Goal: Task Accomplishment & Management: Manage account settings

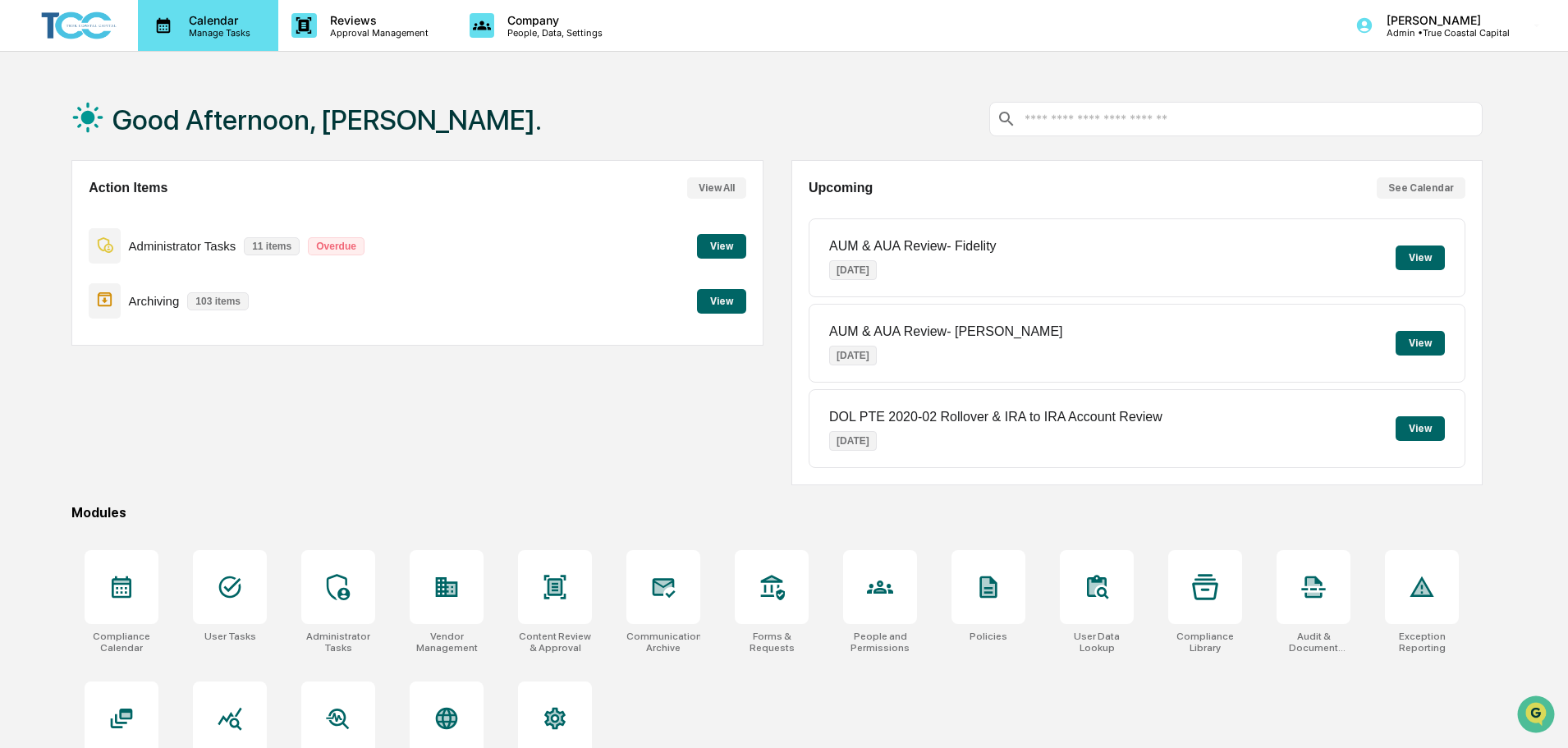
click at [219, 22] on p "Calendar" at bounding box center [217, 20] width 83 height 14
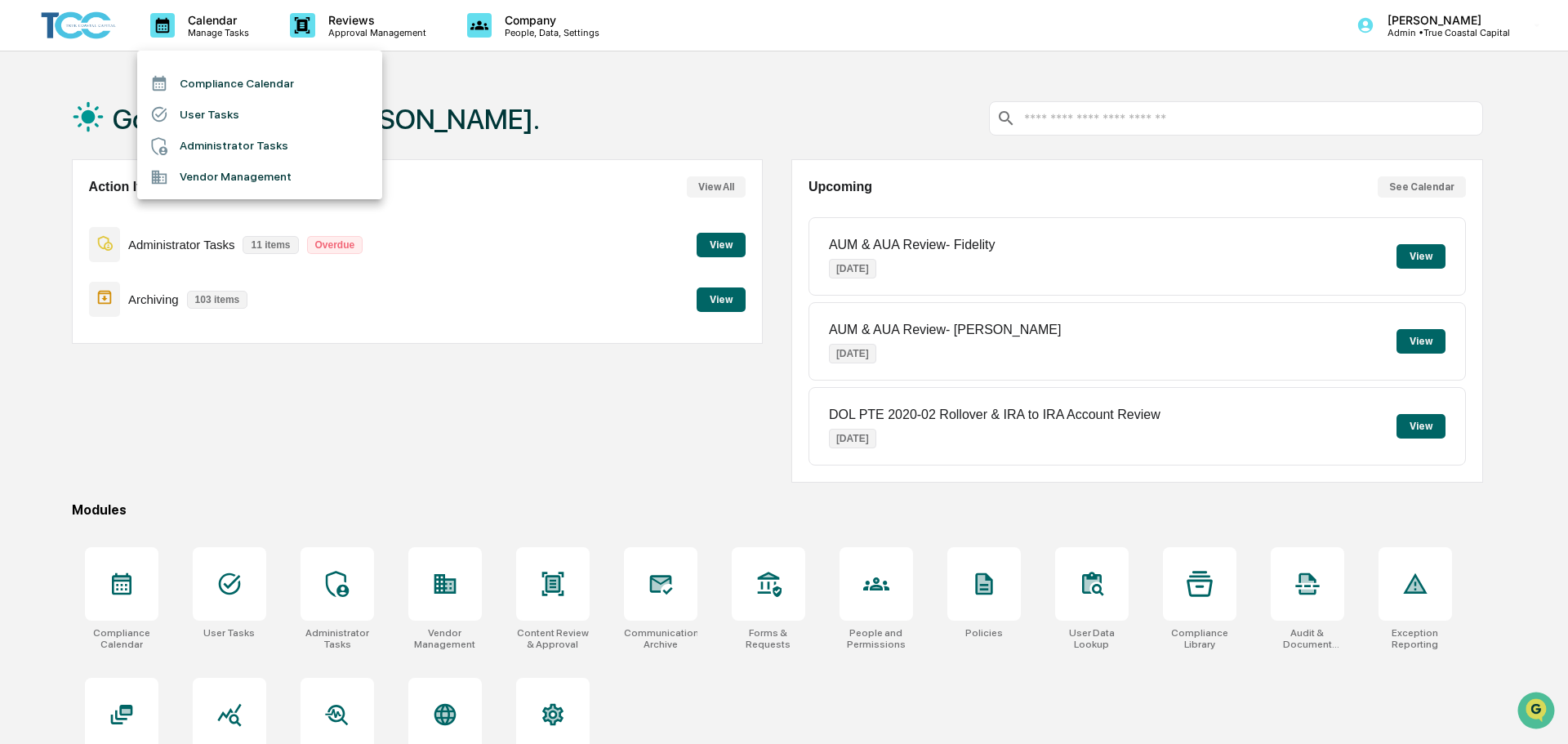
click at [1469, 29] on div at bounding box center [784, 372] width 1568 height 744
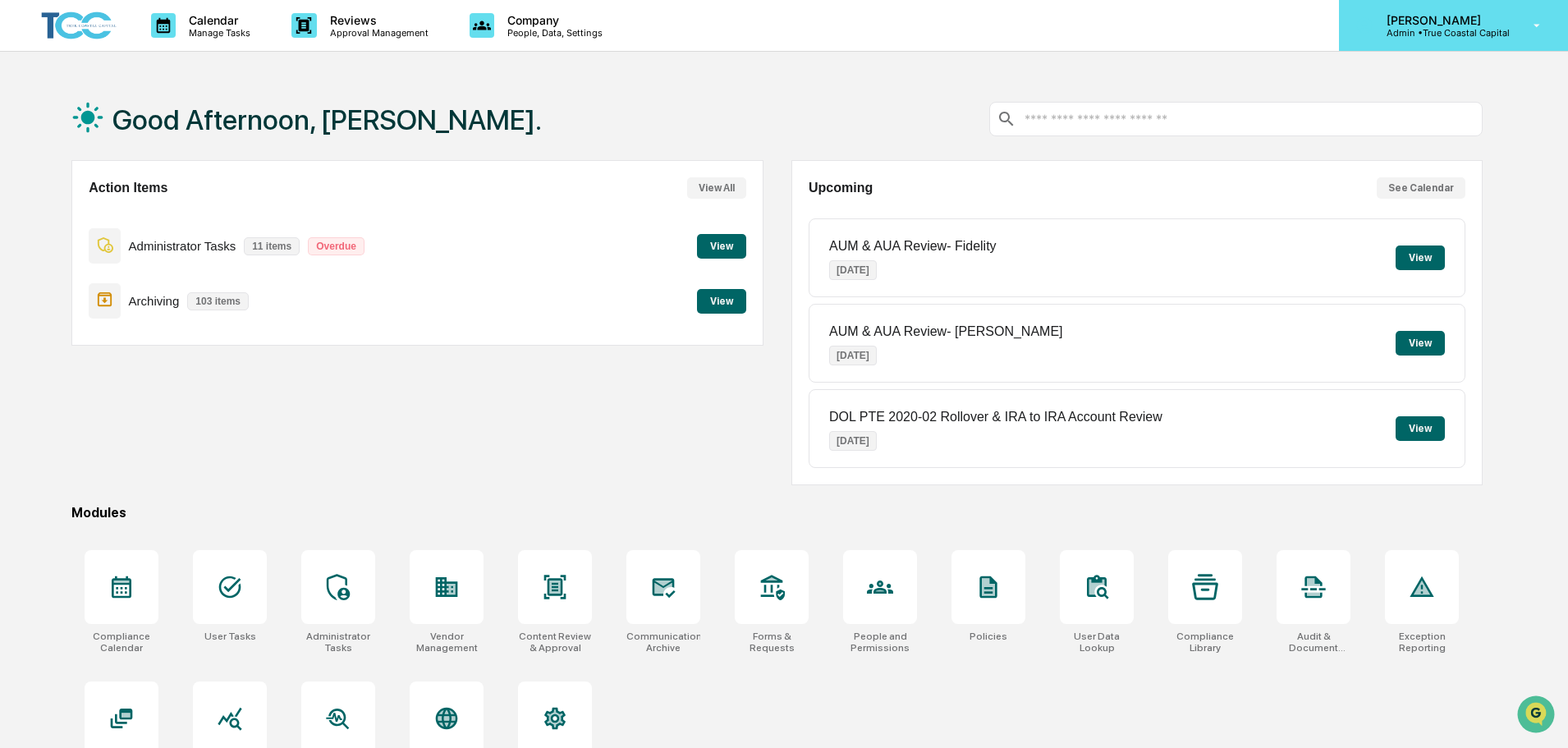
click at [1443, 27] on p "Admin • True Coastal Capital" at bounding box center [1442, 33] width 136 height 12
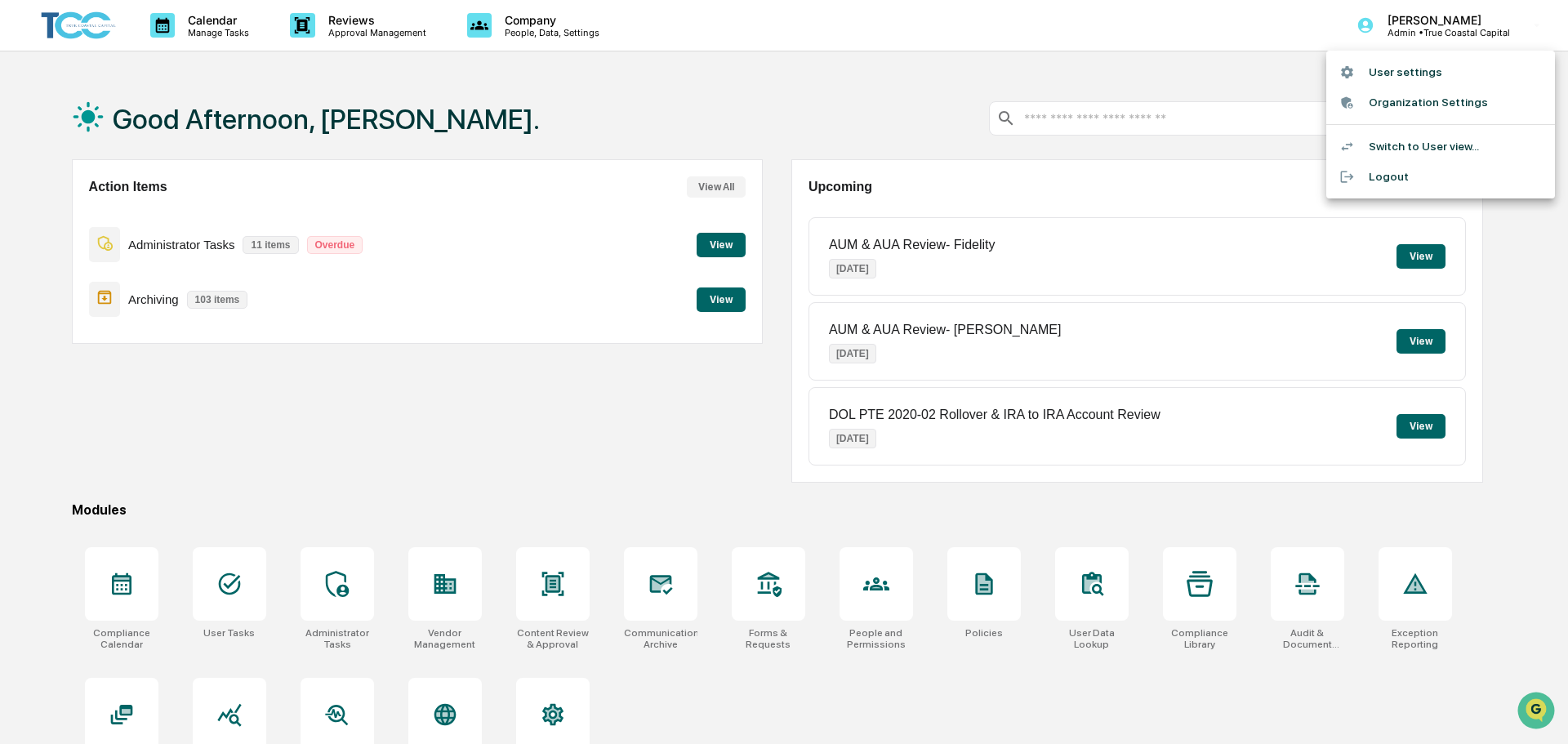
click at [1426, 146] on li "Switch to User view..." at bounding box center [1441, 146] width 228 height 30
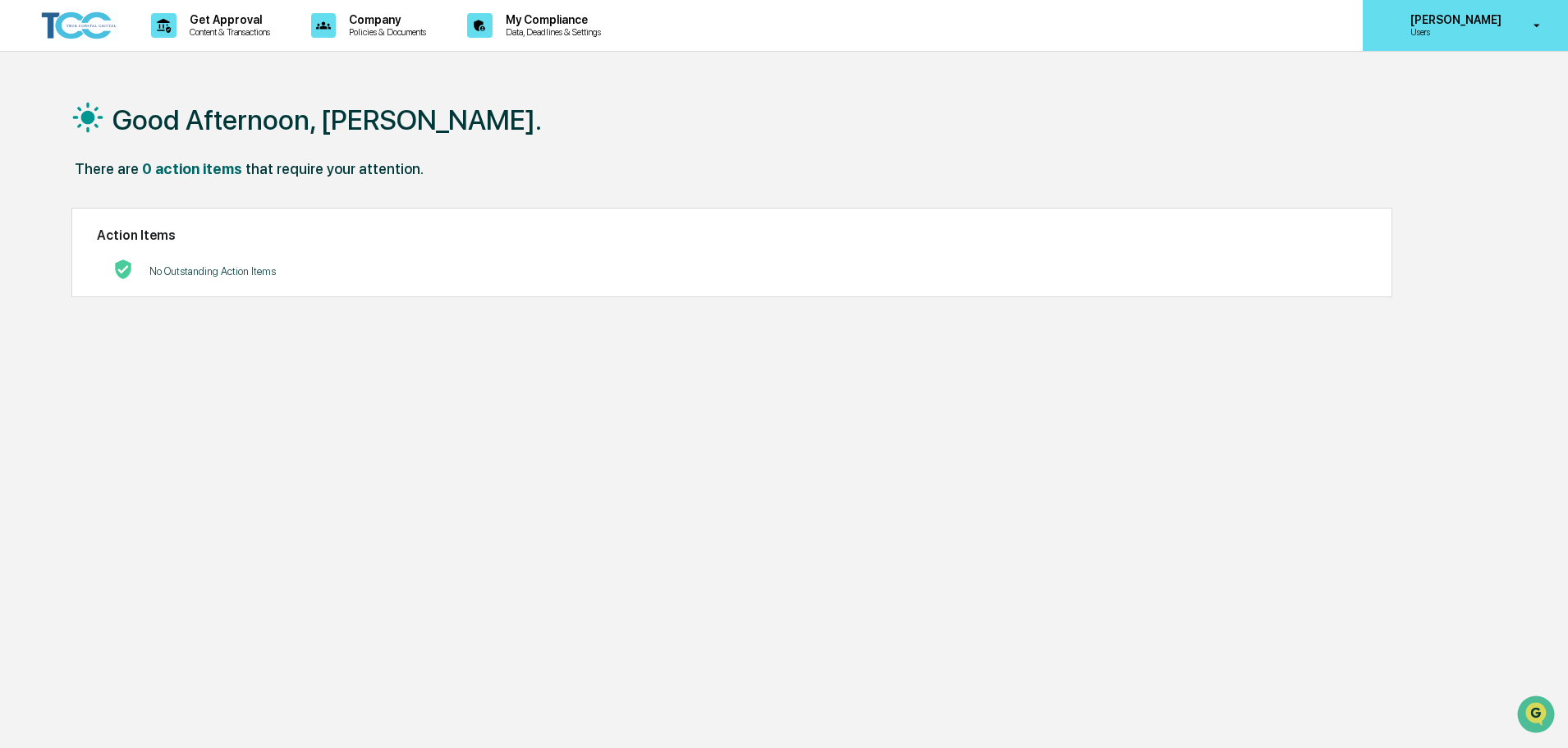
click at [1467, 19] on p "[PERSON_NAME]" at bounding box center [1453, 19] width 113 height 13
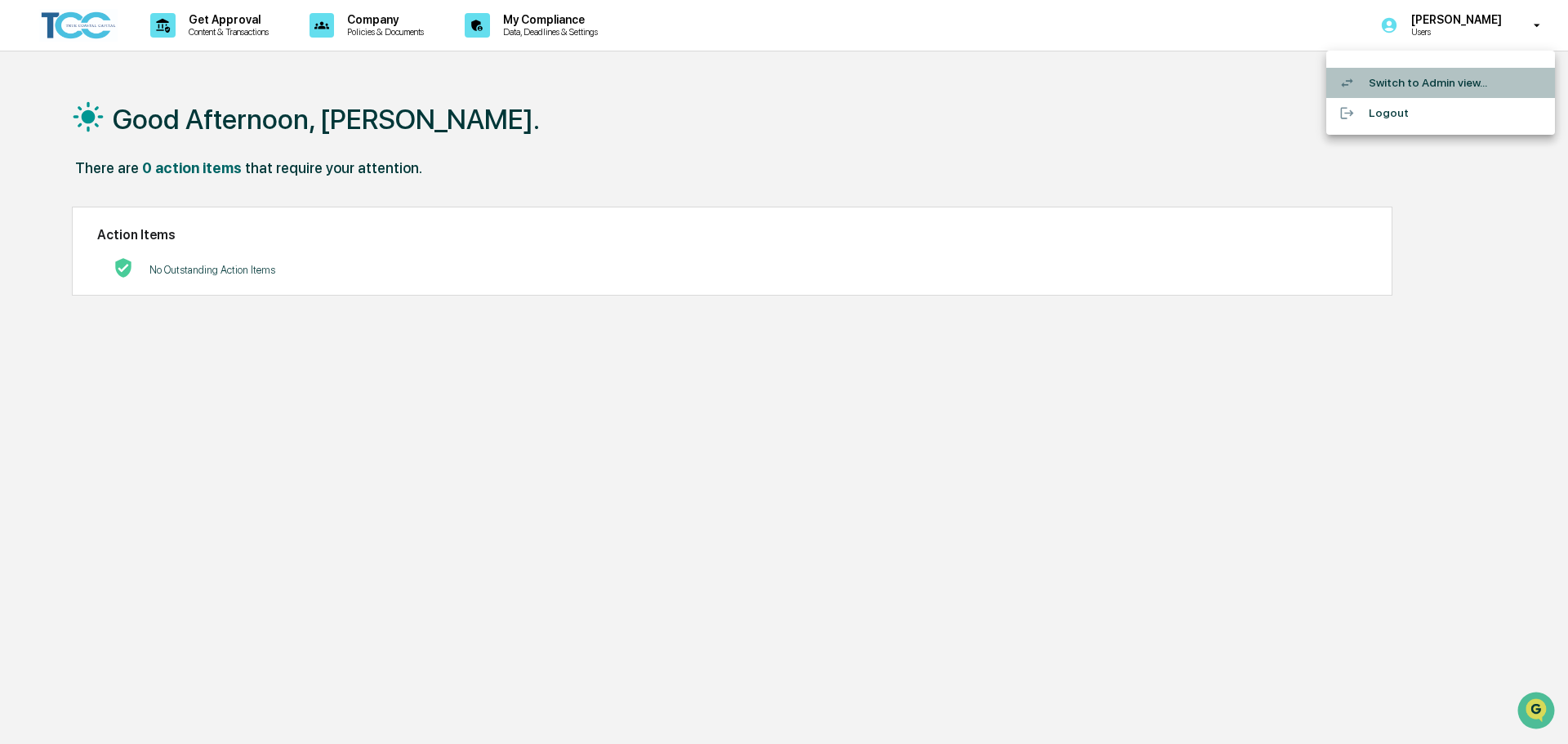
click at [1427, 86] on li "Switch to Admin view..." at bounding box center [1441, 82] width 228 height 30
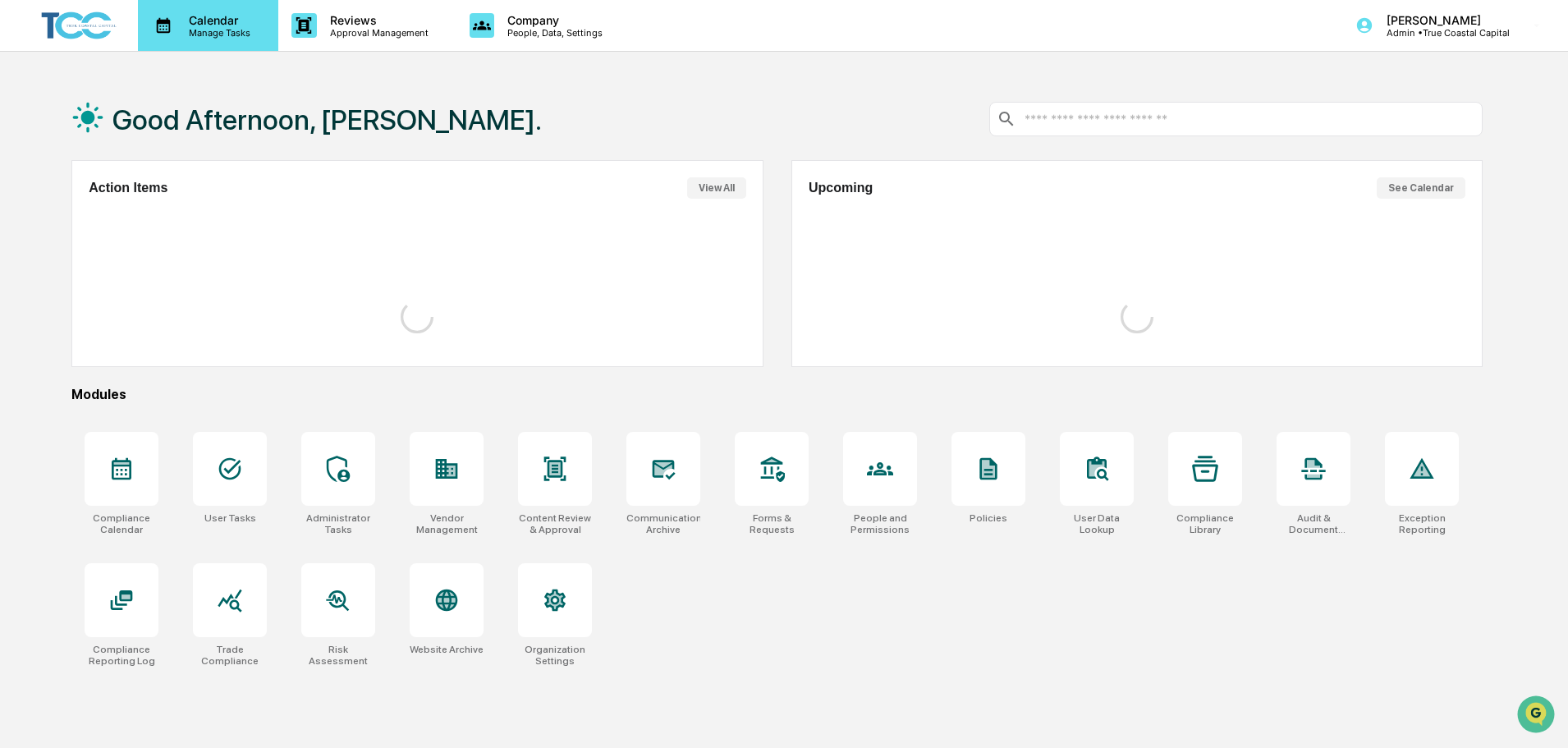
click at [206, 20] on p "Calendar" at bounding box center [217, 20] width 83 height 14
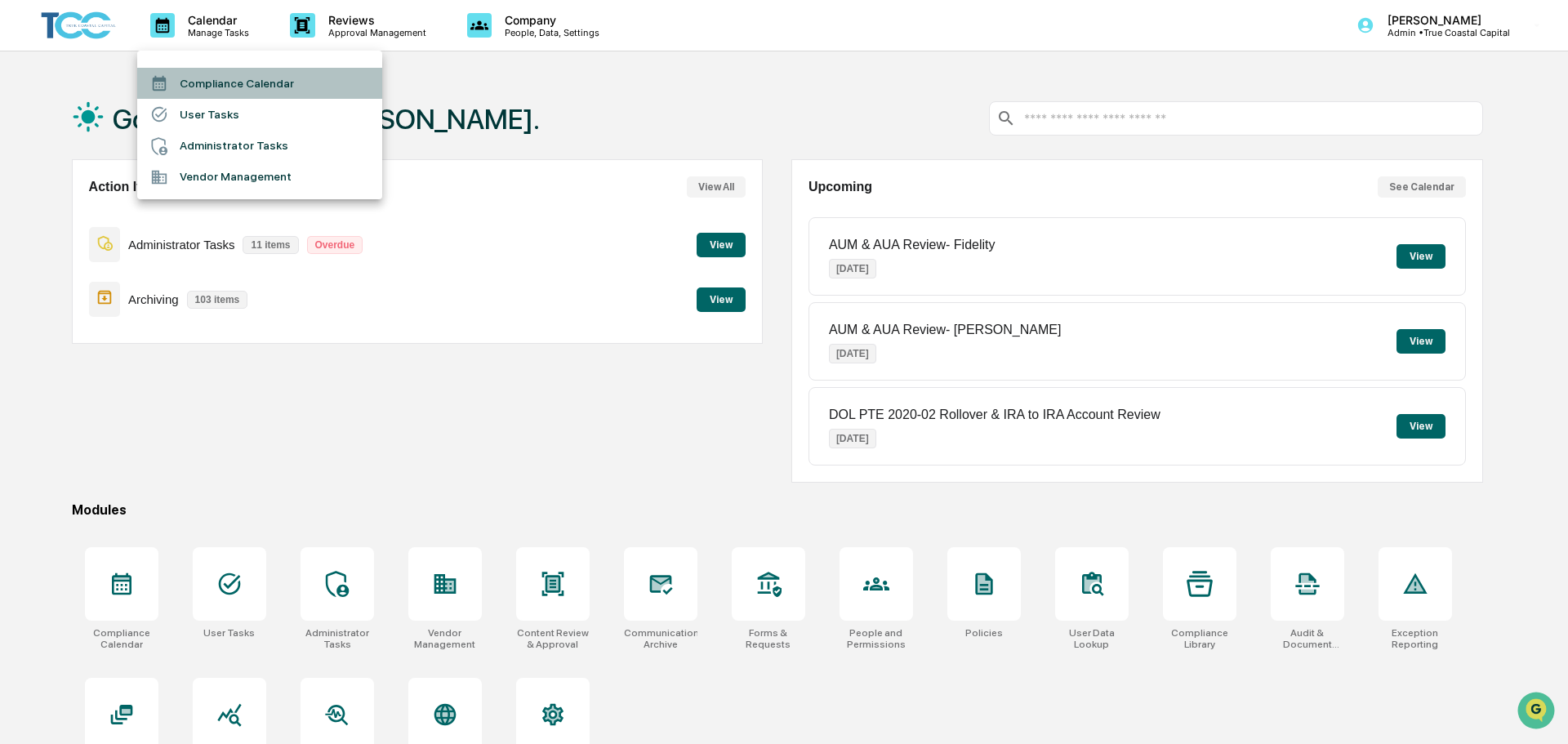
click at [226, 72] on li "Compliance Calendar" at bounding box center [260, 83] width 245 height 31
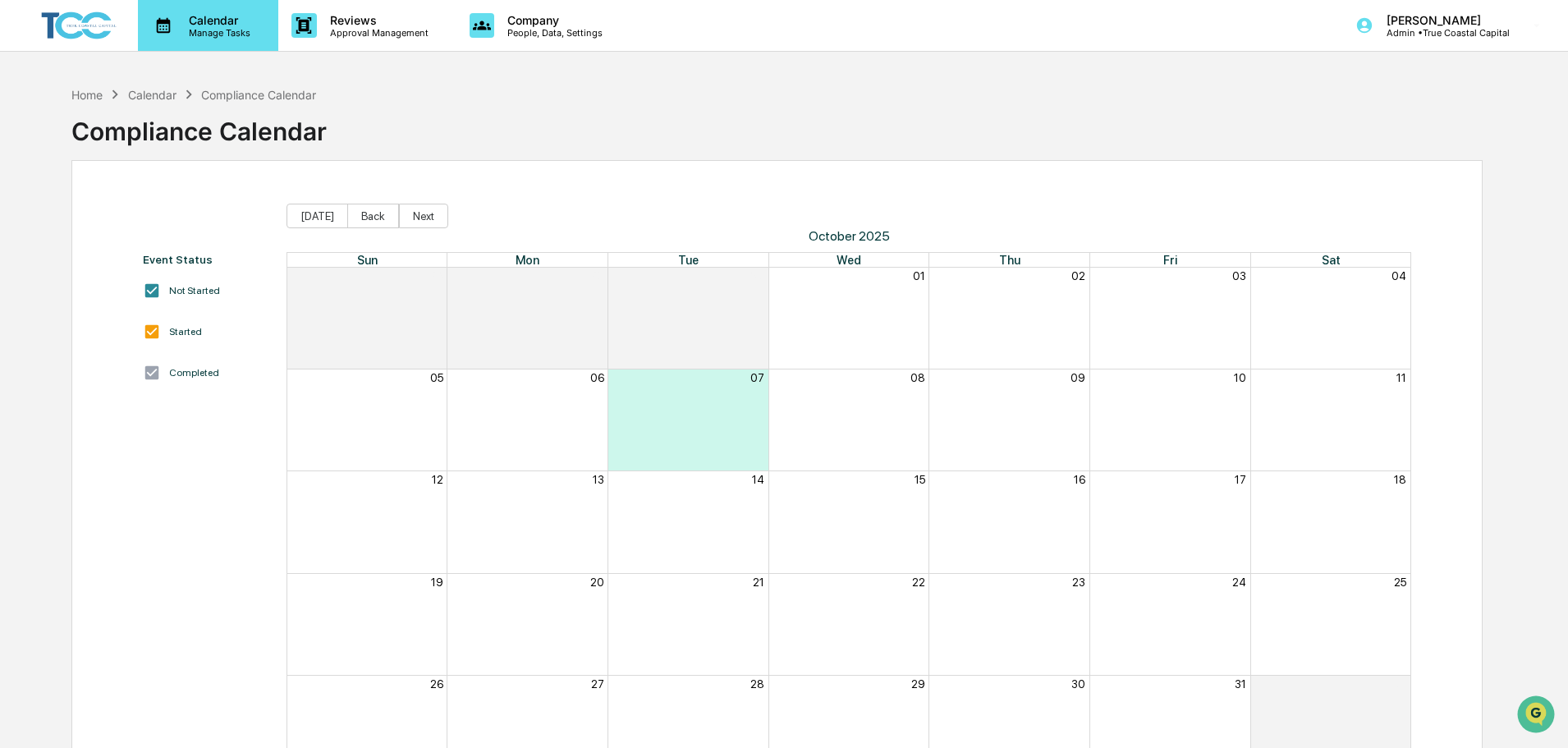
click at [222, 44] on div "Calendar Manage Tasks" at bounding box center [208, 25] width 140 height 51
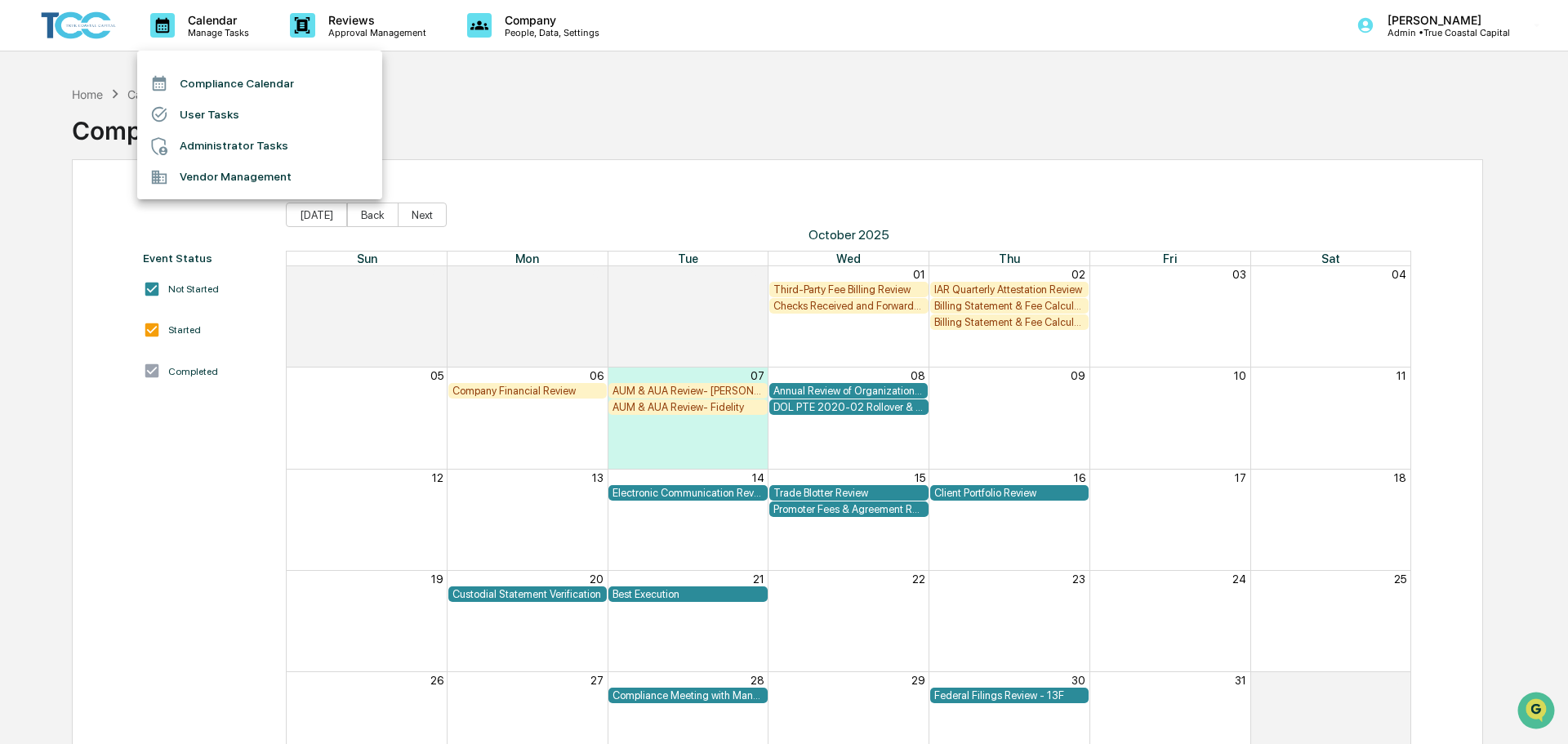
click at [263, 149] on li "Administrator Tasks" at bounding box center [260, 146] width 245 height 31
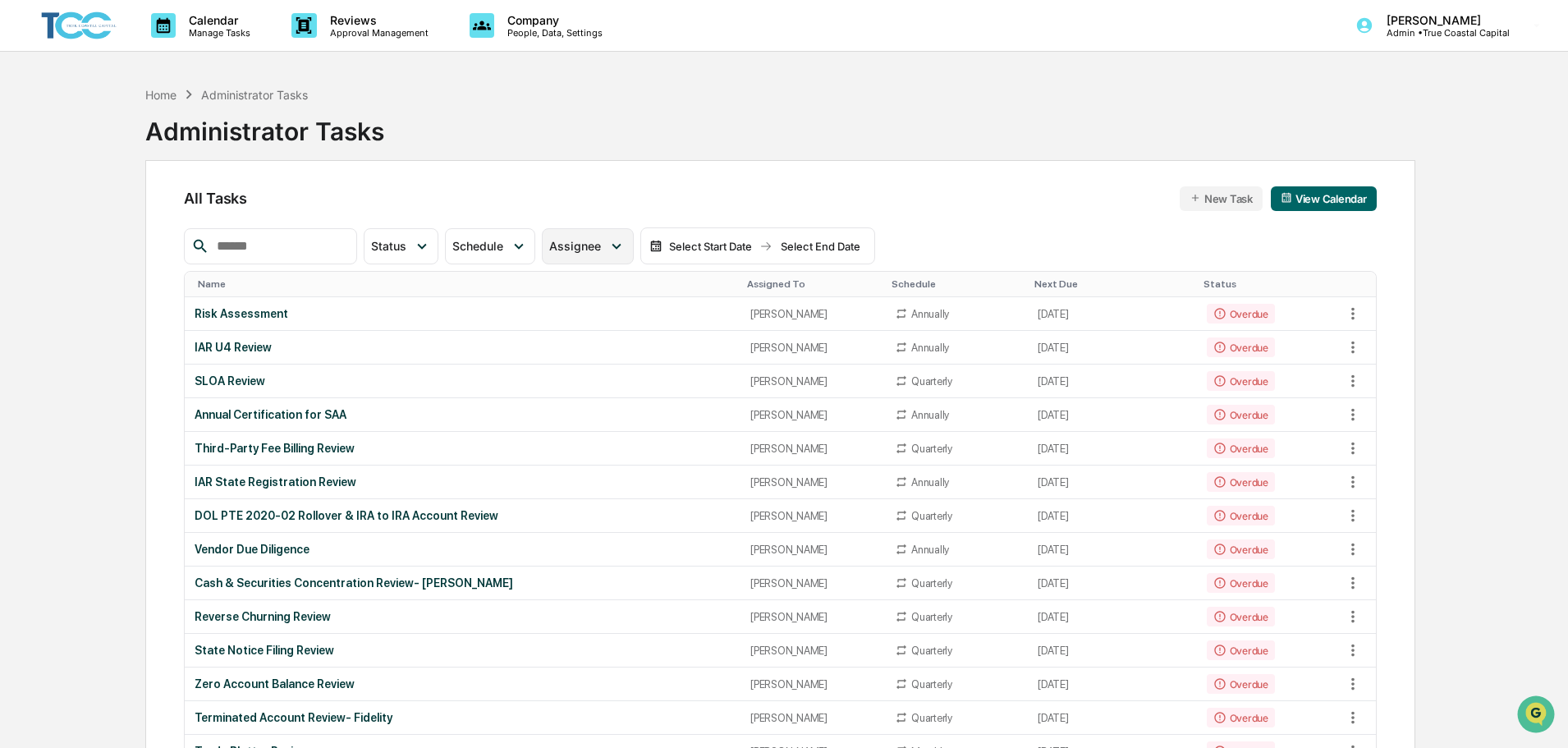
click at [608, 244] on div "Assignee" at bounding box center [578, 246] width 58 height 14
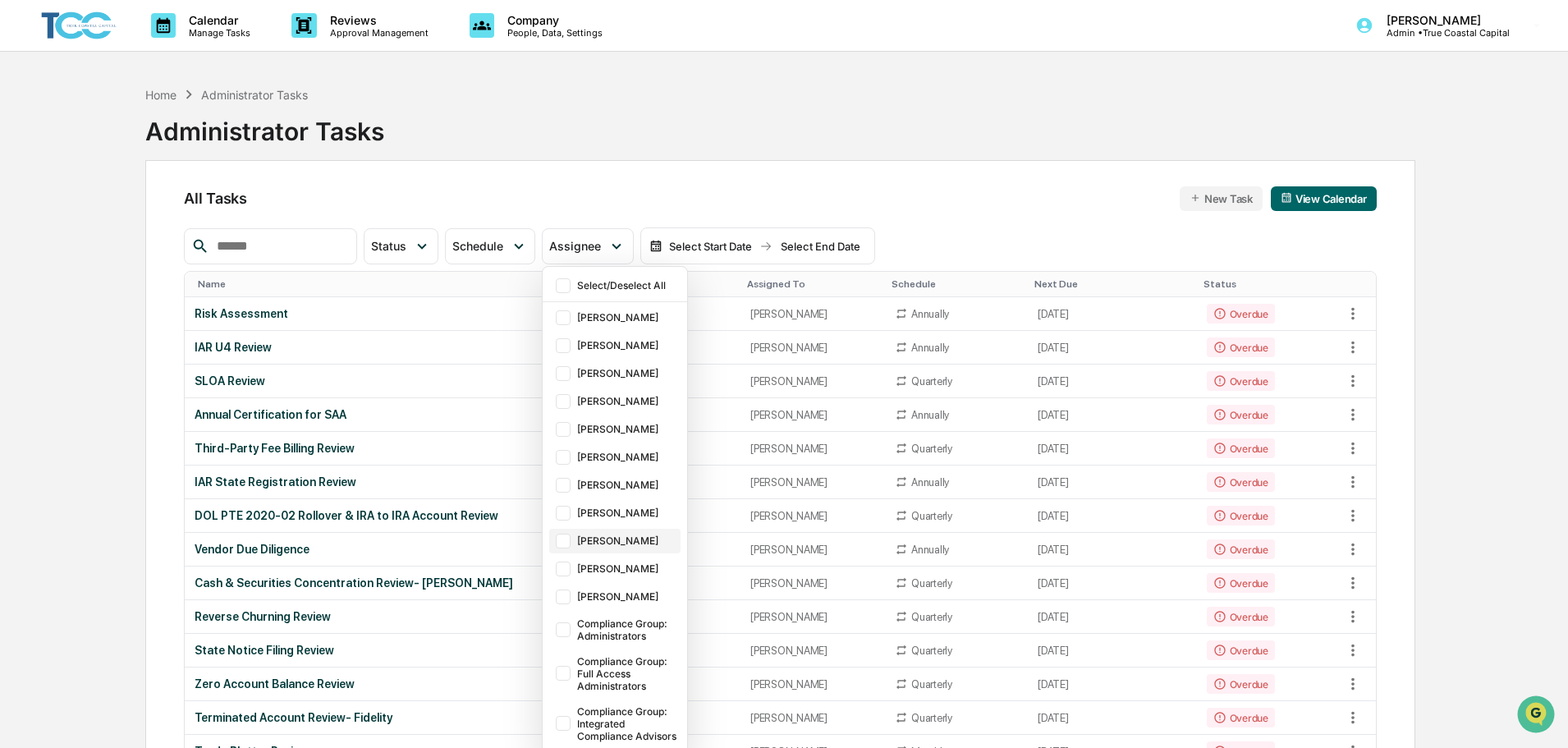
click at [637, 531] on div "[PERSON_NAME]" at bounding box center [615, 540] width 131 height 25
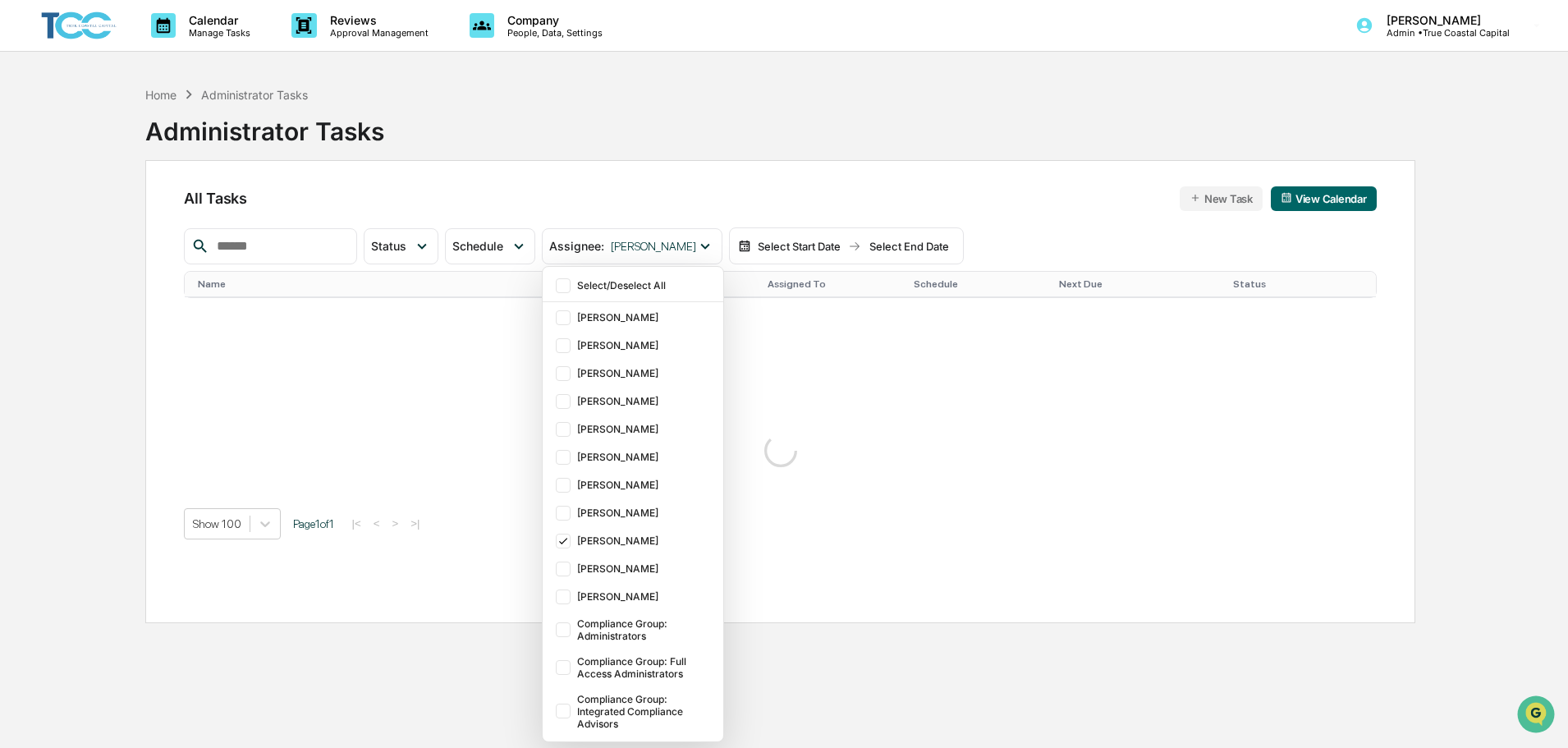
click at [687, 170] on div "All Tasks New Task View Calendar Status Select/Deselect All Done In Progress Ac…" at bounding box center [780, 391] width 1270 height 463
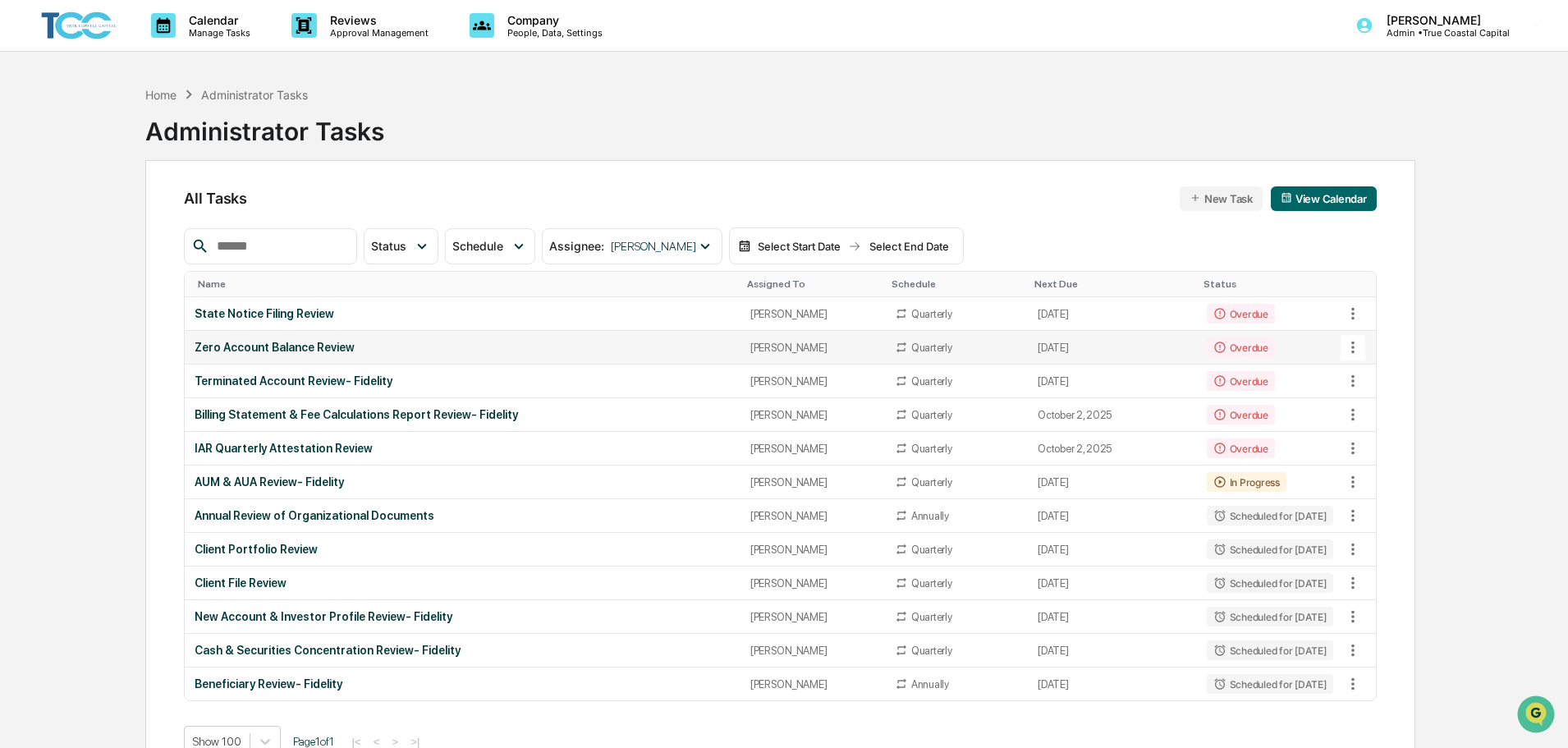
click at [496, 350] on div "Zero Account Balance Review" at bounding box center [462, 346] width 535 height 13
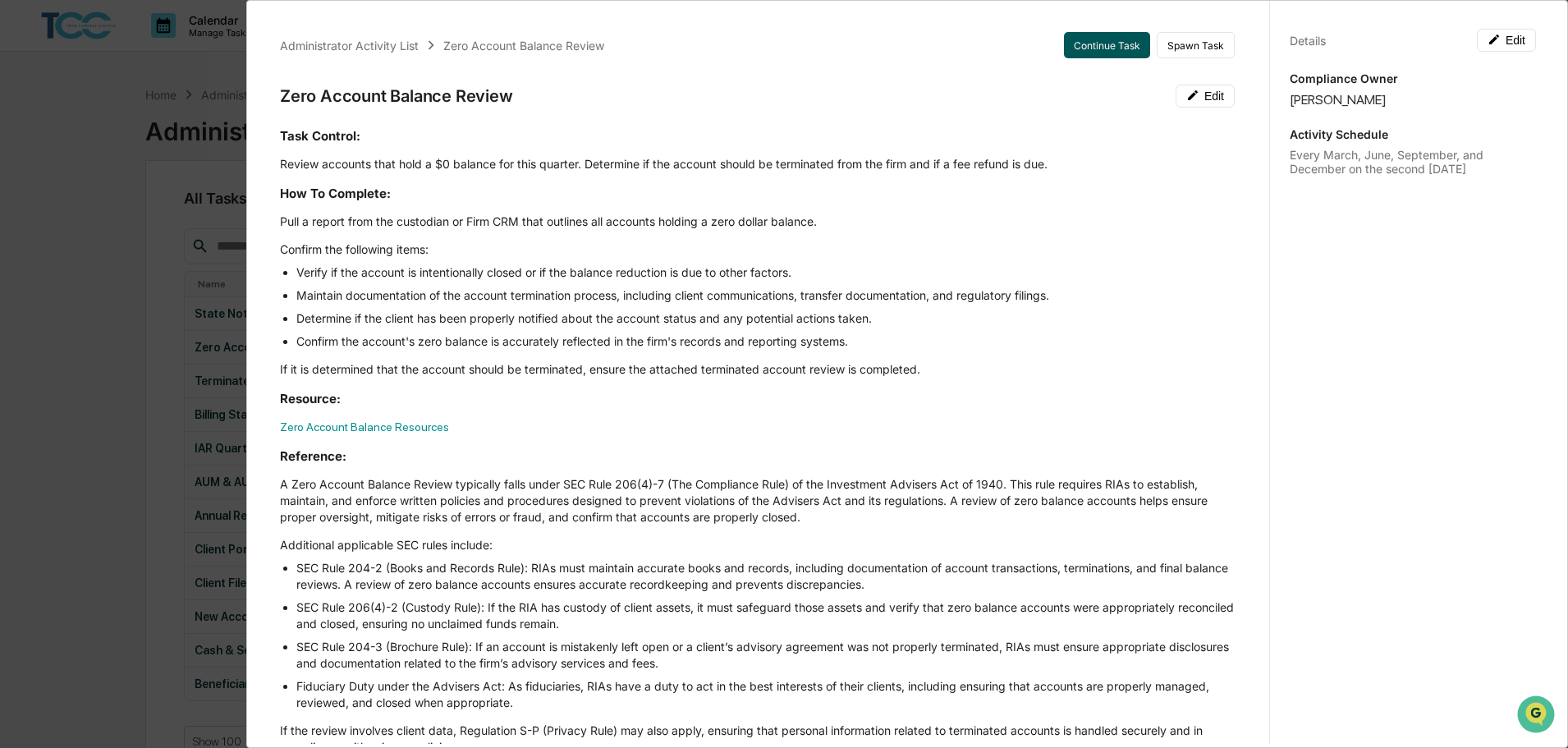
click at [1079, 46] on button "Continue Task" at bounding box center [1107, 45] width 86 height 26
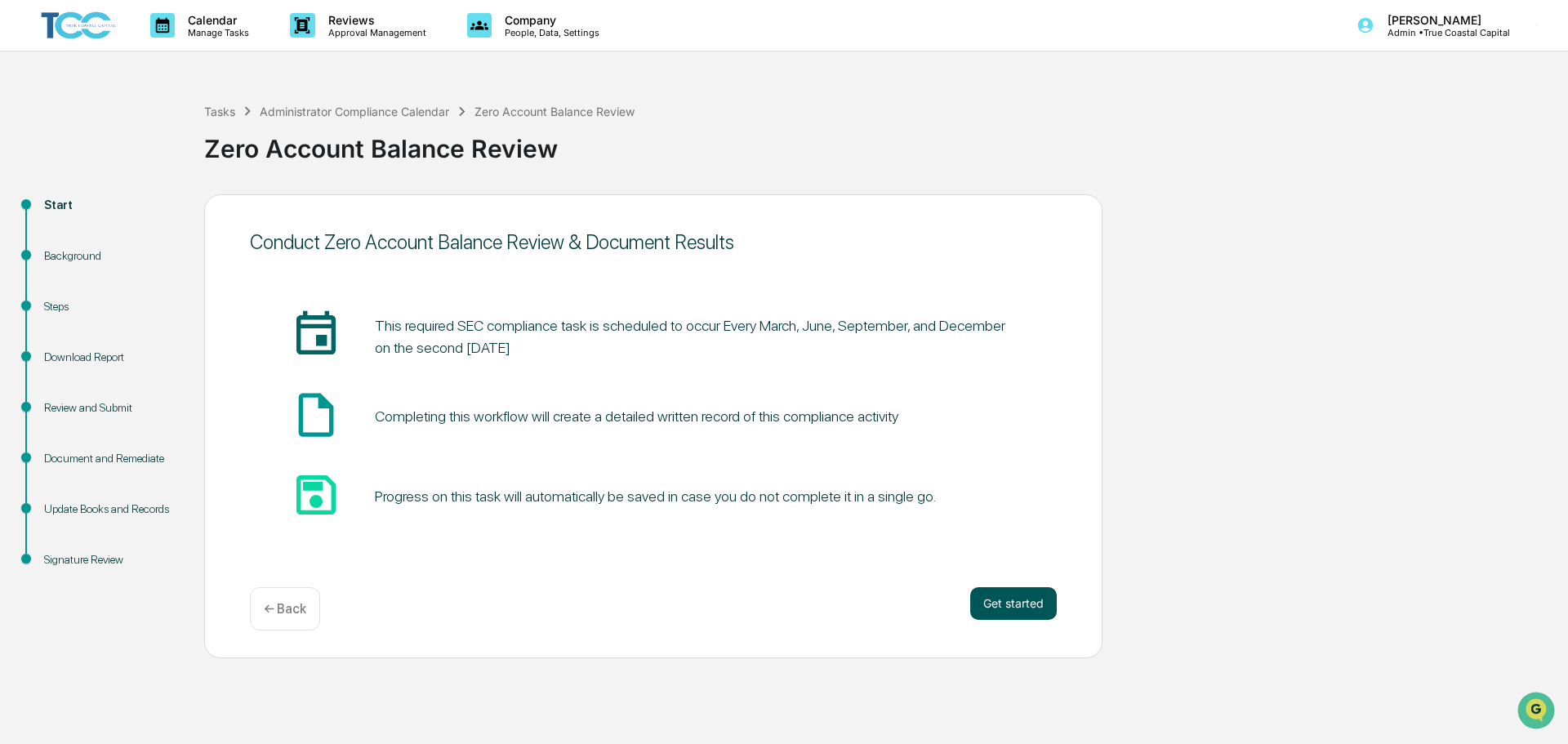
click at [1028, 592] on button "Get started" at bounding box center [1014, 603] width 87 height 32
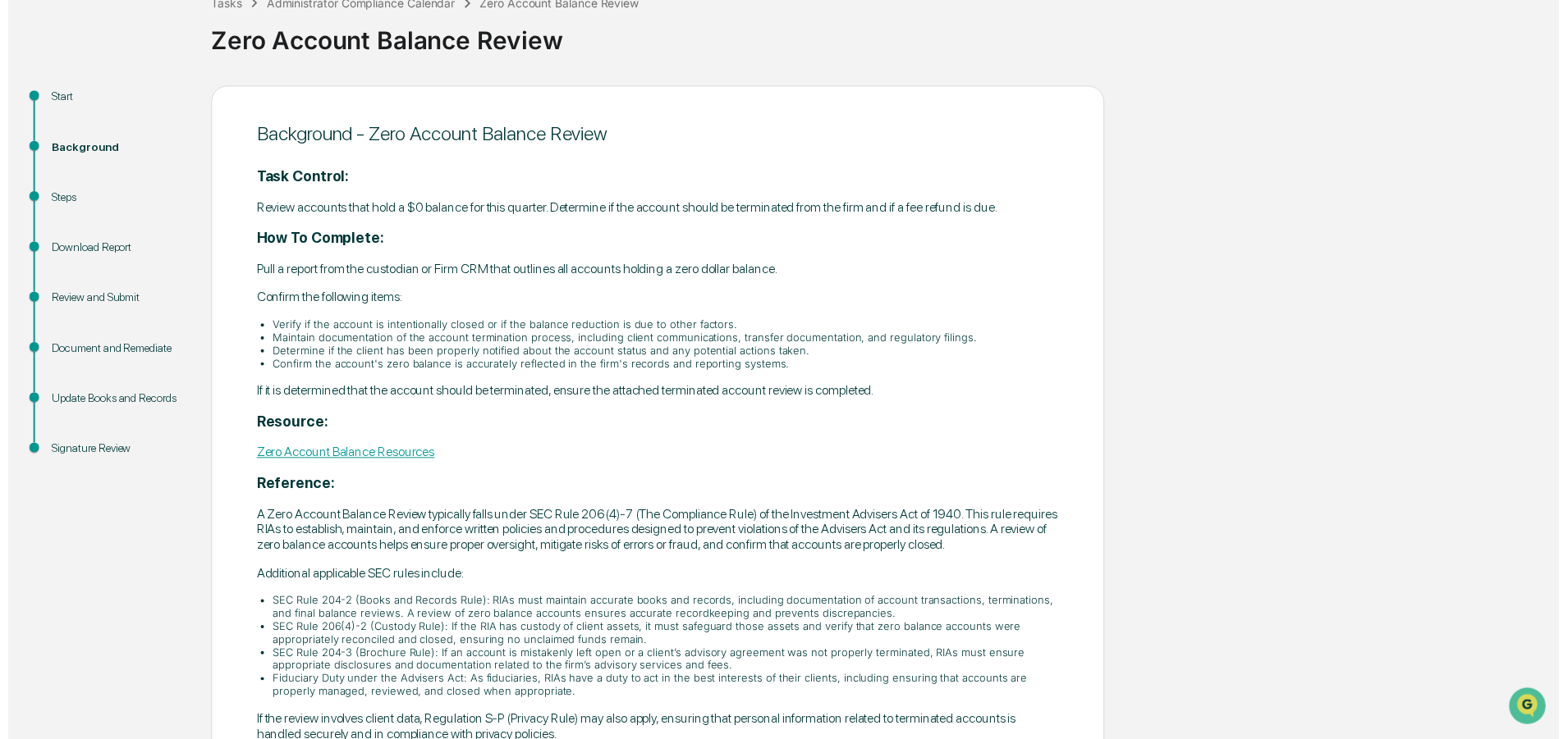
scroll to position [211, 0]
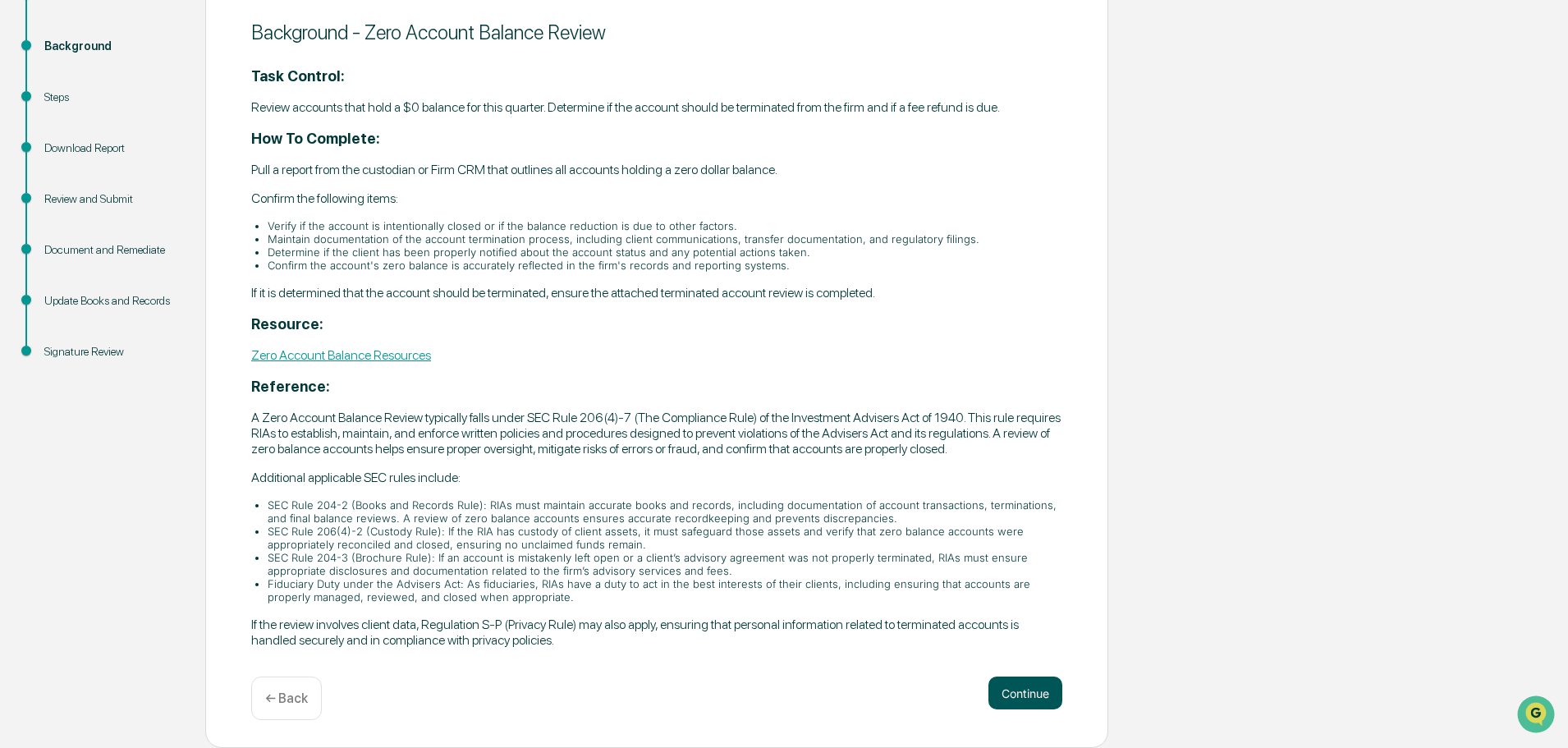
click at [1020, 696] on button "Continue" at bounding box center [1025, 692] width 74 height 32
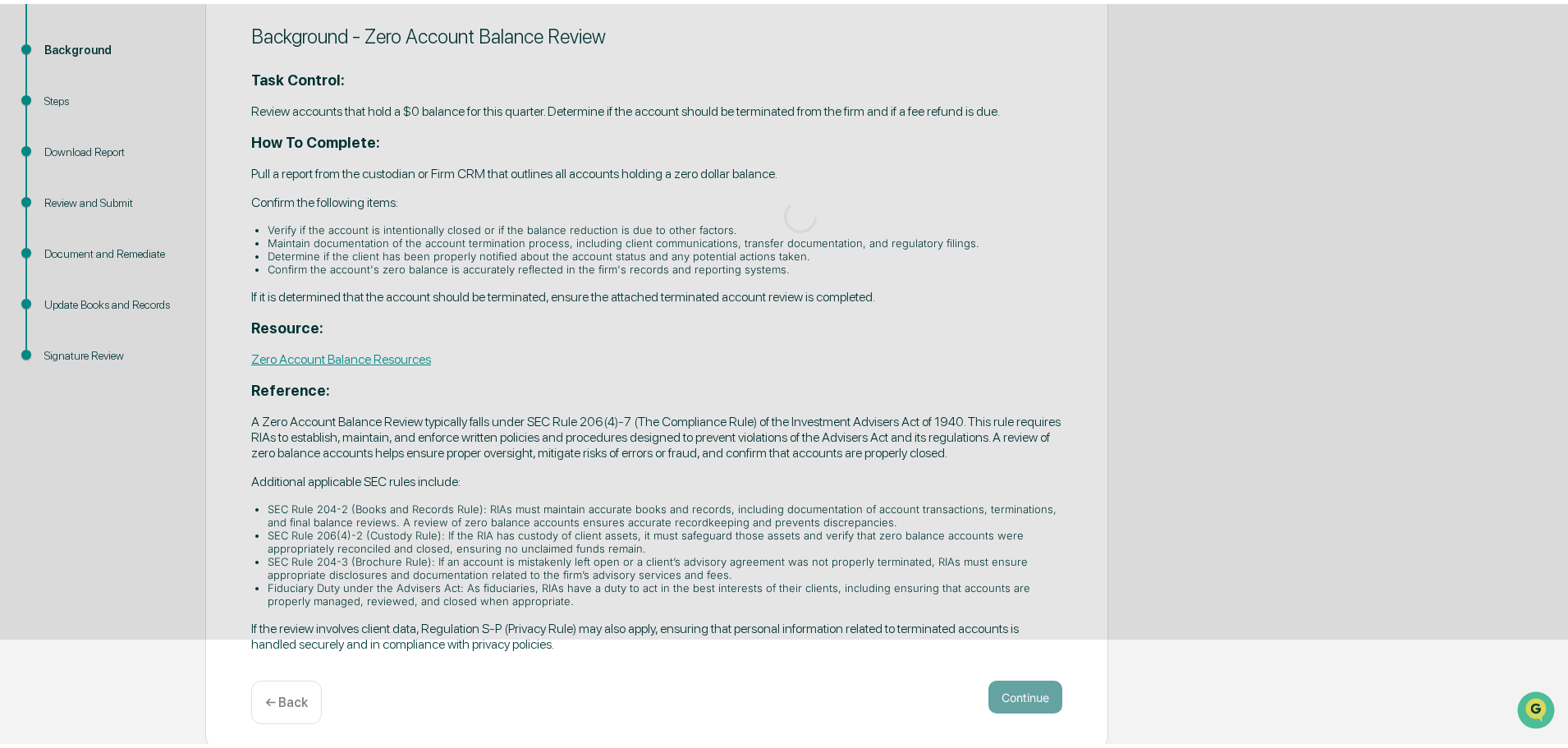
scroll to position [0, 0]
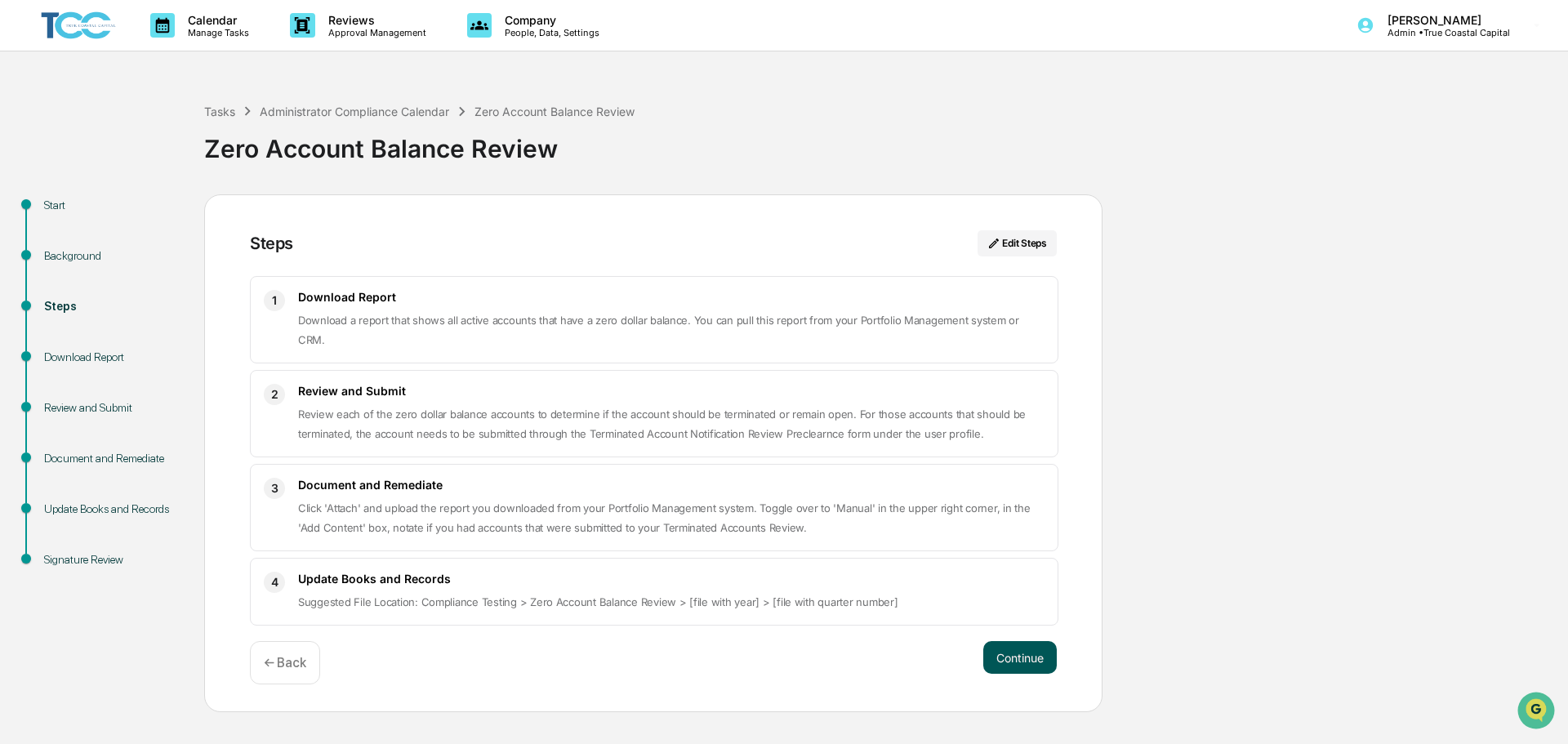
click at [1012, 641] on button "Continue" at bounding box center [1020, 656] width 73 height 32
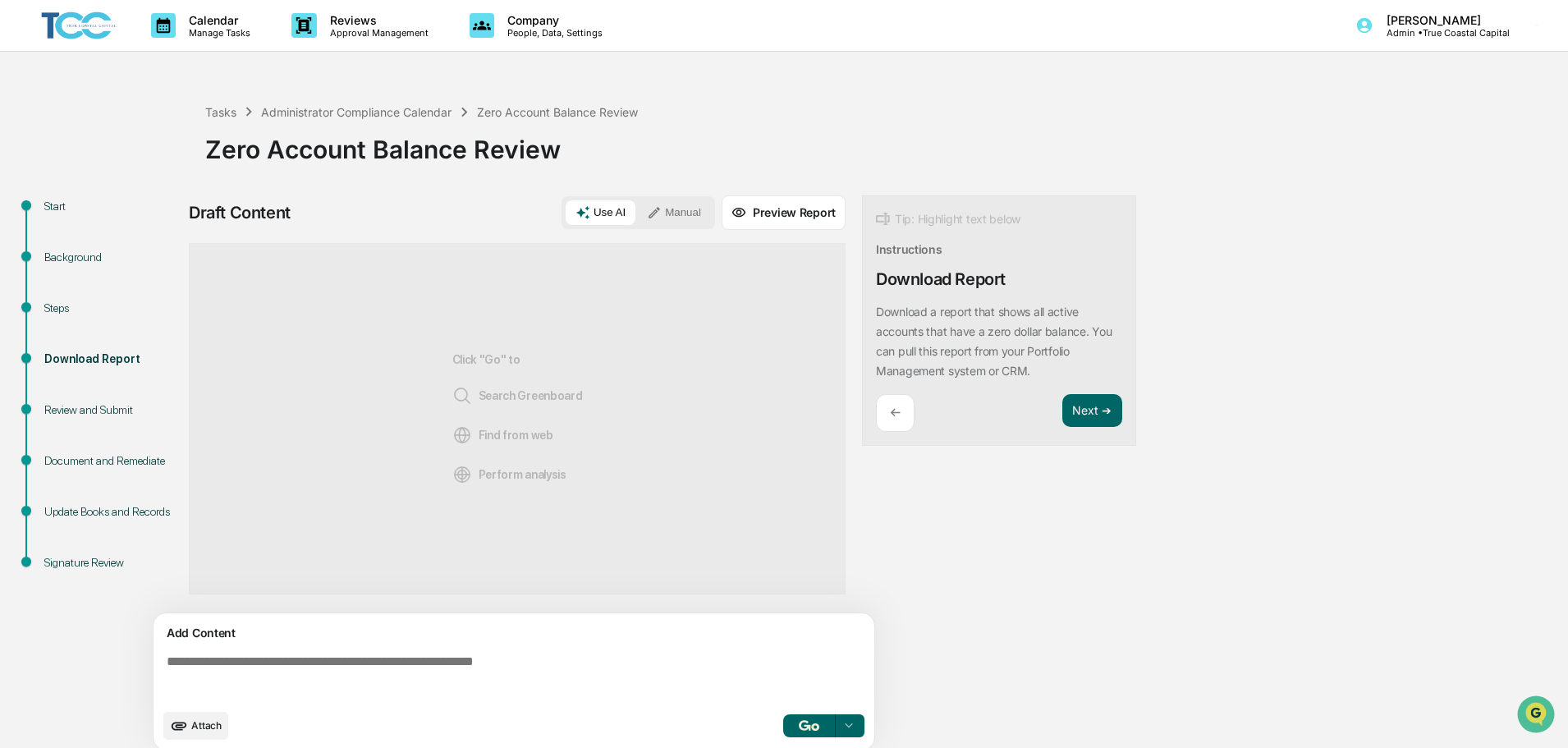
scroll to position [13, 0]
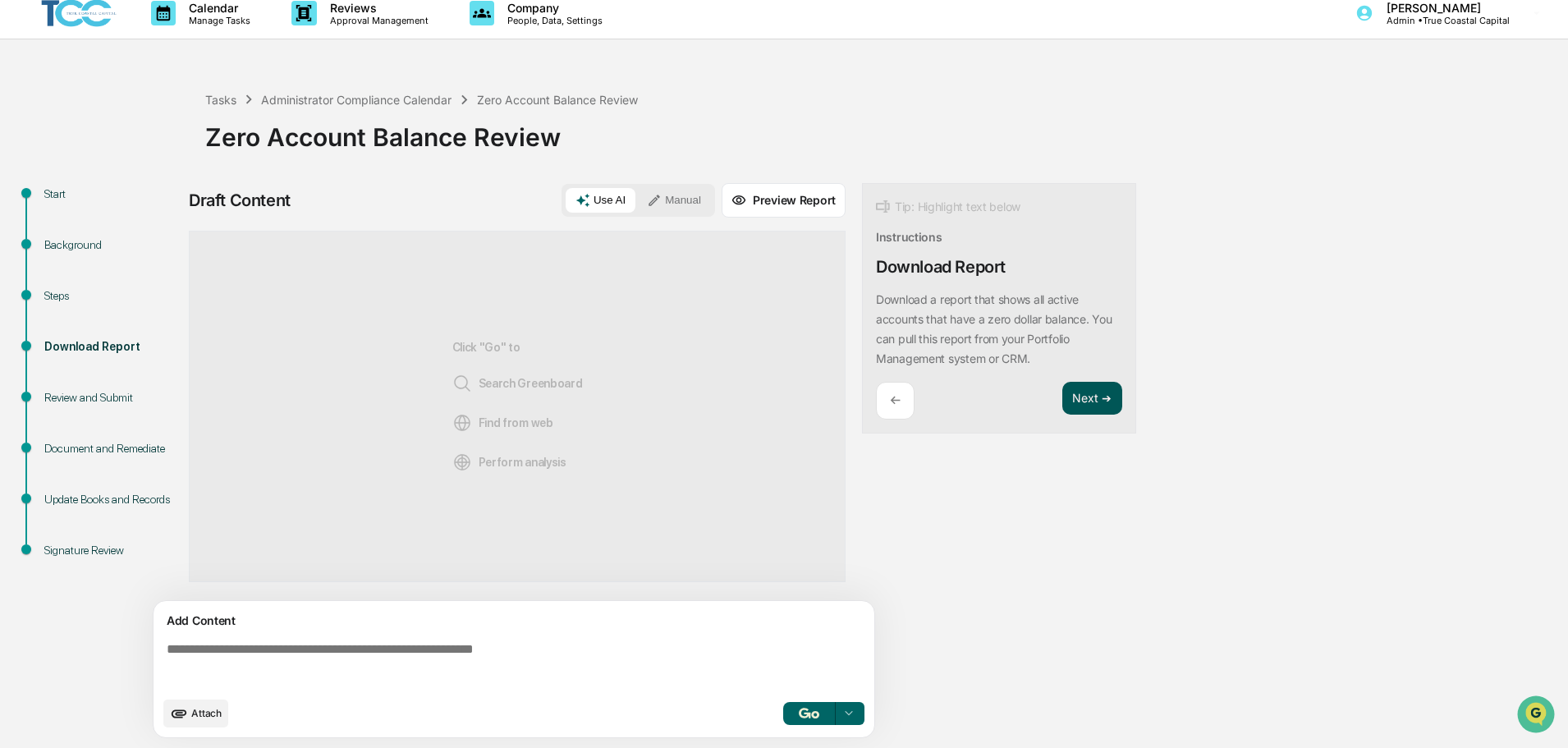
click at [1085, 404] on button "Next ➔" at bounding box center [1091, 398] width 60 height 33
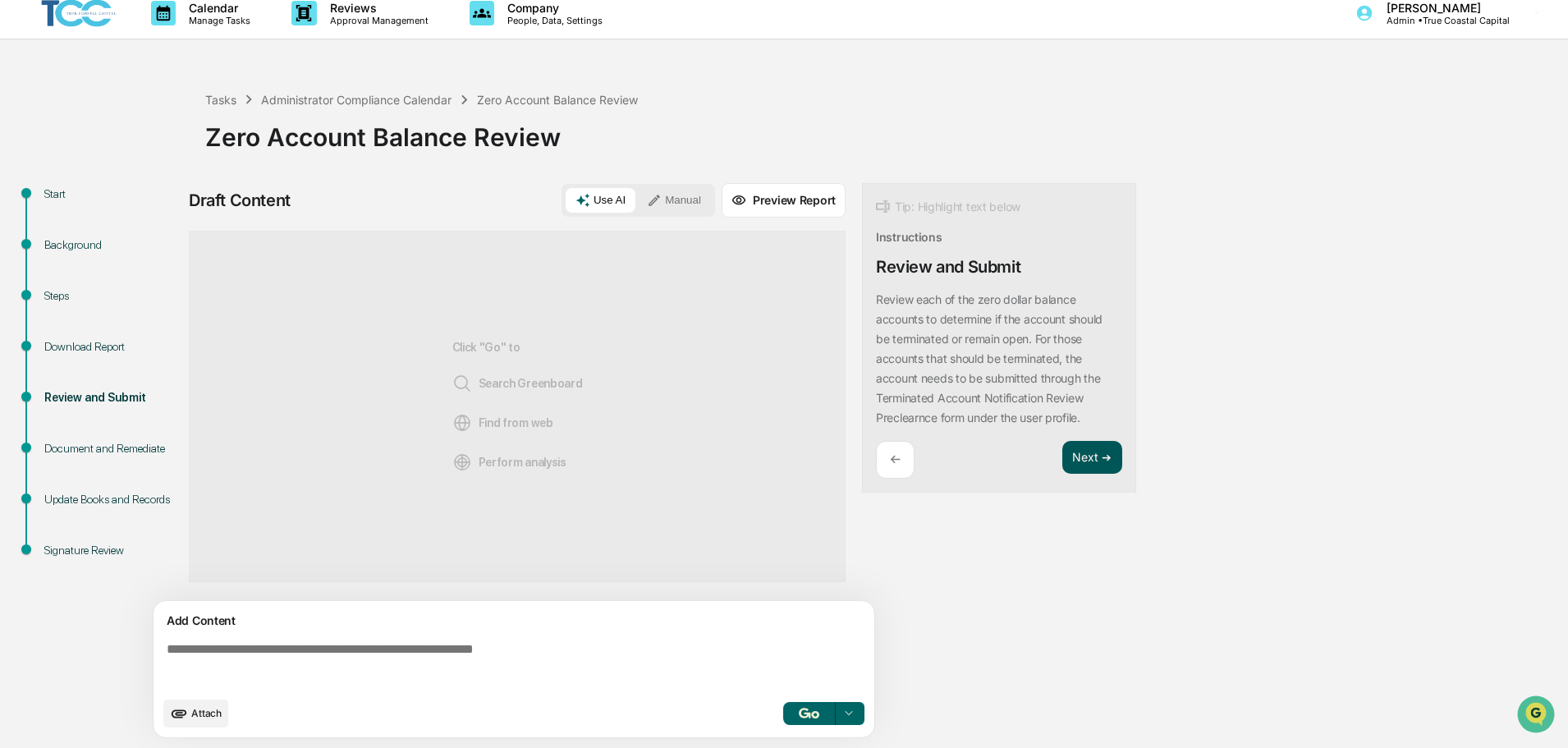
click at [1101, 449] on button "Next ➔" at bounding box center [1091, 458] width 60 height 33
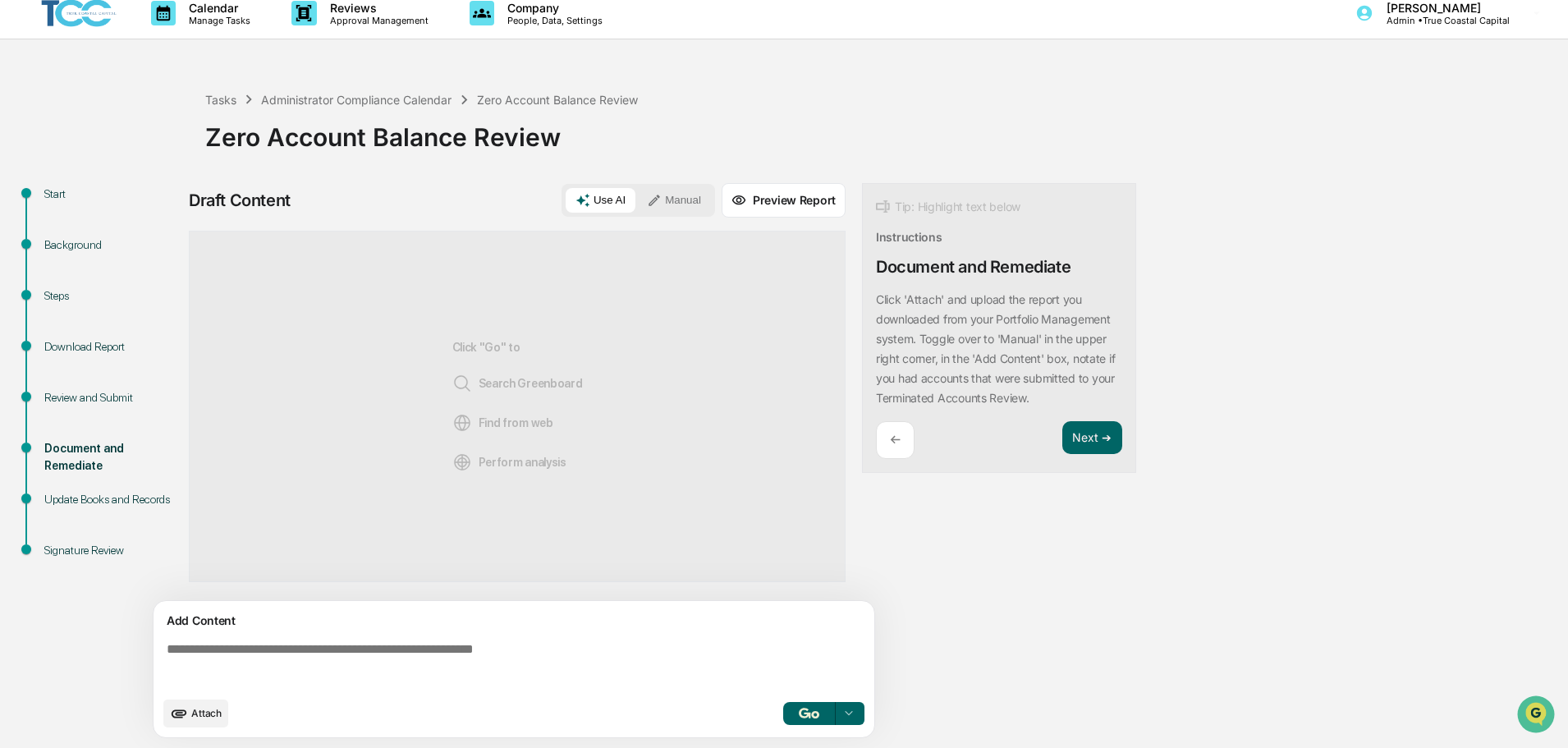
click at [665, 195] on button "Manual" at bounding box center [674, 200] width 74 height 25
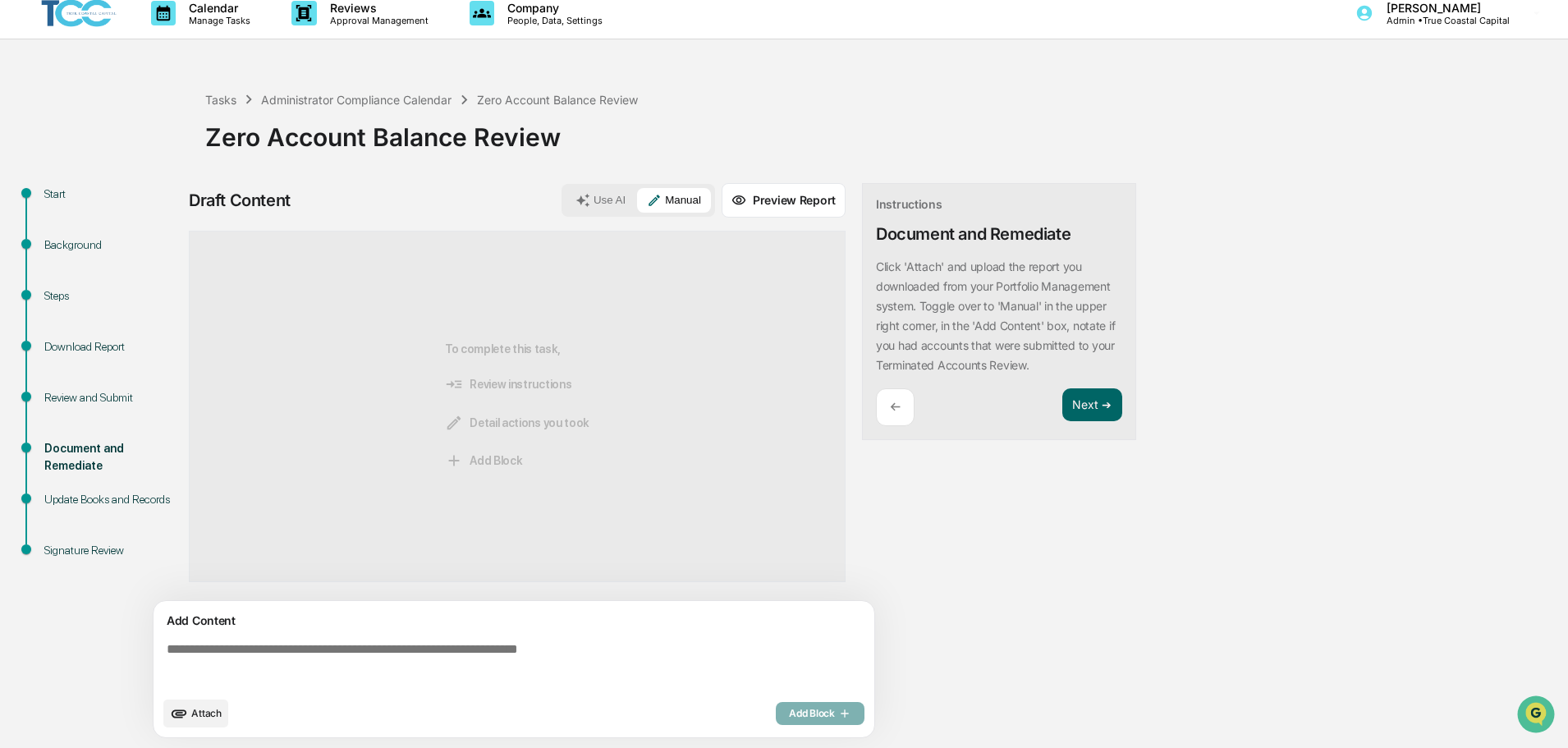
click at [166, 720] on button "Attach" at bounding box center [196, 713] width 65 height 27
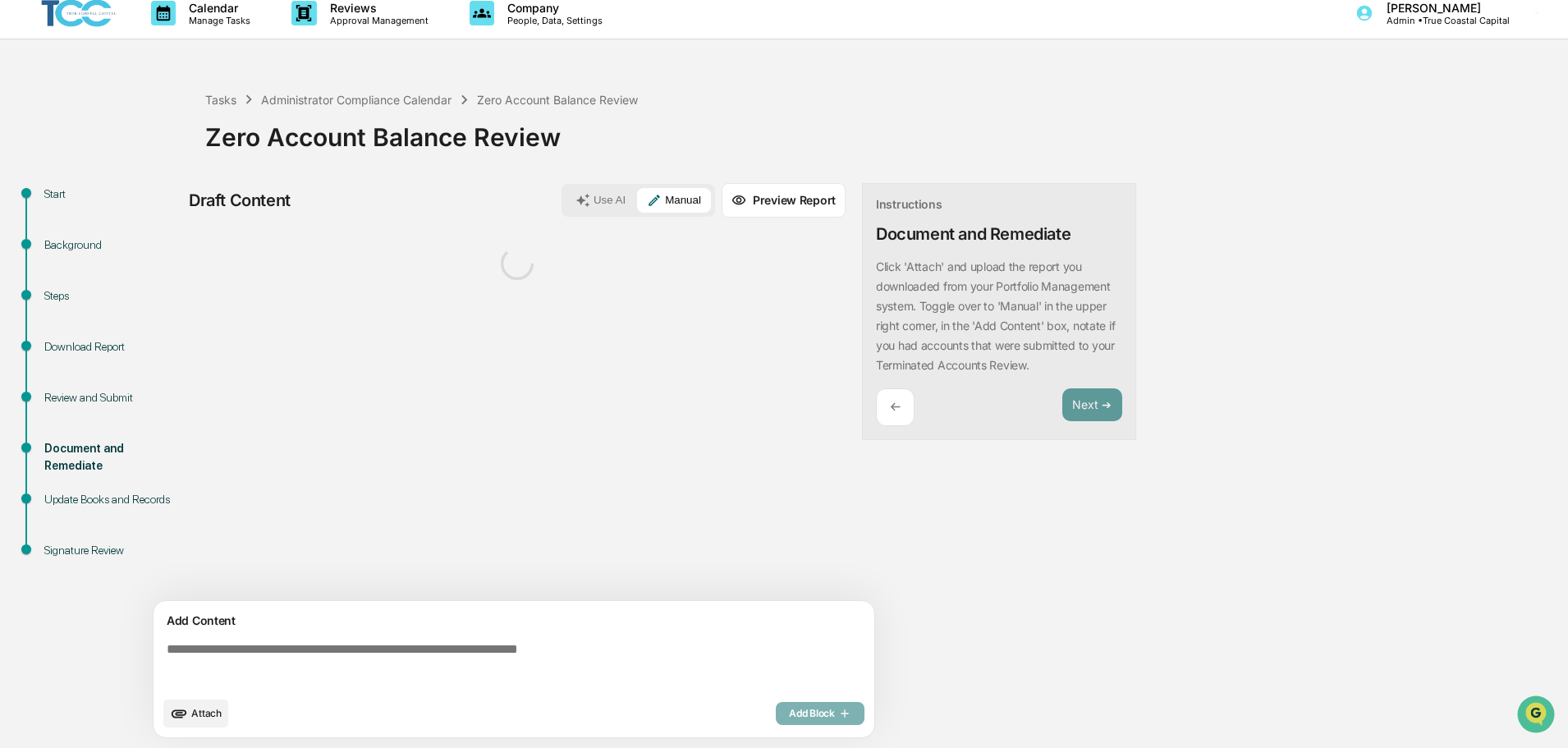
click at [390, 659] on textarea at bounding box center [517, 665] width 714 height 59
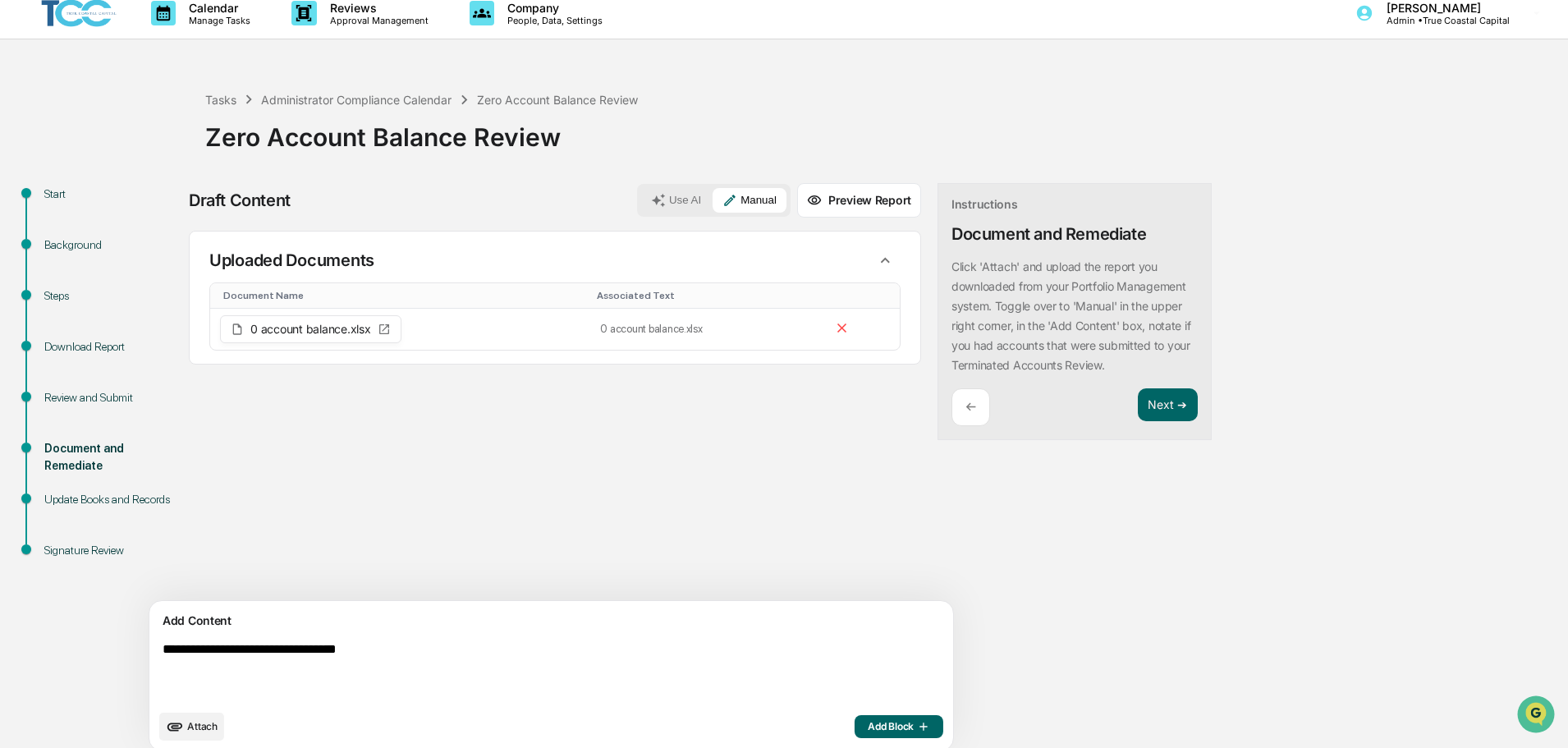
click at [516, 654] on textarea "**********" at bounding box center [513, 672] width 714 height 73
type textarea "**********"
click at [868, 727] on span "Add Block" at bounding box center [899, 725] width 63 height 13
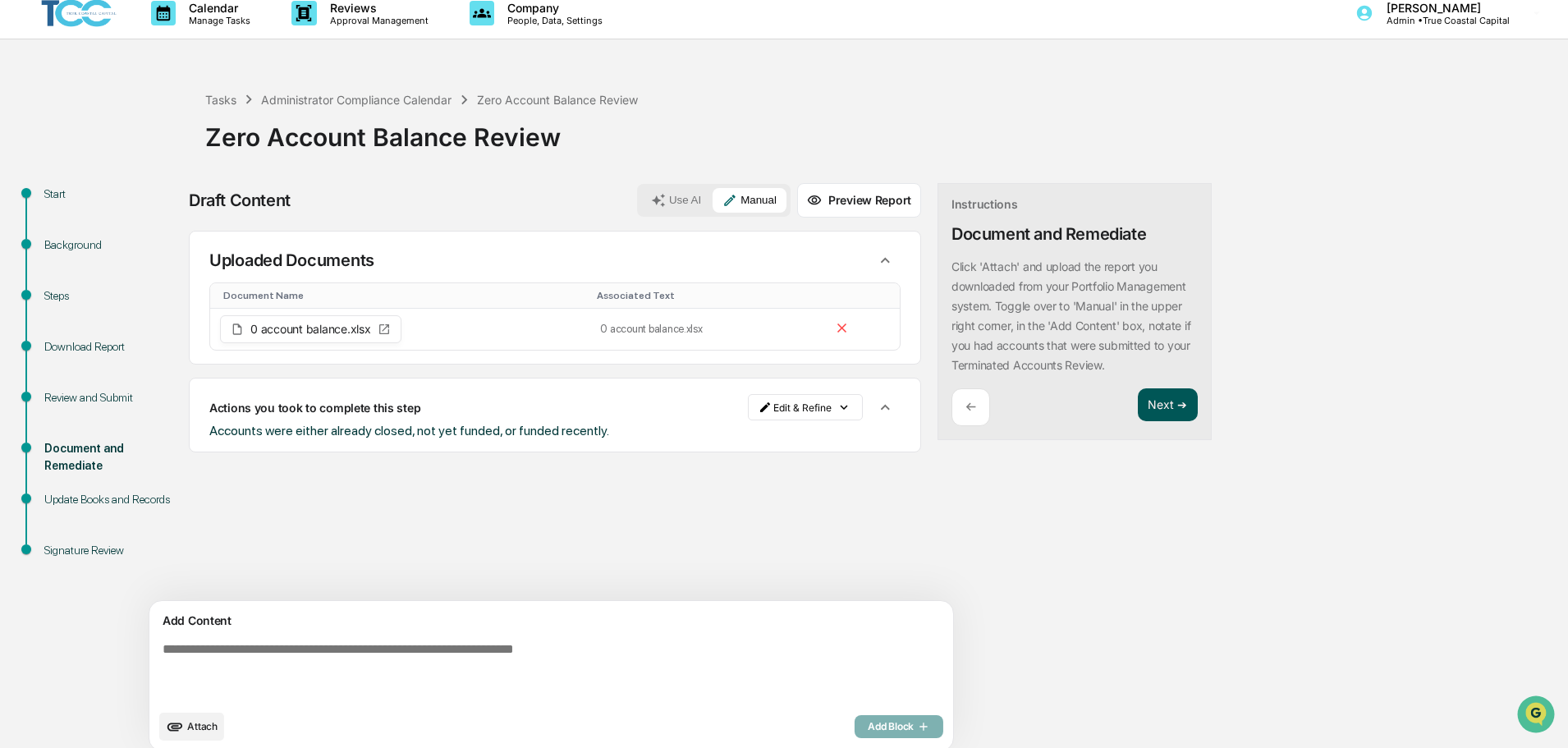
click at [1138, 388] on button "Next ➔" at bounding box center [1167, 405] width 60 height 33
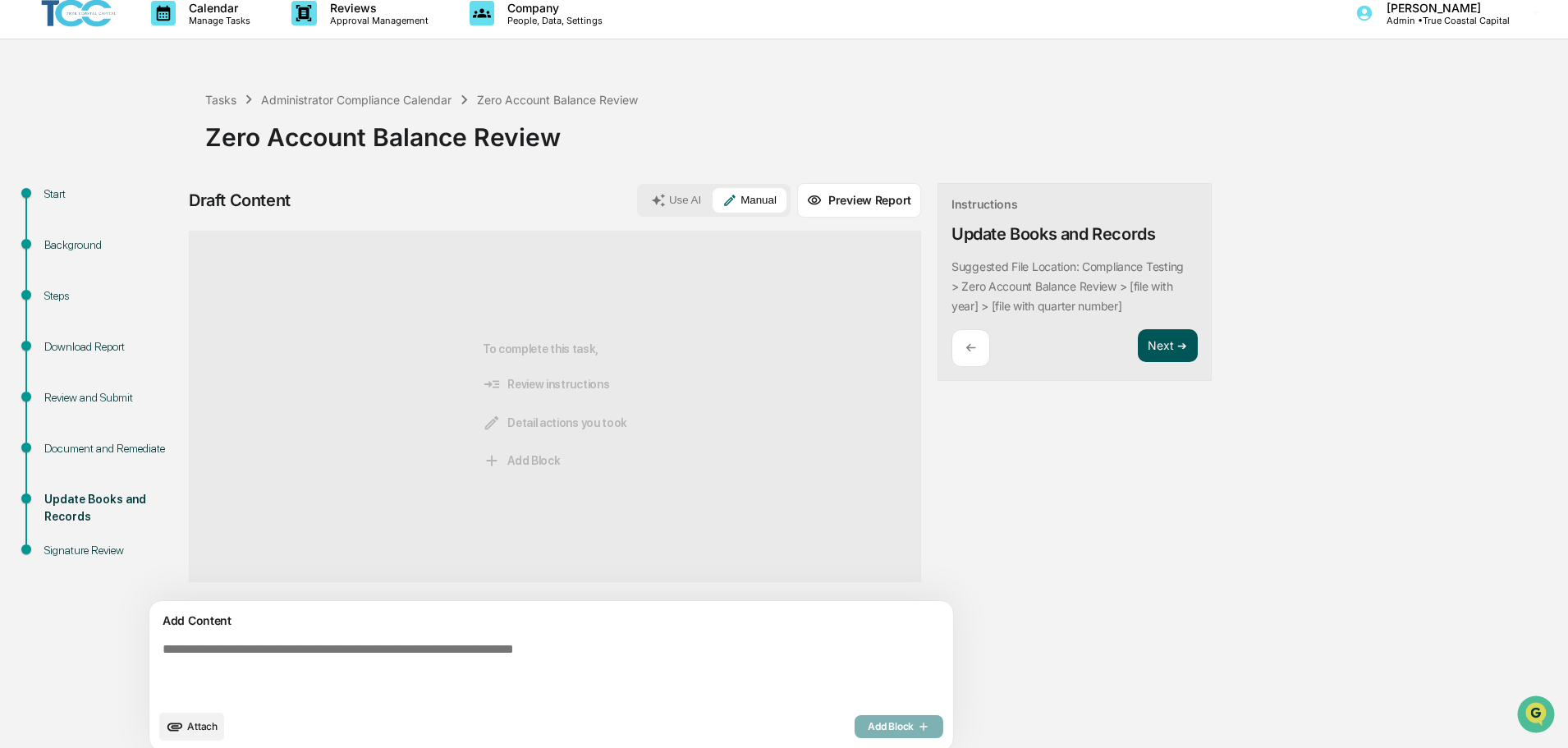
click at [1138, 340] on button "Next ➔" at bounding box center [1167, 346] width 60 height 33
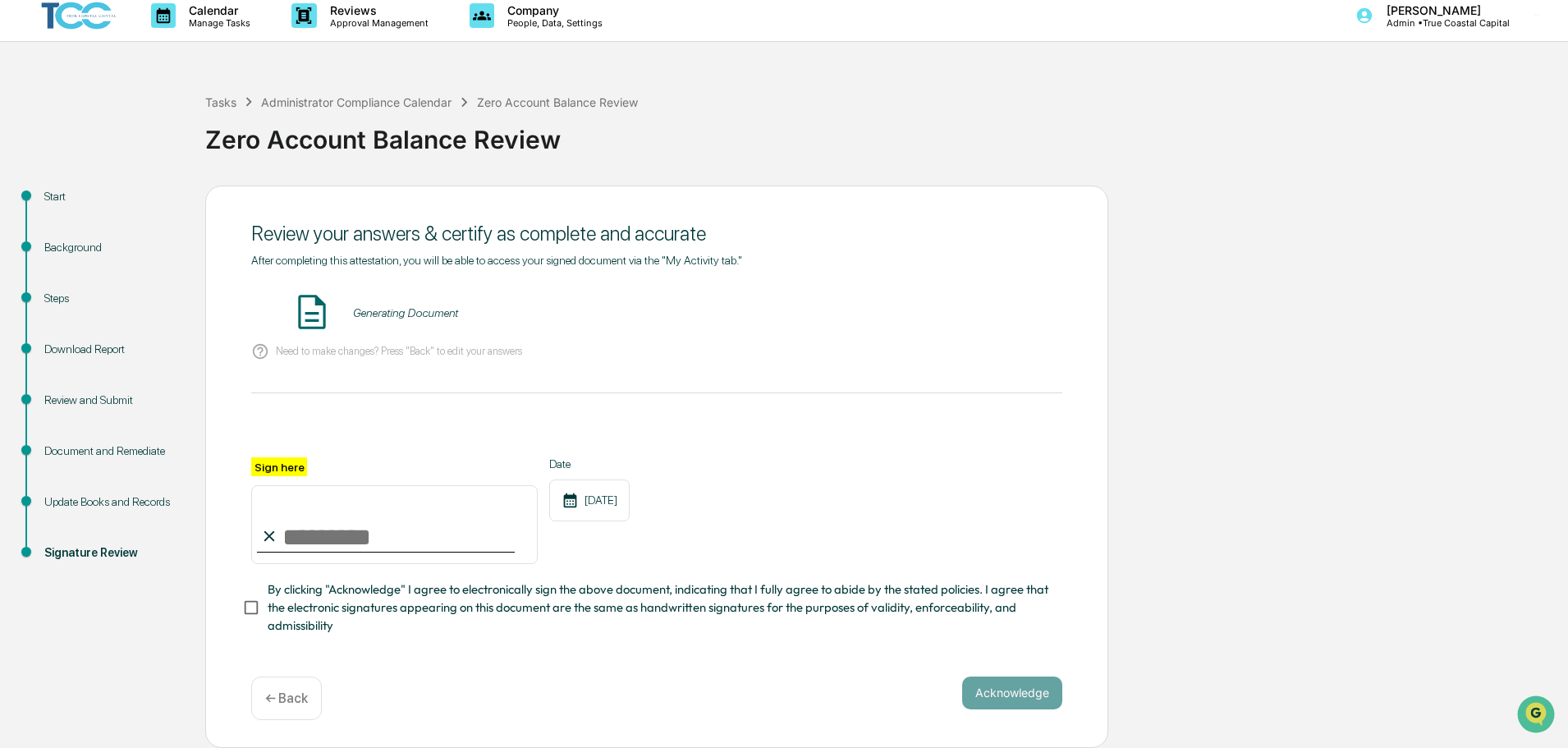
scroll to position [0, 0]
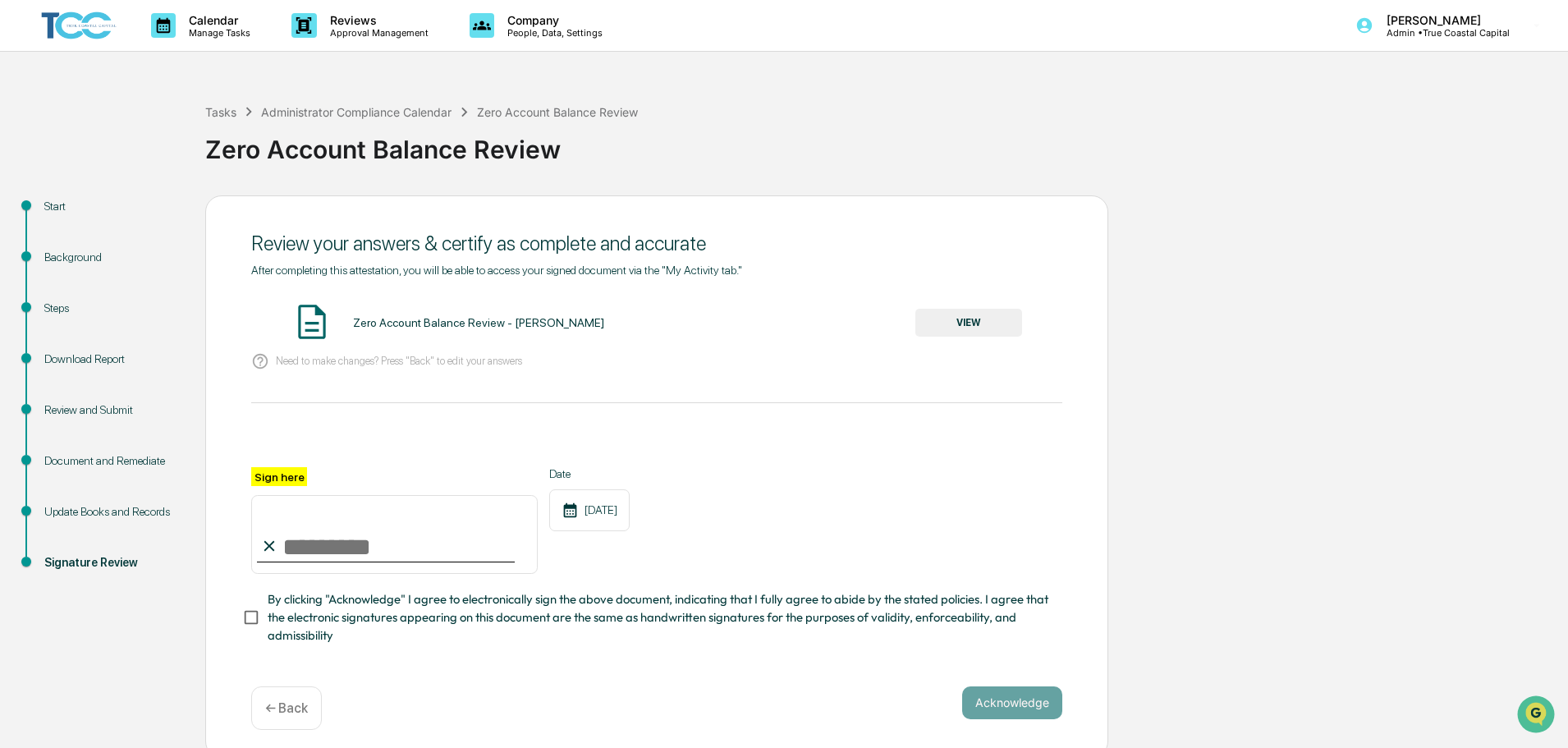
click at [1008, 312] on button "VIEW" at bounding box center [968, 323] width 107 height 27
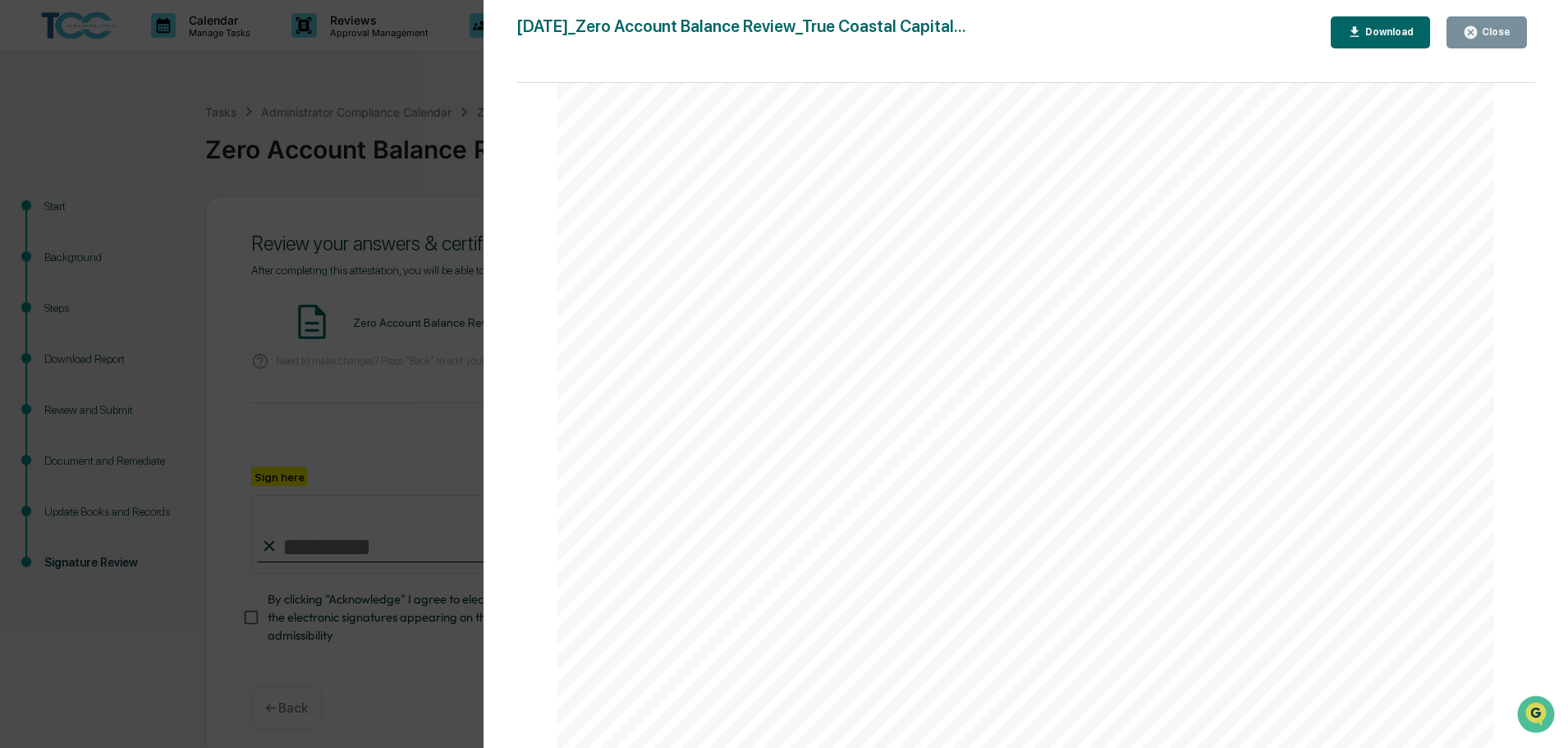
scroll to position [2076, 0]
click at [1490, 36] on div "Close" at bounding box center [1494, 32] width 32 height 12
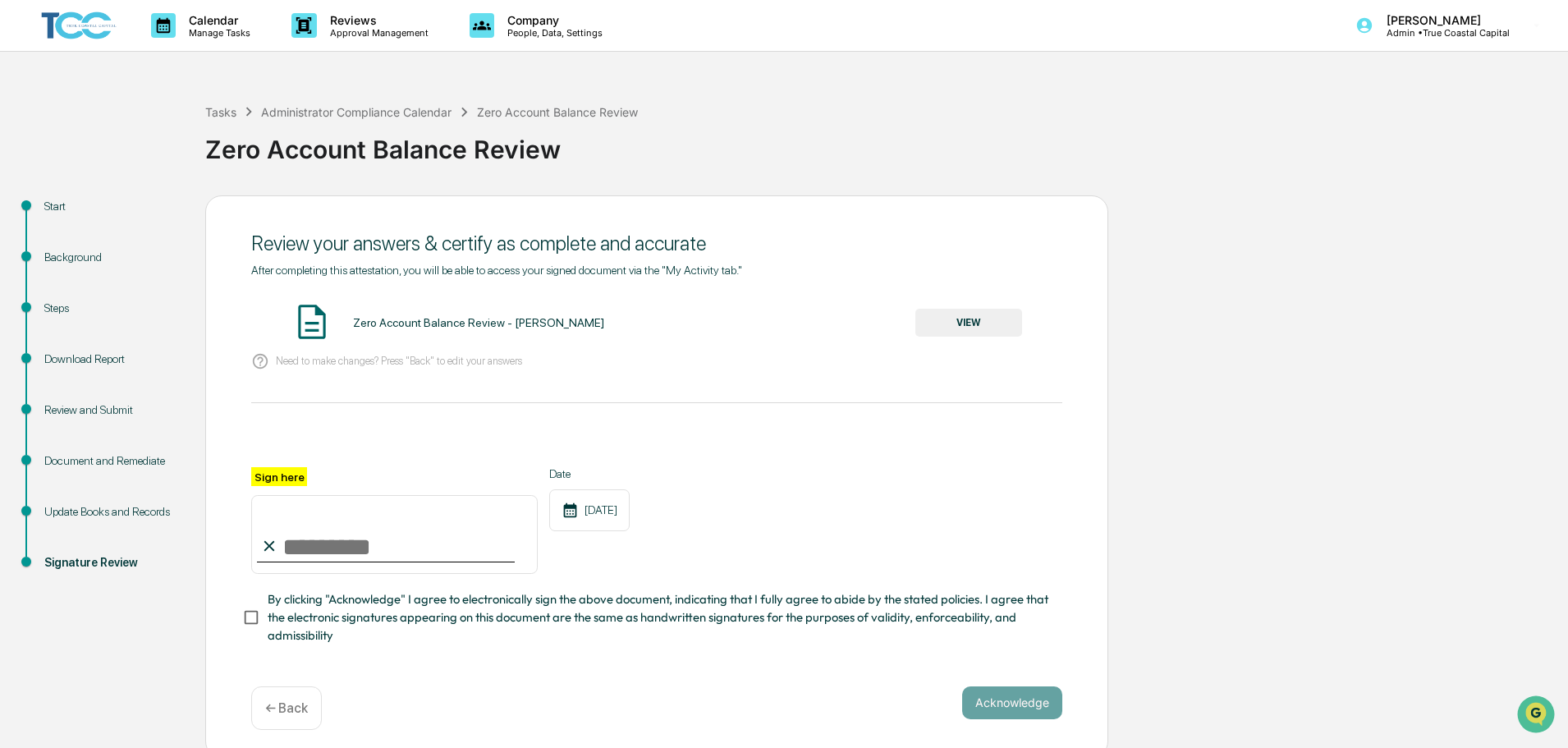
click at [368, 540] on input "Sign here" at bounding box center [394, 534] width 286 height 78
type input "**********"
click at [315, 620] on span "By clicking "Acknowledge" I agree to electronically sign the above document, in…" at bounding box center [658, 618] width 782 height 55
click at [976, 705] on button "Acknowledge" at bounding box center [1012, 702] width 100 height 32
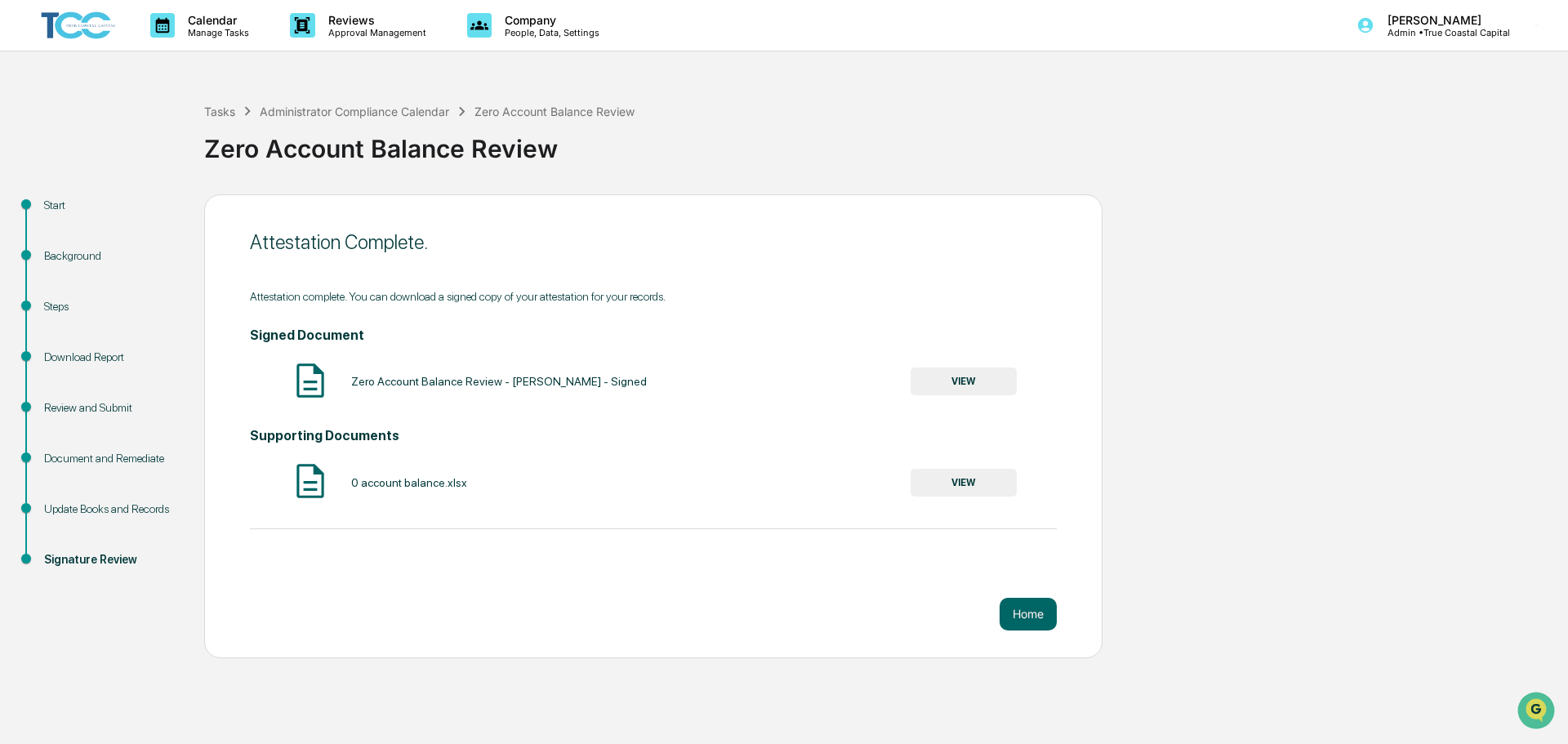
click at [985, 386] on button "VIEW" at bounding box center [963, 381] width 106 height 27
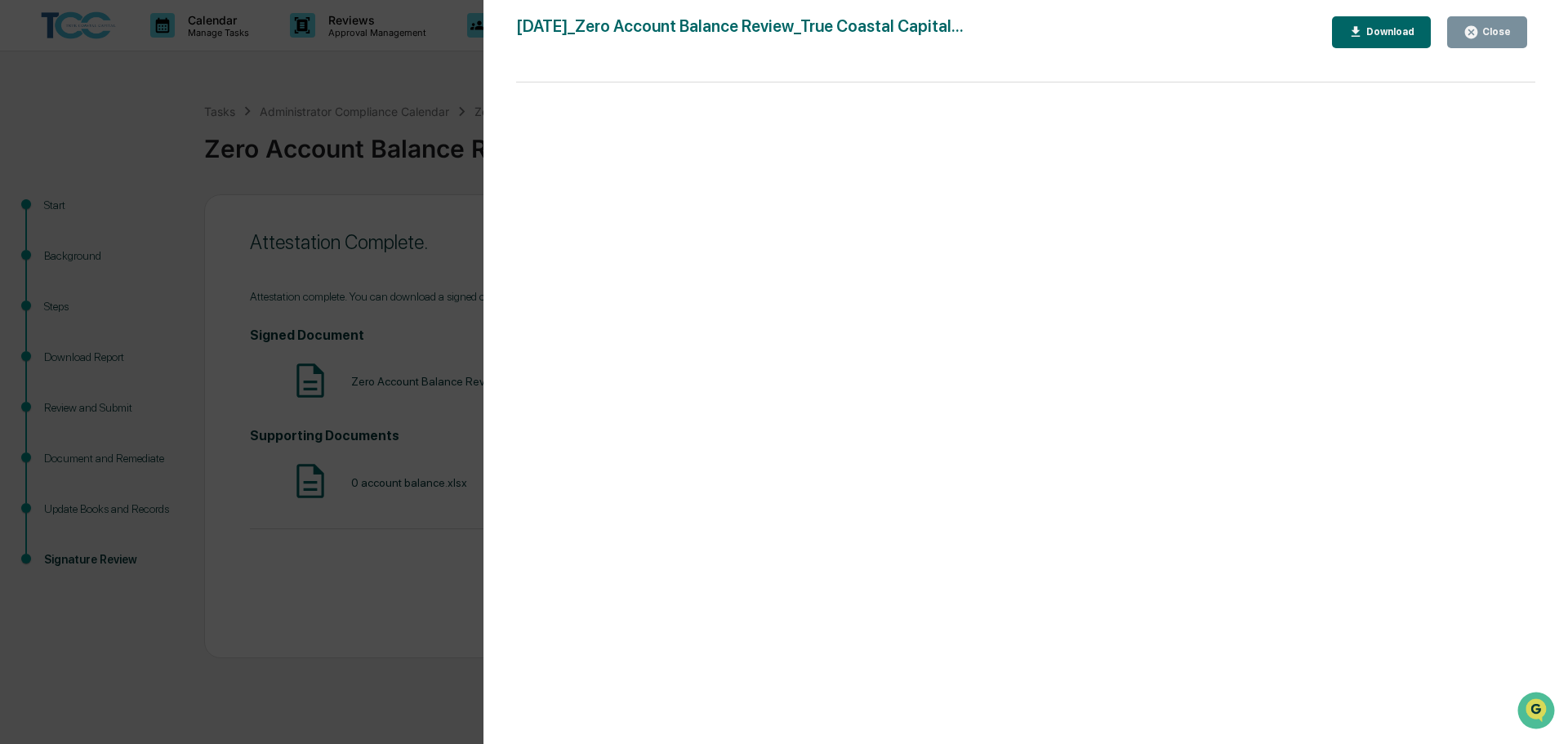
click at [1401, 32] on div "Download" at bounding box center [1388, 32] width 52 height 12
click at [441, 187] on div "Version History 10/07/2025, 05:55 PM Melissa Amico 2025-10-07_Zero Account Bala…" at bounding box center [784, 372] width 1568 height 744
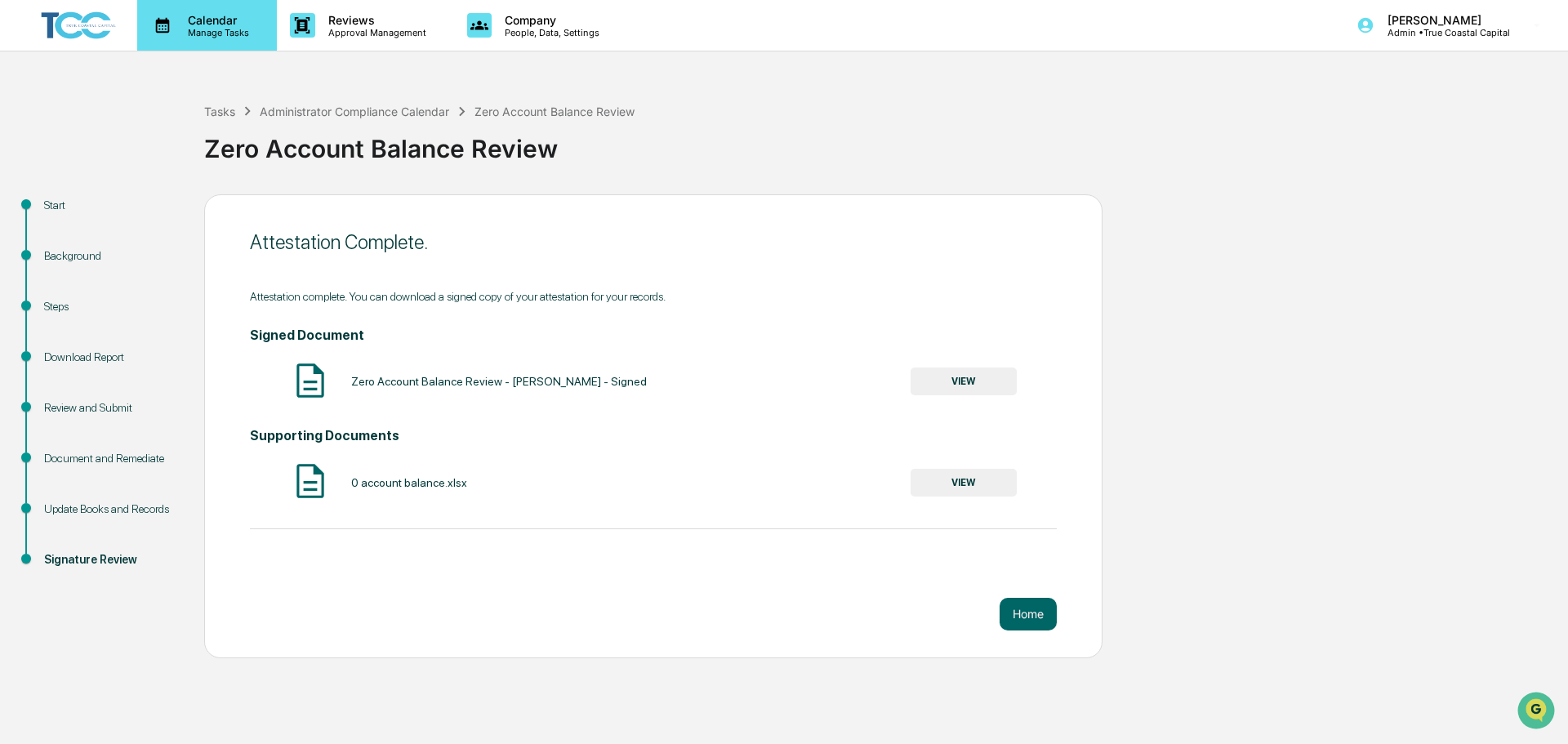
click at [228, 27] on p "Manage Tasks" at bounding box center [216, 33] width 83 height 12
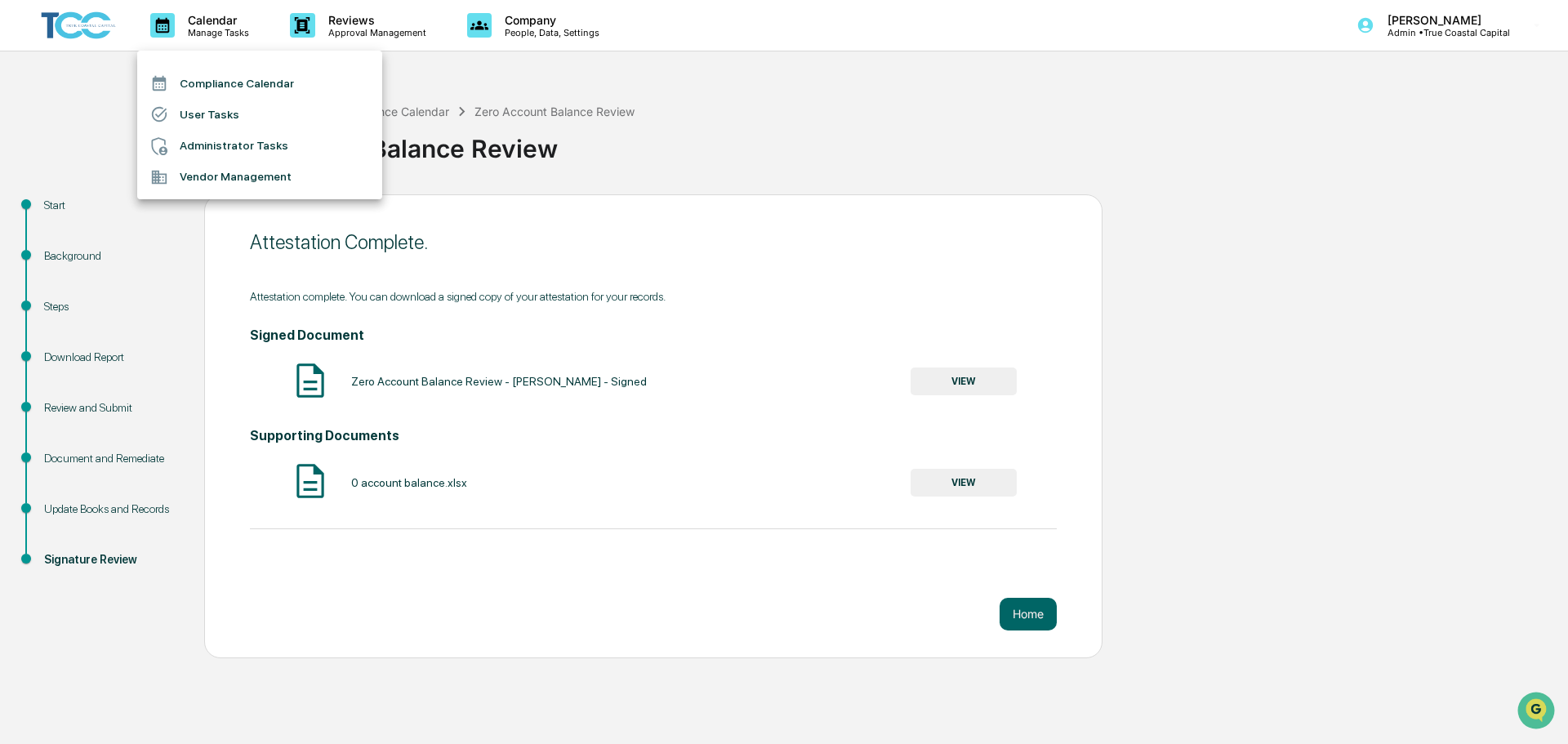
drag, startPoint x: 258, startPoint y: 148, endPoint x: 284, endPoint y: 146, distance: 26.1
click at [258, 148] on li "Administrator Tasks" at bounding box center [260, 146] width 245 height 31
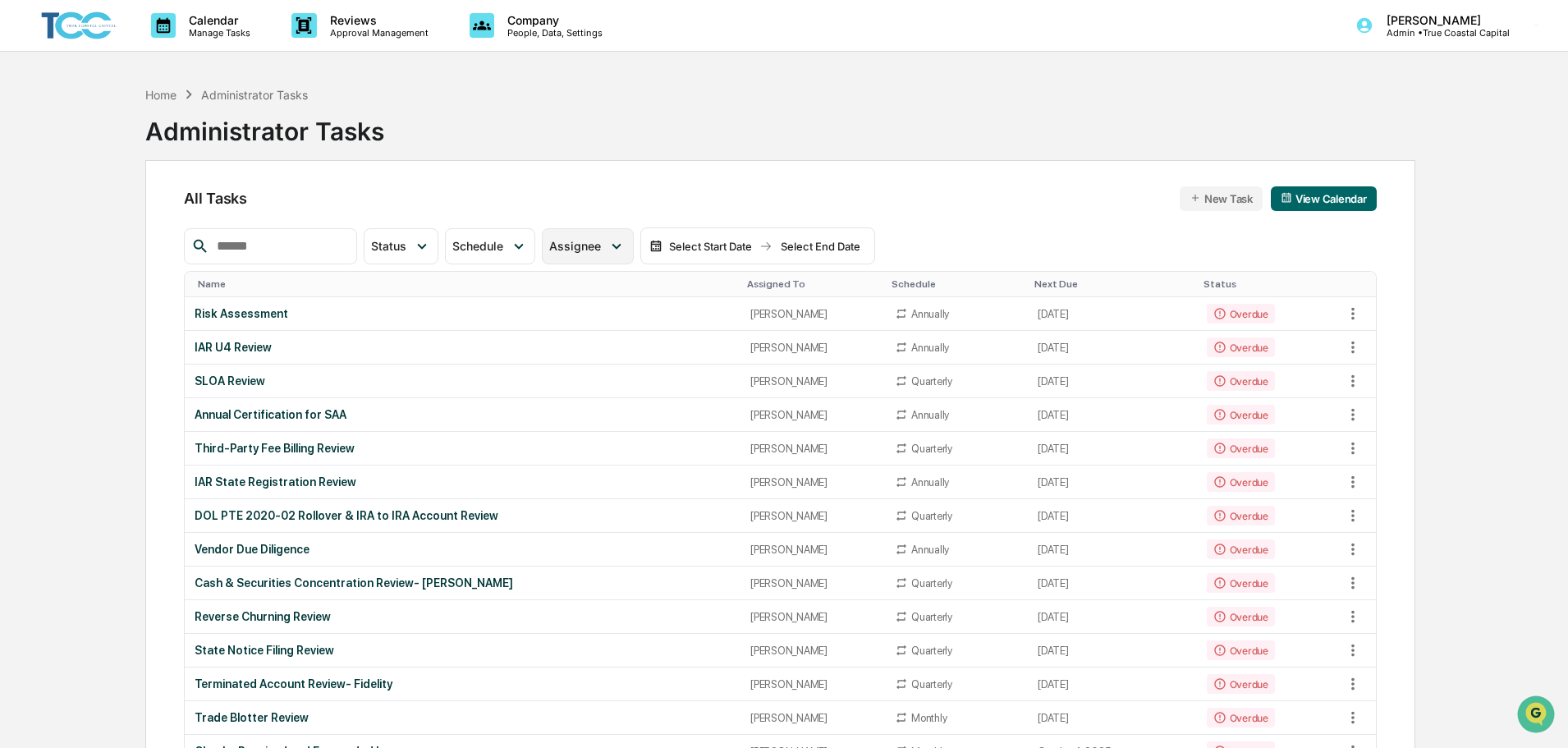
click at [608, 249] on div "Assignee" at bounding box center [578, 246] width 58 height 14
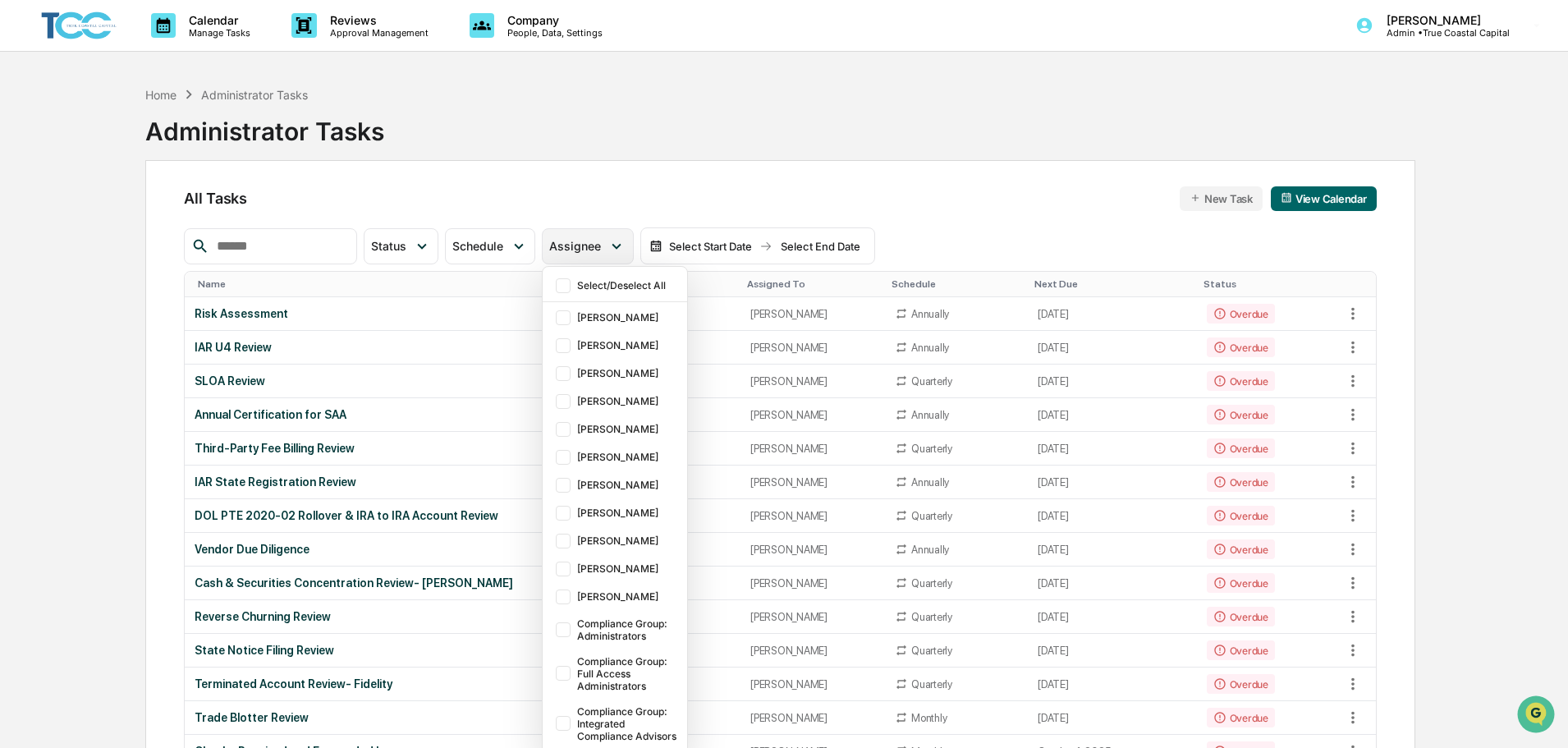
click at [608, 249] on div "Assignee" at bounding box center [578, 246] width 58 height 14
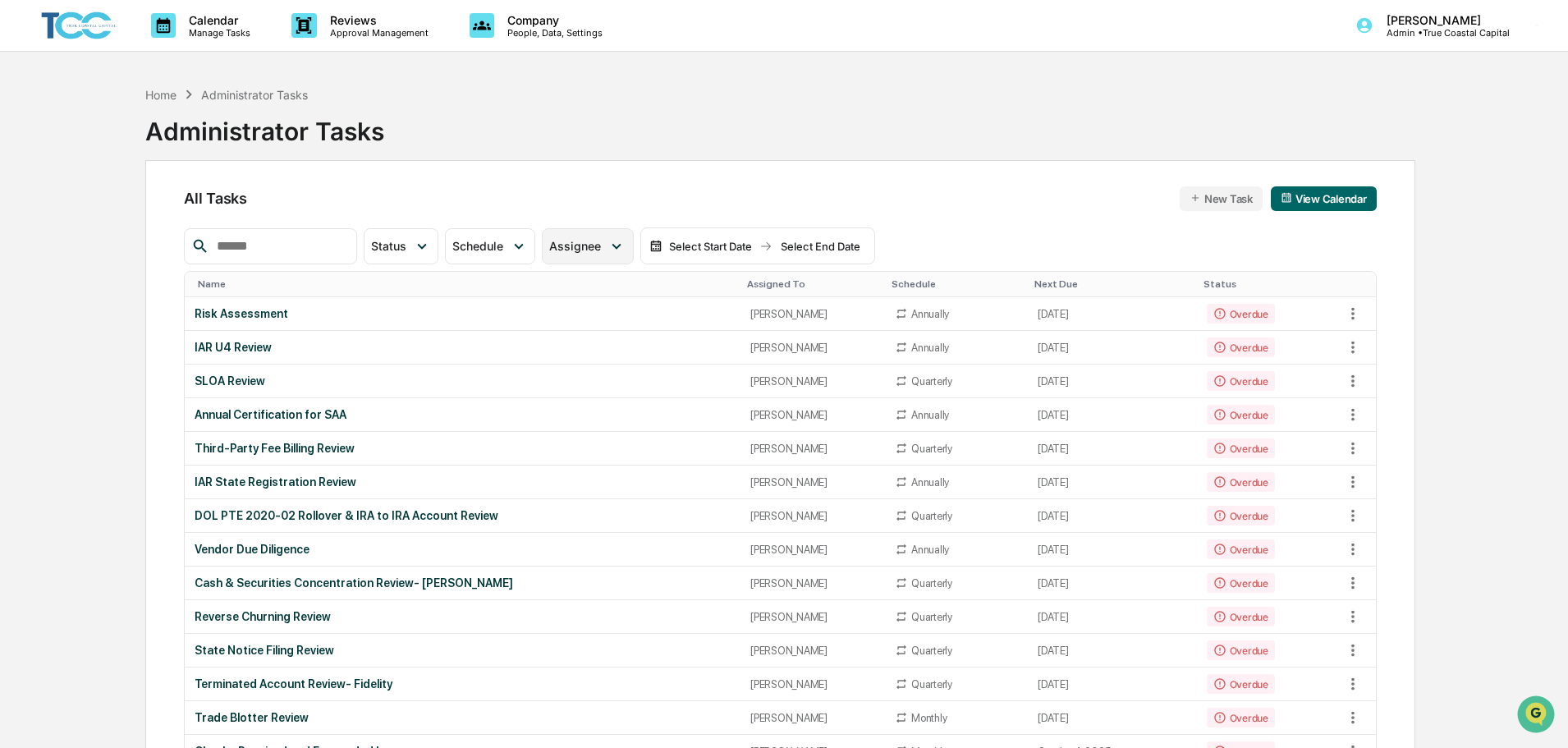
click at [608, 244] on div "Assignee" at bounding box center [578, 246] width 58 height 14
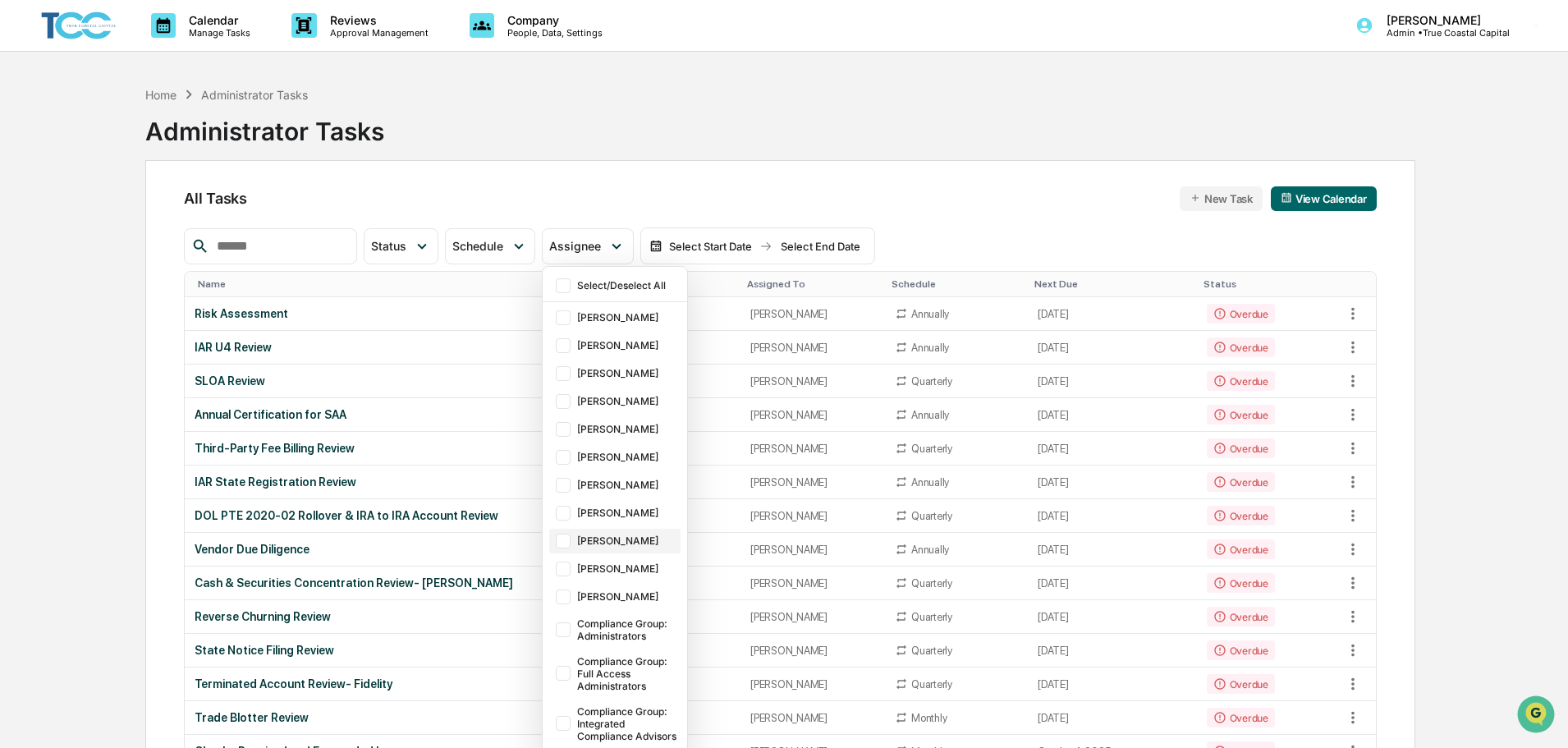
click at [648, 543] on div "[PERSON_NAME]" at bounding box center [628, 540] width 100 height 13
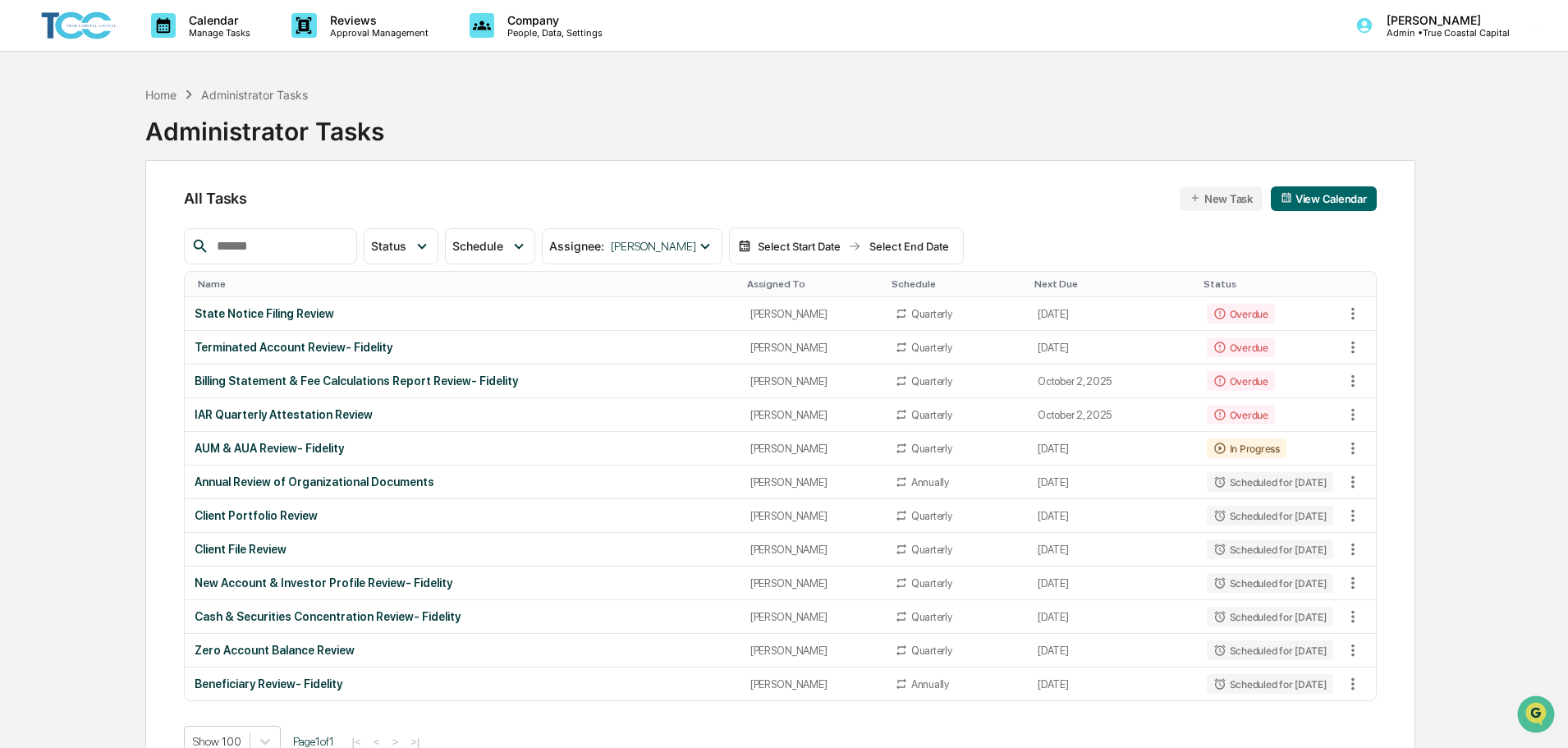
click at [62, 393] on div "Calendar Manage Tasks Reviews Approval Management Company People, Data, Setting…" at bounding box center [784, 413] width 1568 height 825
click at [380, 419] on div "IAR Quarterly Attestation Review" at bounding box center [462, 414] width 535 height 13
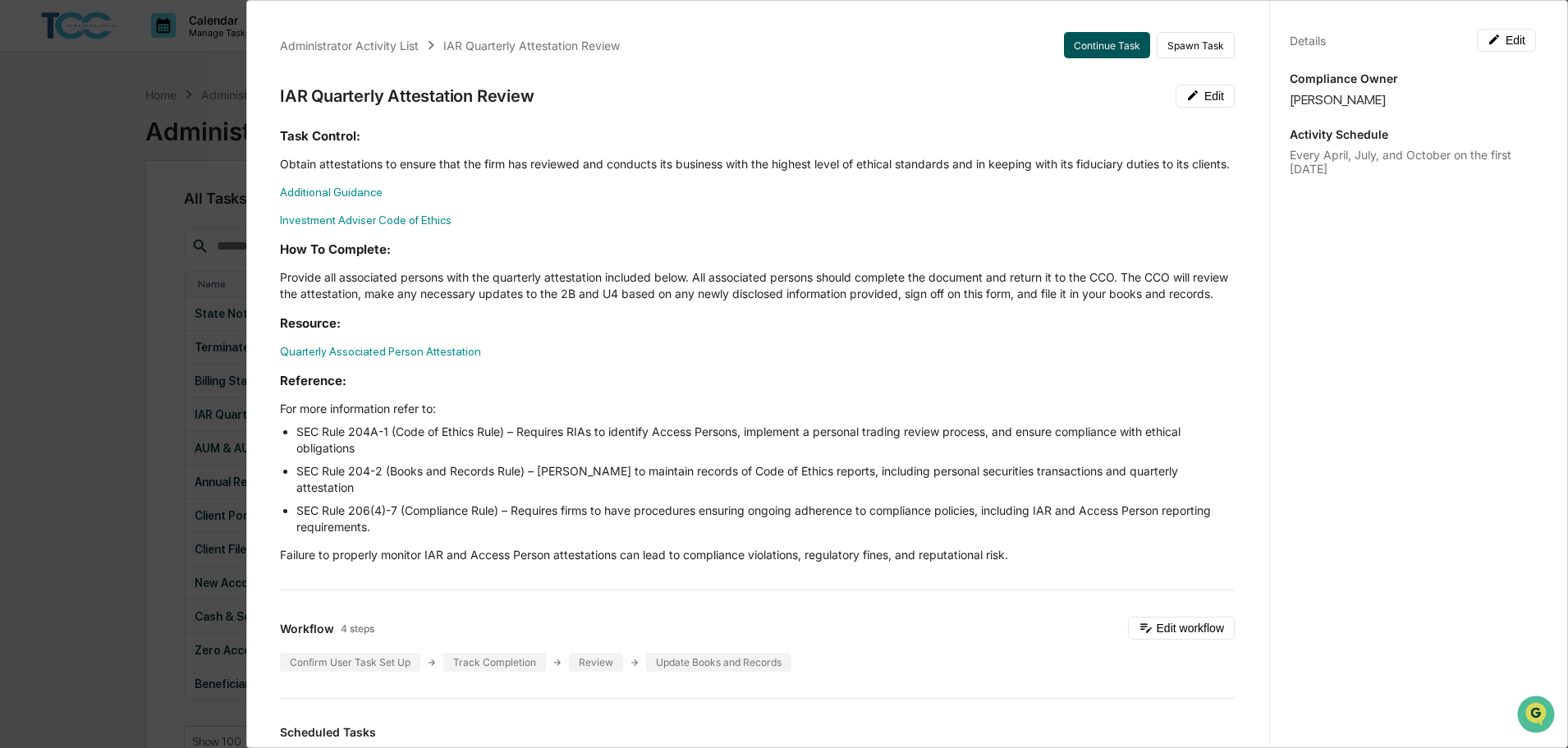
click at [1070, 48] on button "Continue Task" at bounding box center [1107, 45] width 86 height 26
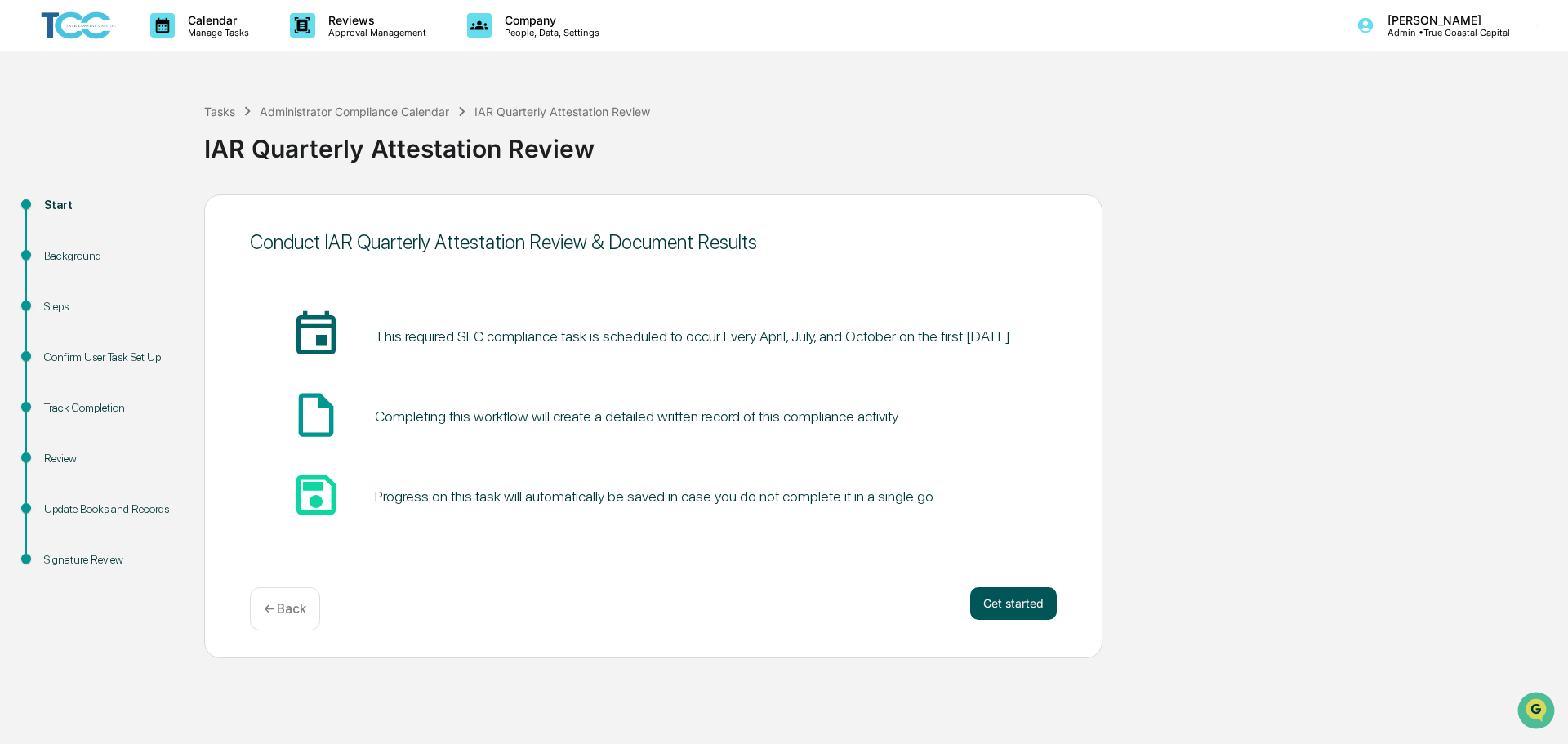
click at [1015, 604] on button "Get started" at bounding box center [1014, 603] width 87 height 32
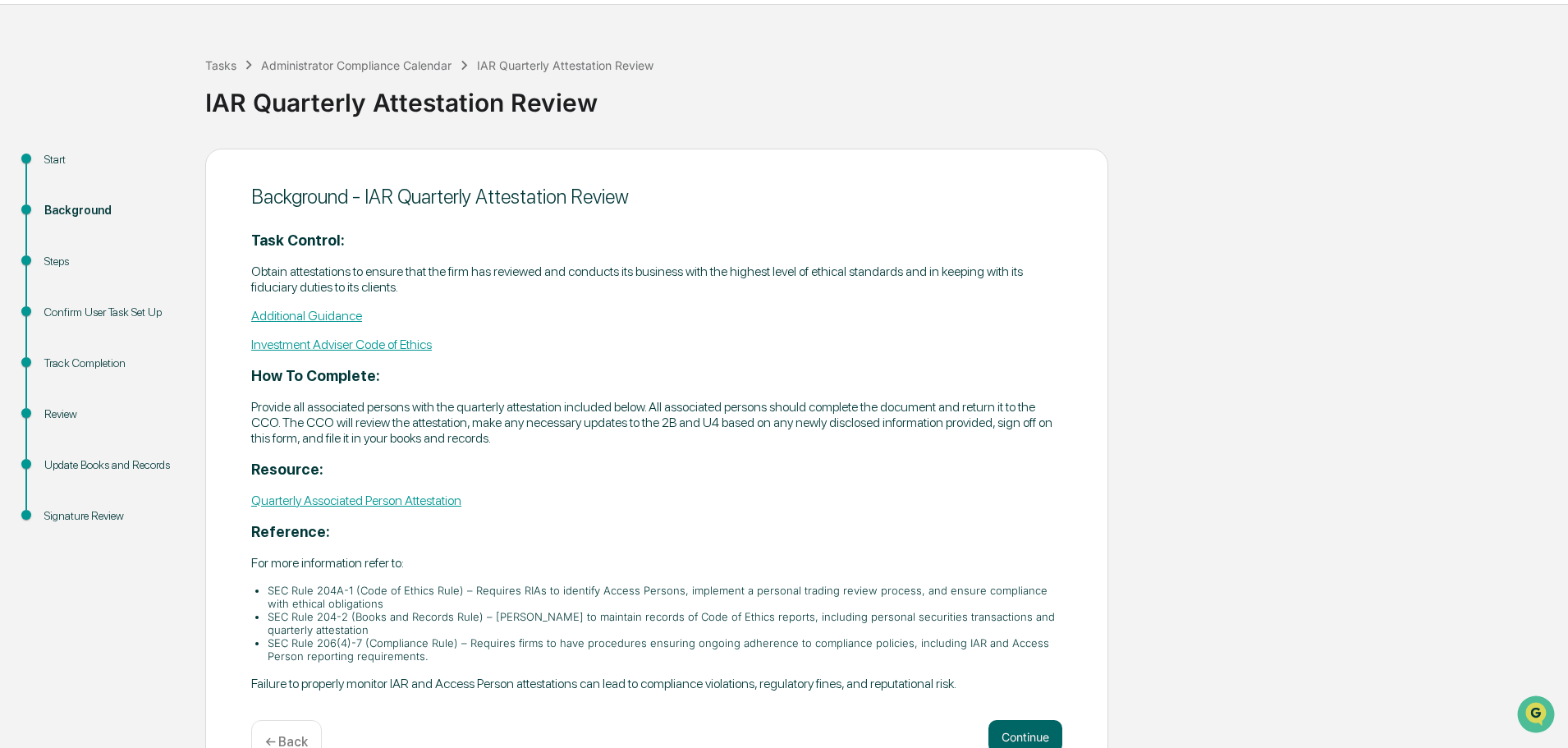
scroll to position [90, 0]
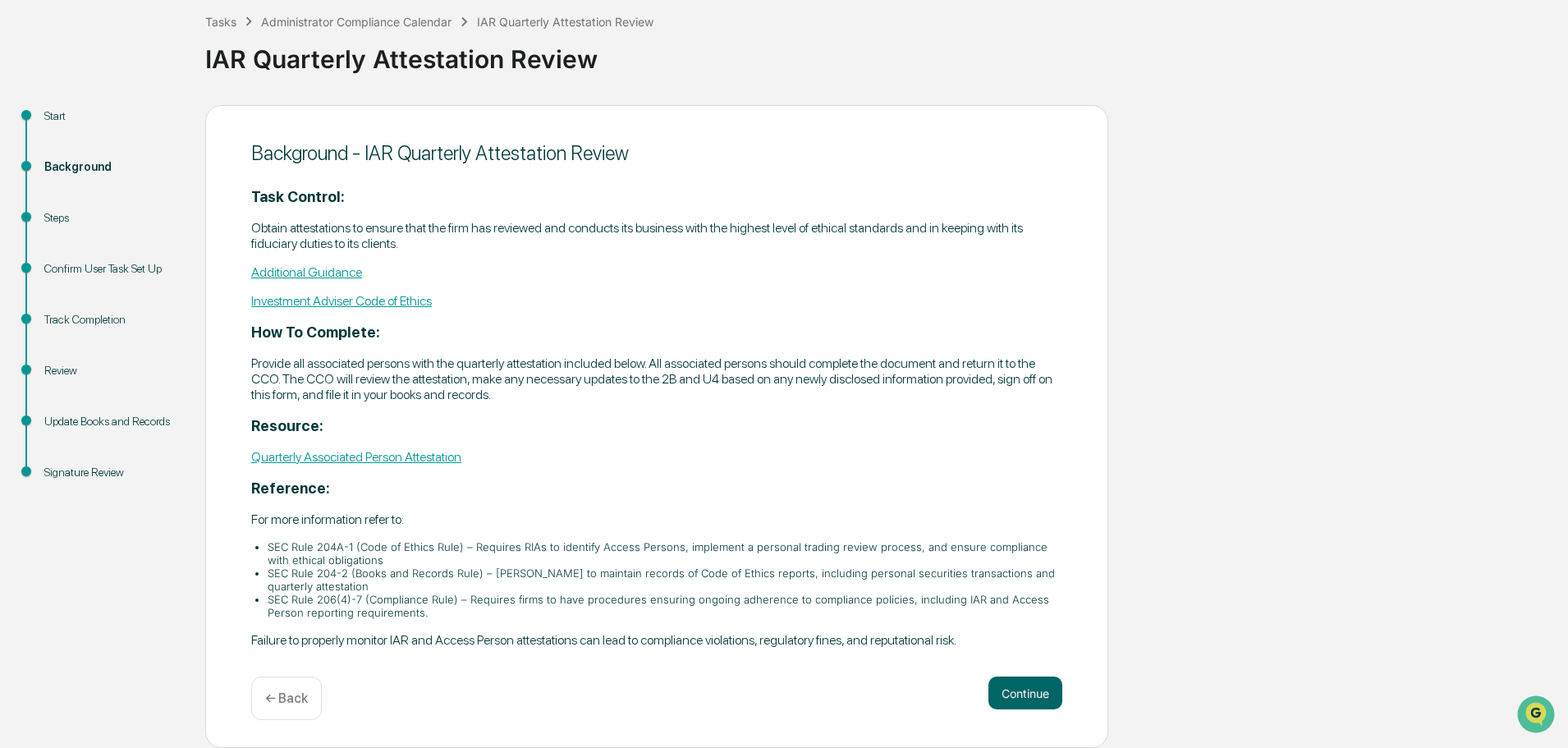
click at [426, 459] on link "Quarterly Associated Person Attestation" at bounding box center [356, 457] width 210 height 16
click at [1019, 691] on button "Continue" at bounding box center [1025, 692] width 74 height 32
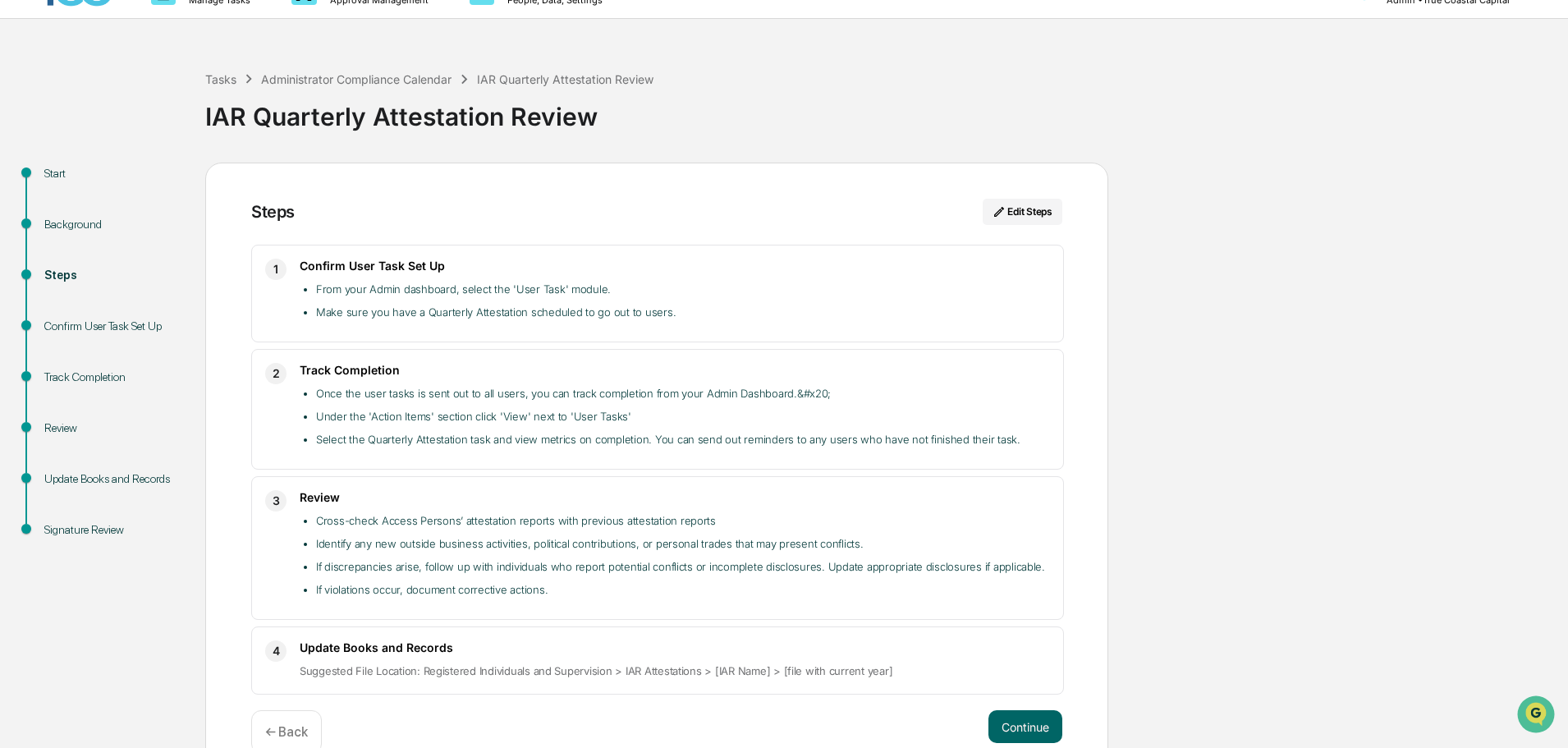
scroll to position [0, 0]
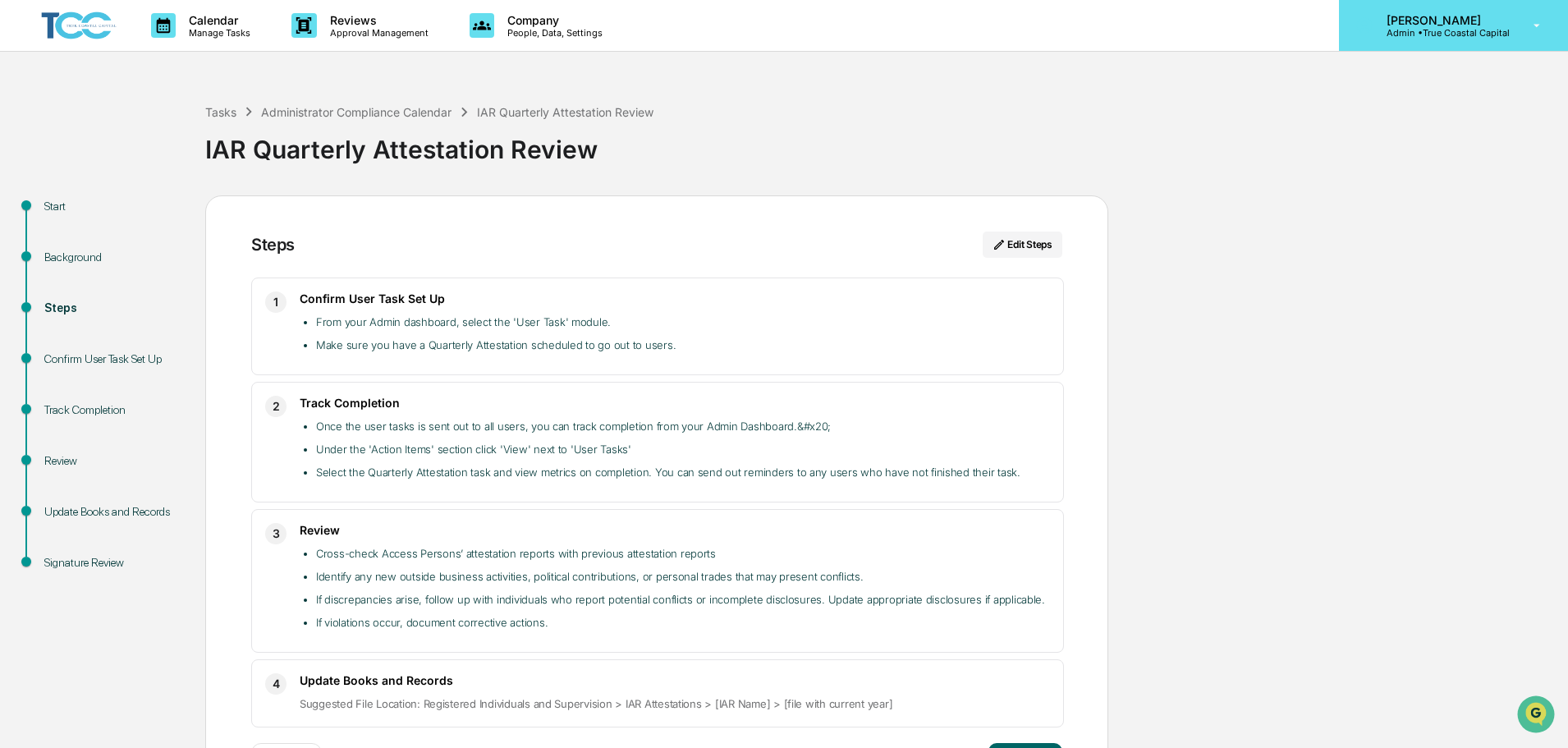
click at [1384, 14] on p "[PERSON_NAME]" at bounding box center [1442, 20] width 136 height 14
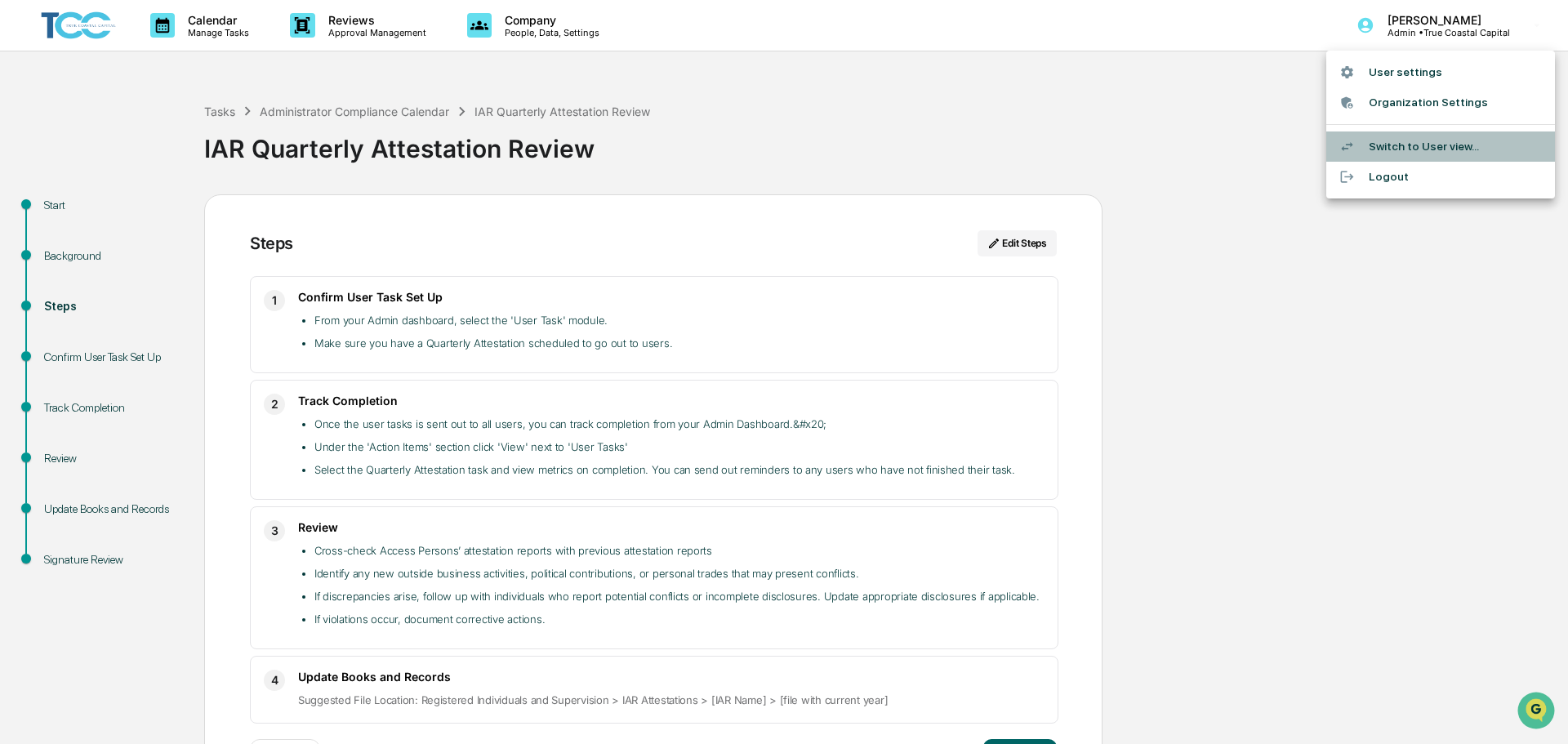
click at [1401, 151] on li "Switch to User view..." at bounding box center [1441, 146] width 228 height 30
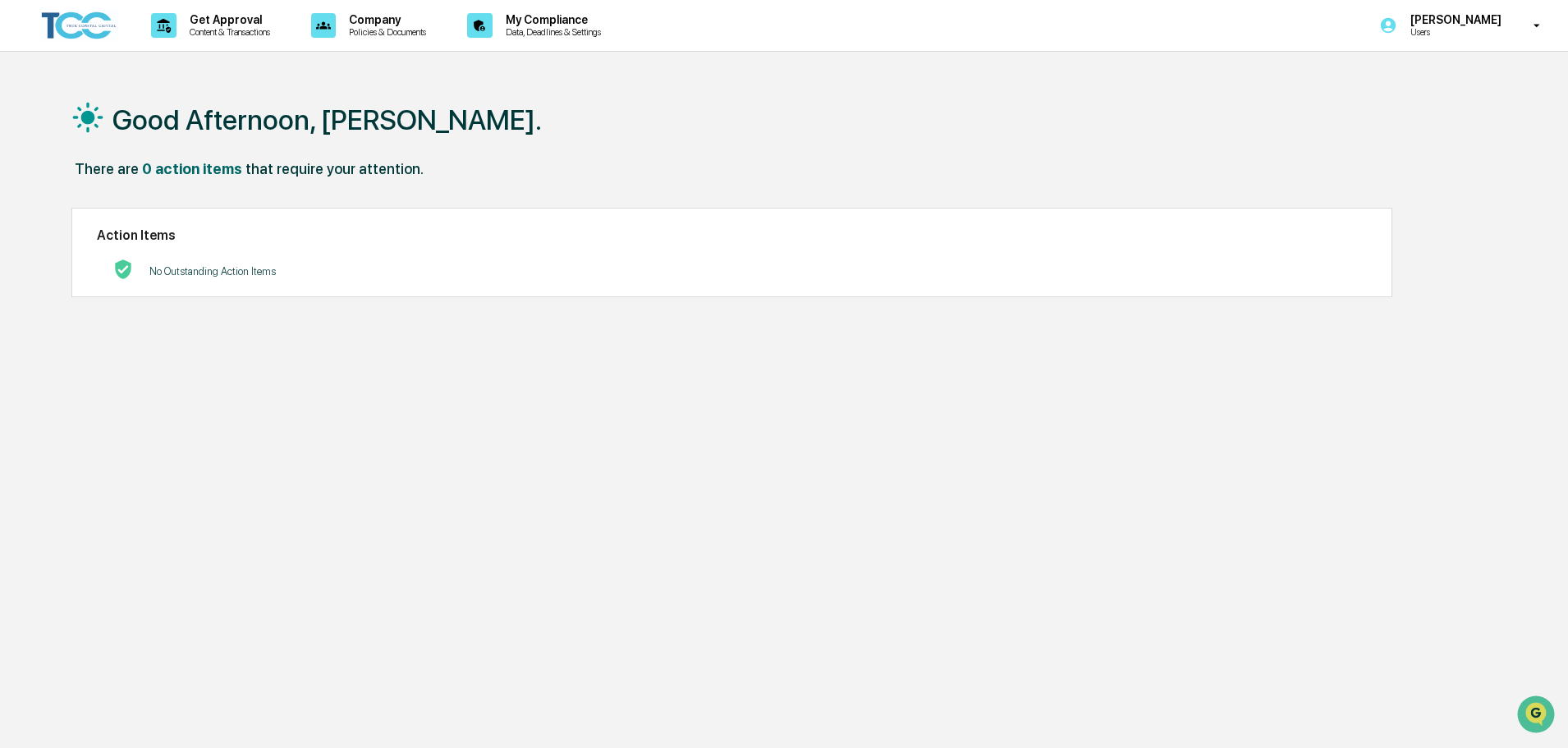
click at [78, 28] on img at bounding box center [78, 25] width 78 height 33
click at [227, 30] on p "Content & Transactions" at bounding box center [228, 32] width 102 height 12
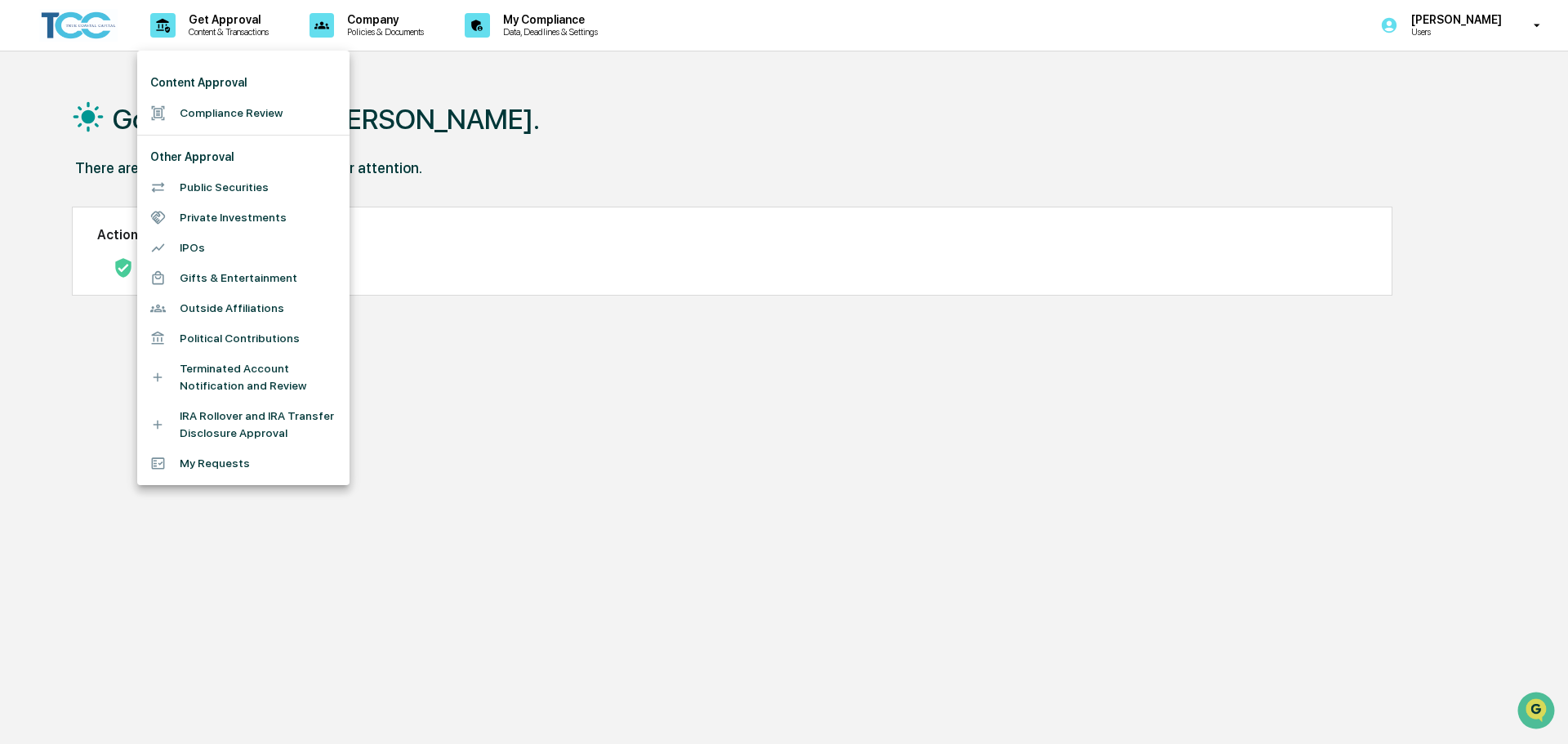
click at [217, 26] on div at bounding box center [784, 372] width 1568 height 744
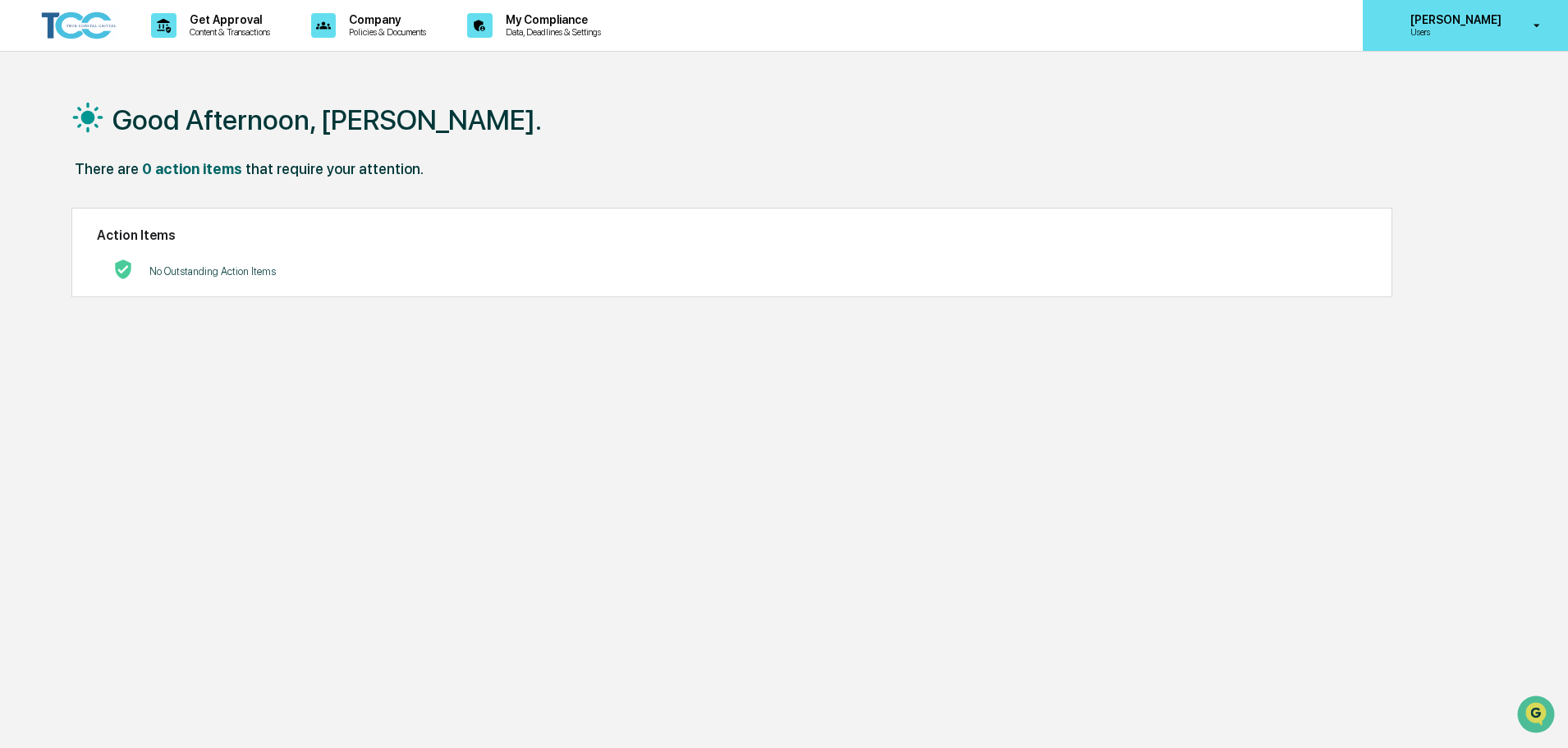
click at [1424, 29] on p "Users" at bounding box center [1453, 32] width 113 height 12
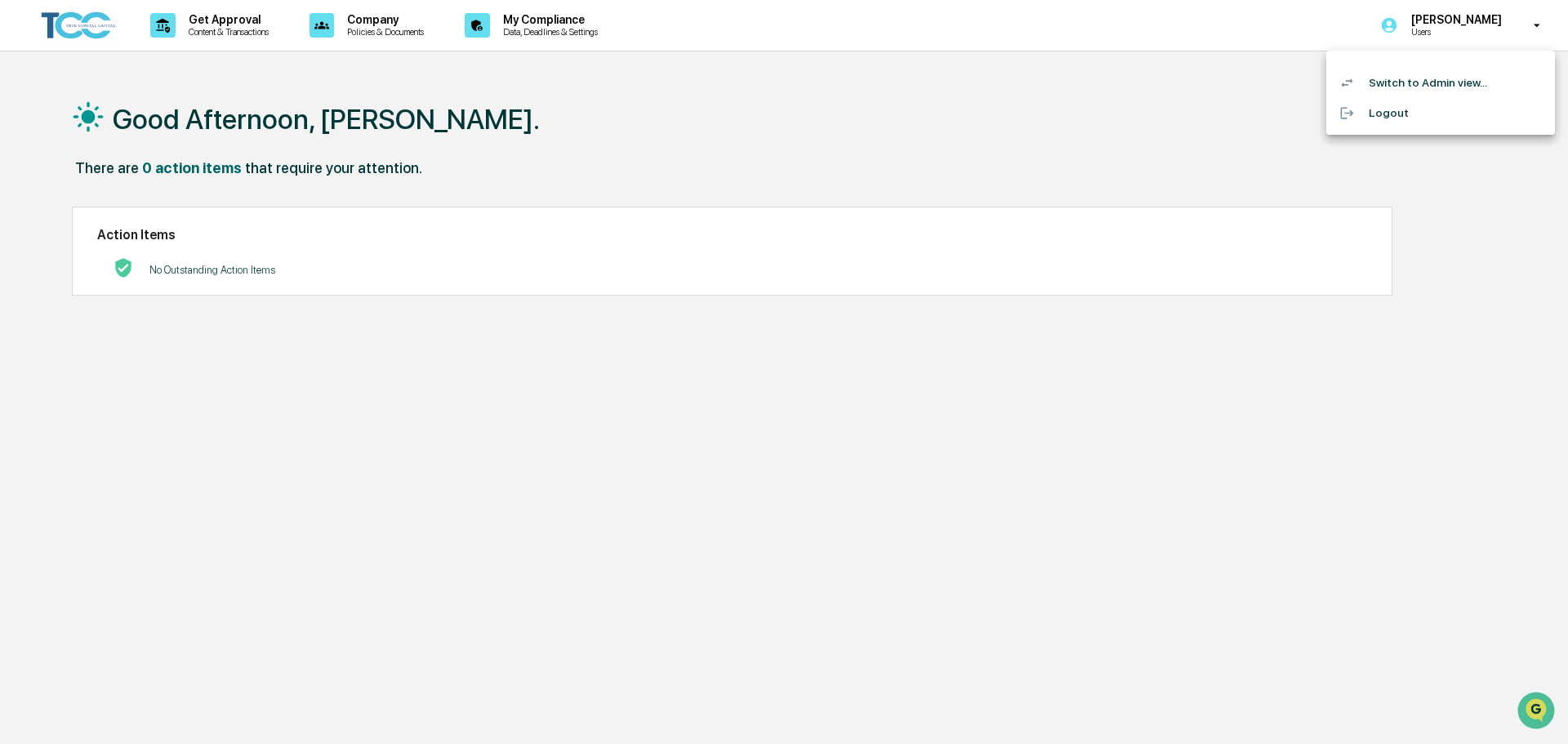
click at [1407, 93] on li "Switch to Admin view..." at bounding box center [1441, 82] width 228 height 30
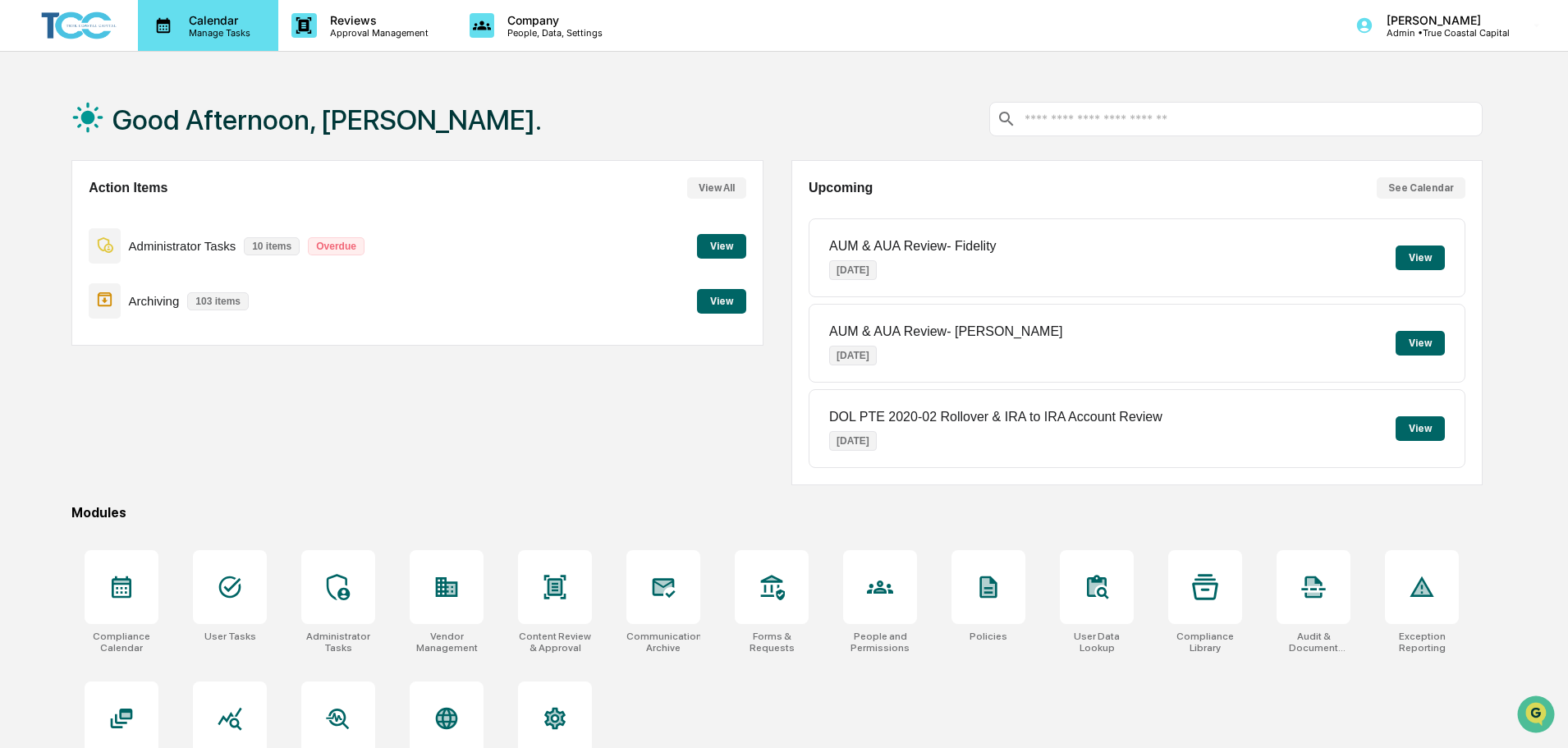
click at [215, 43] on div "Calendar Manage Tasks" at bounding box center [208, 25] width 140 height 51
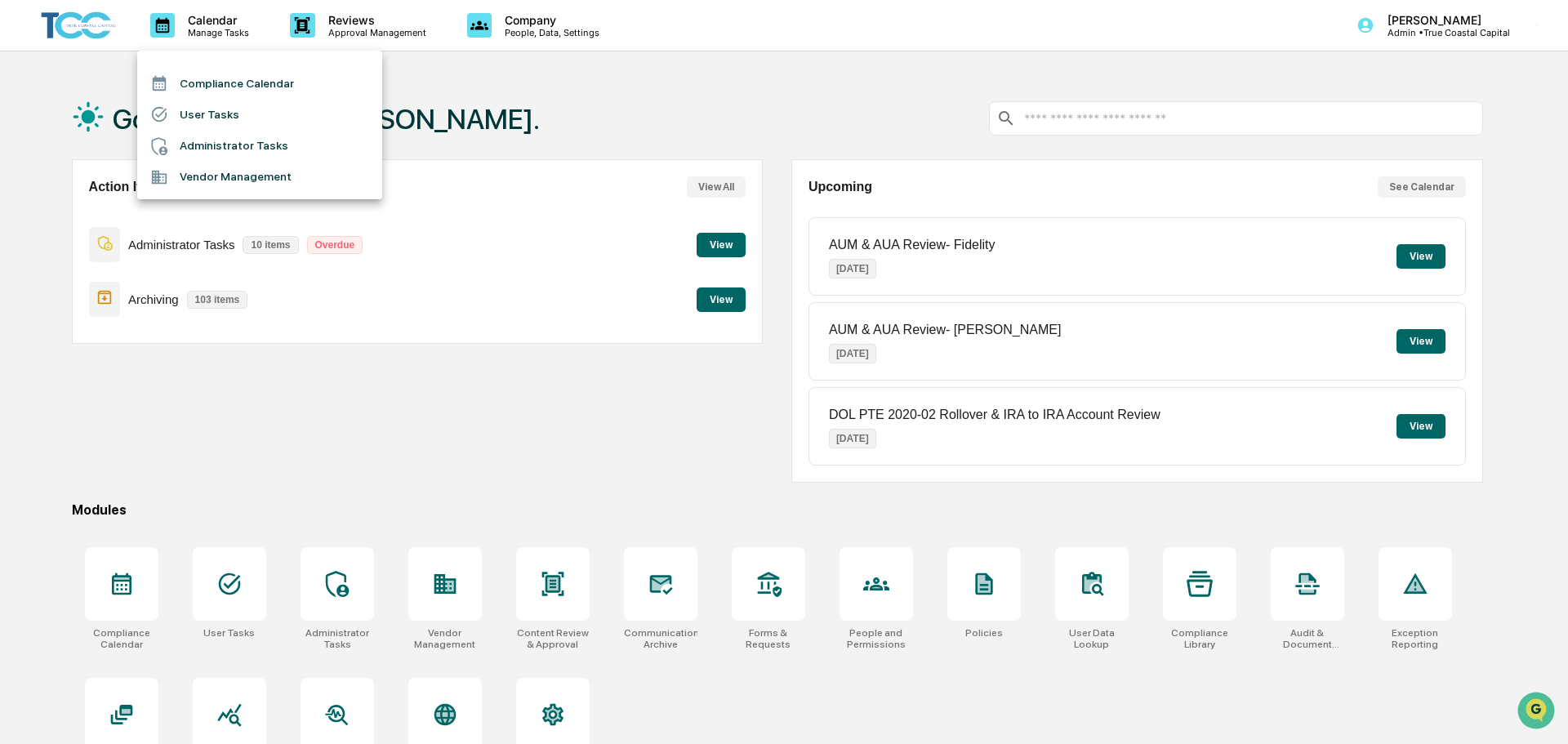
click at [246, 153] on li "Administrator Tasks" at bounding box center [260, 146] width 245 height 31
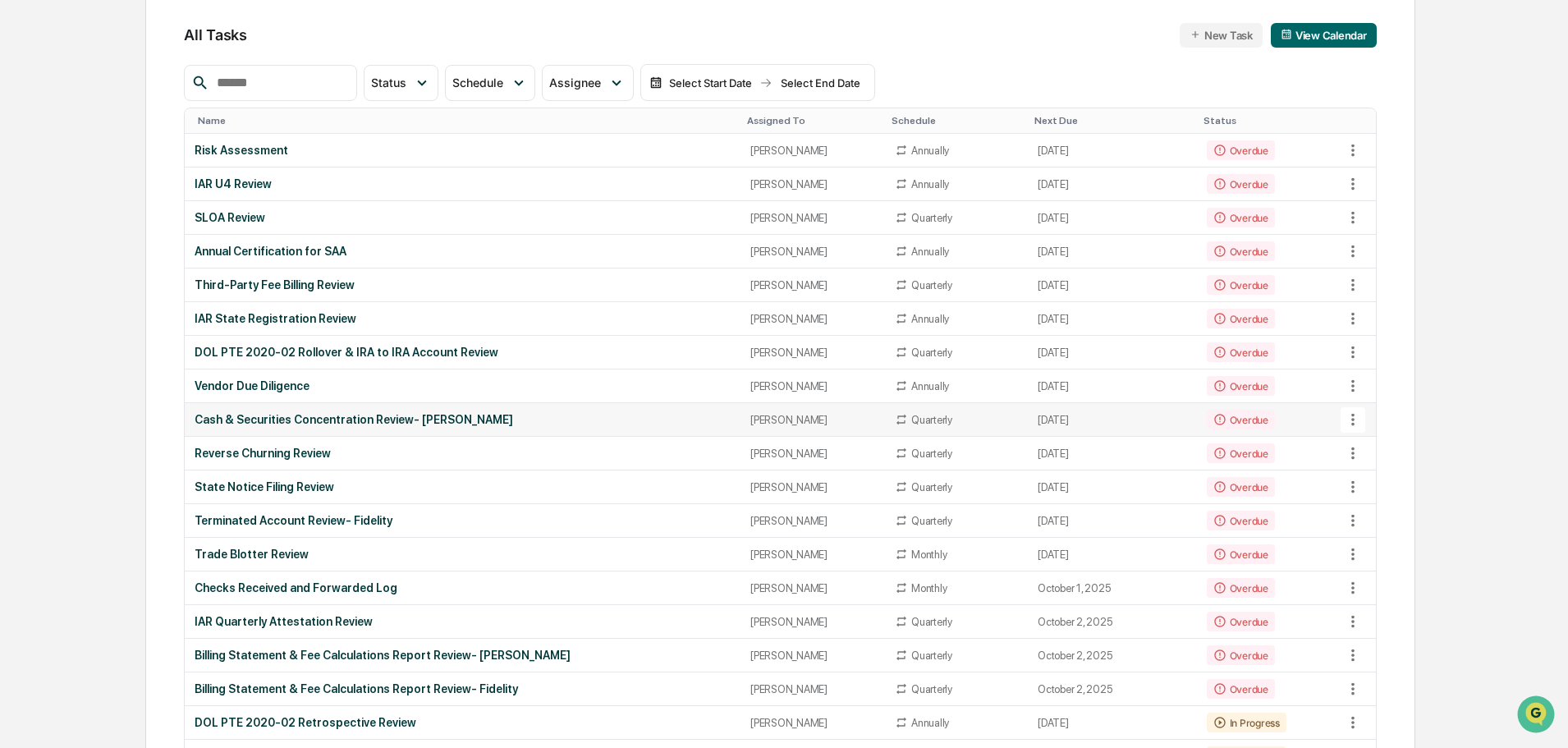
scroll to position [164, 0]
click at [601, 87] on span "Assignee" at bounding box center [575, 81] width 52 height 14
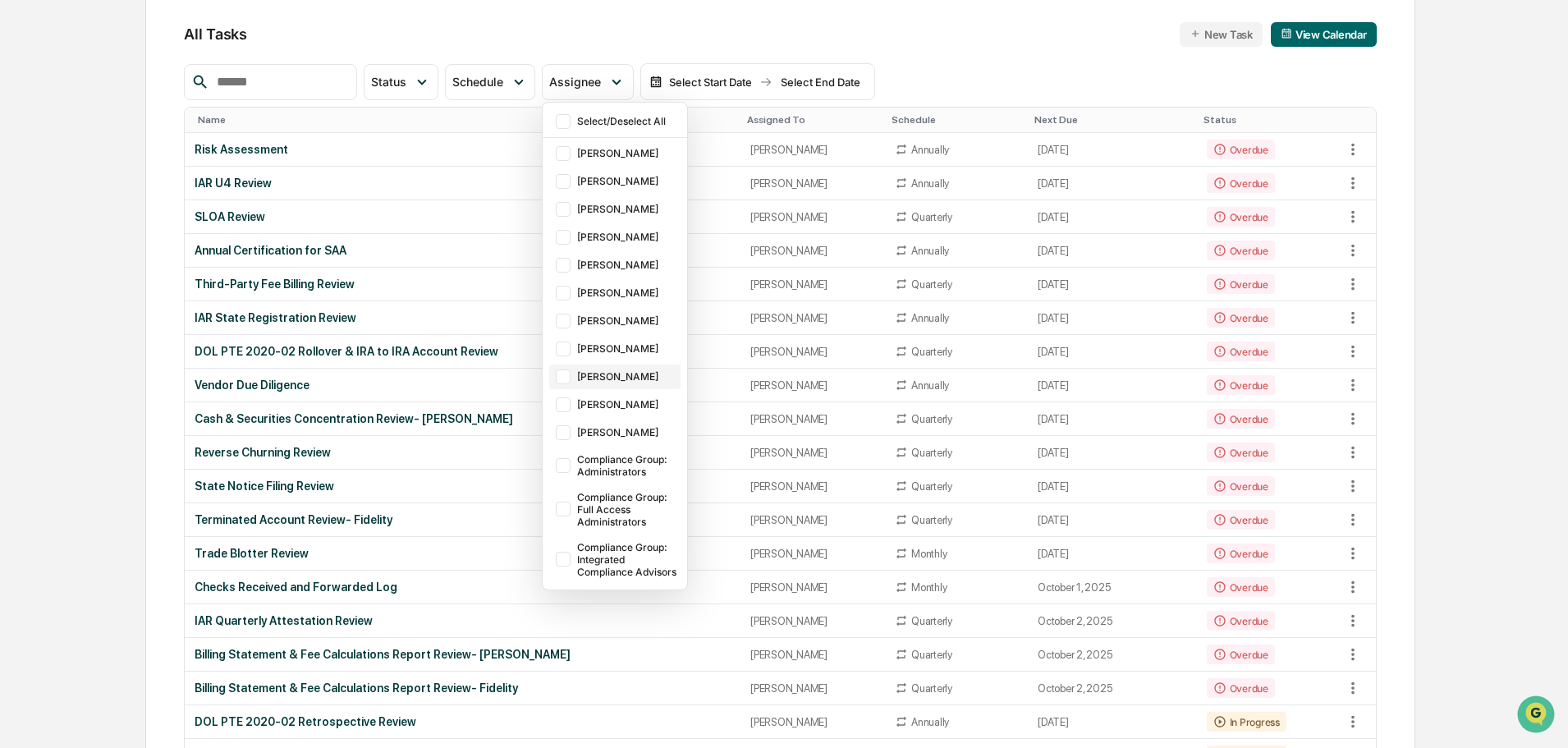
click at [641, 380] on div "[PERSON_NAME]" at bounding box center [628, 376] width 100 height 13
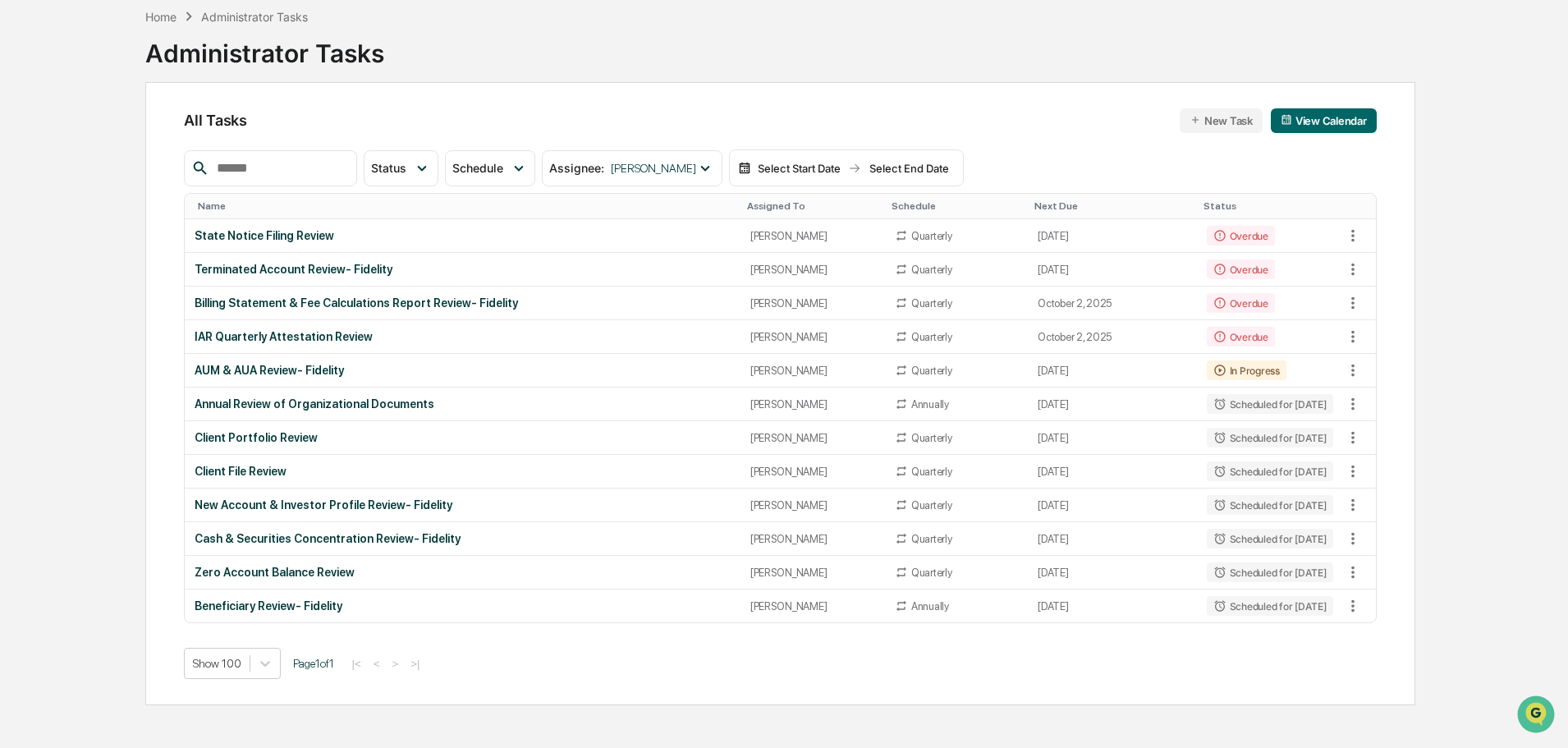
drag, startPoint x: 5, startPoint y: 340, endPoint x: 75, endPoint y: 343, distance: 70.1
click at [6, 340] on div "Calendar Manage Tasks Reviews Approval Management Company People, Data, Setting…" at bounding box center [784, 334] width 1568 height 825
click at [548, 344] on td "IAR Quarterly Attestation Review" at bounding box center [462, 336] width 555 height 33
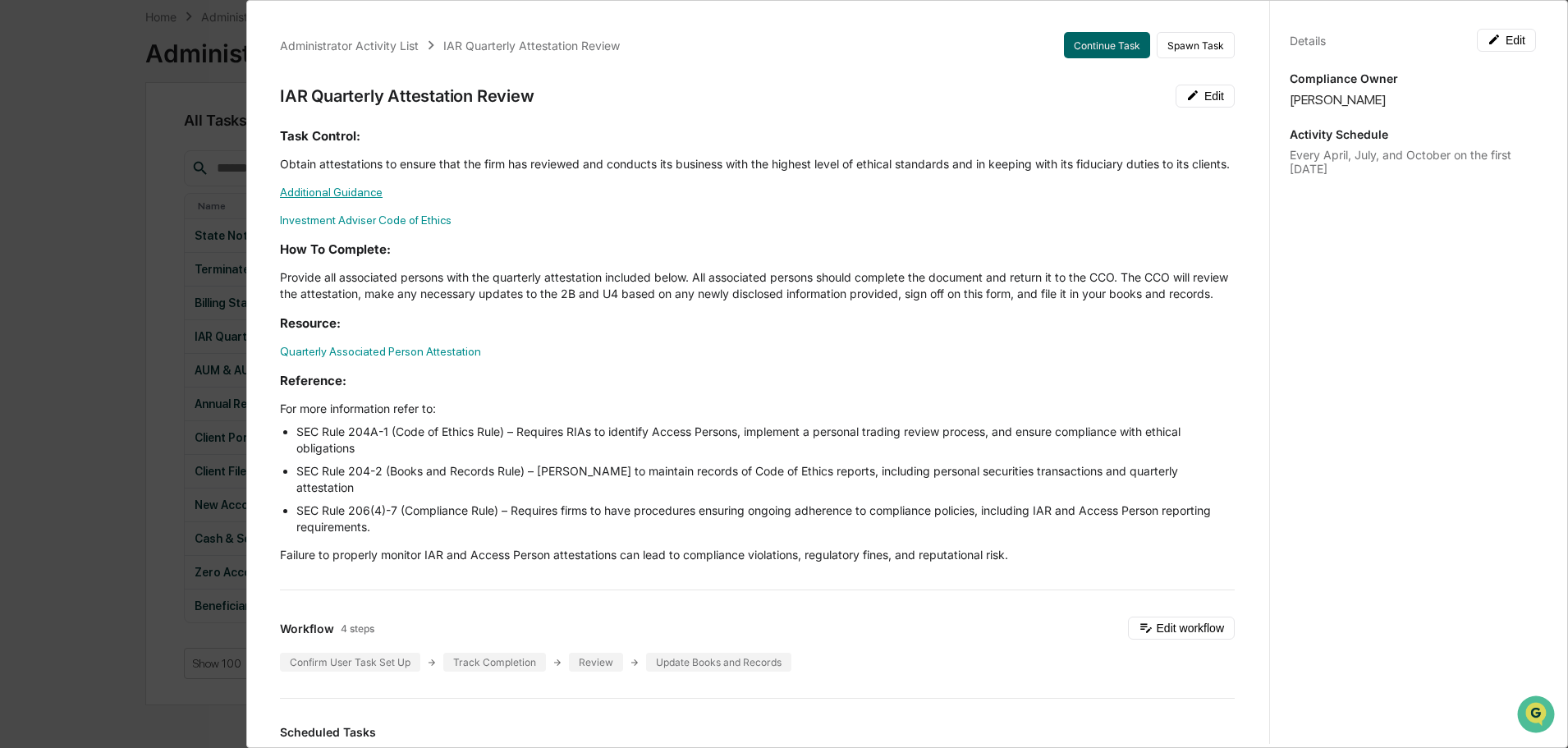
click at [347, 199] on link "Additional Guidance" at bounding box center [330, 191] width 103 height 13
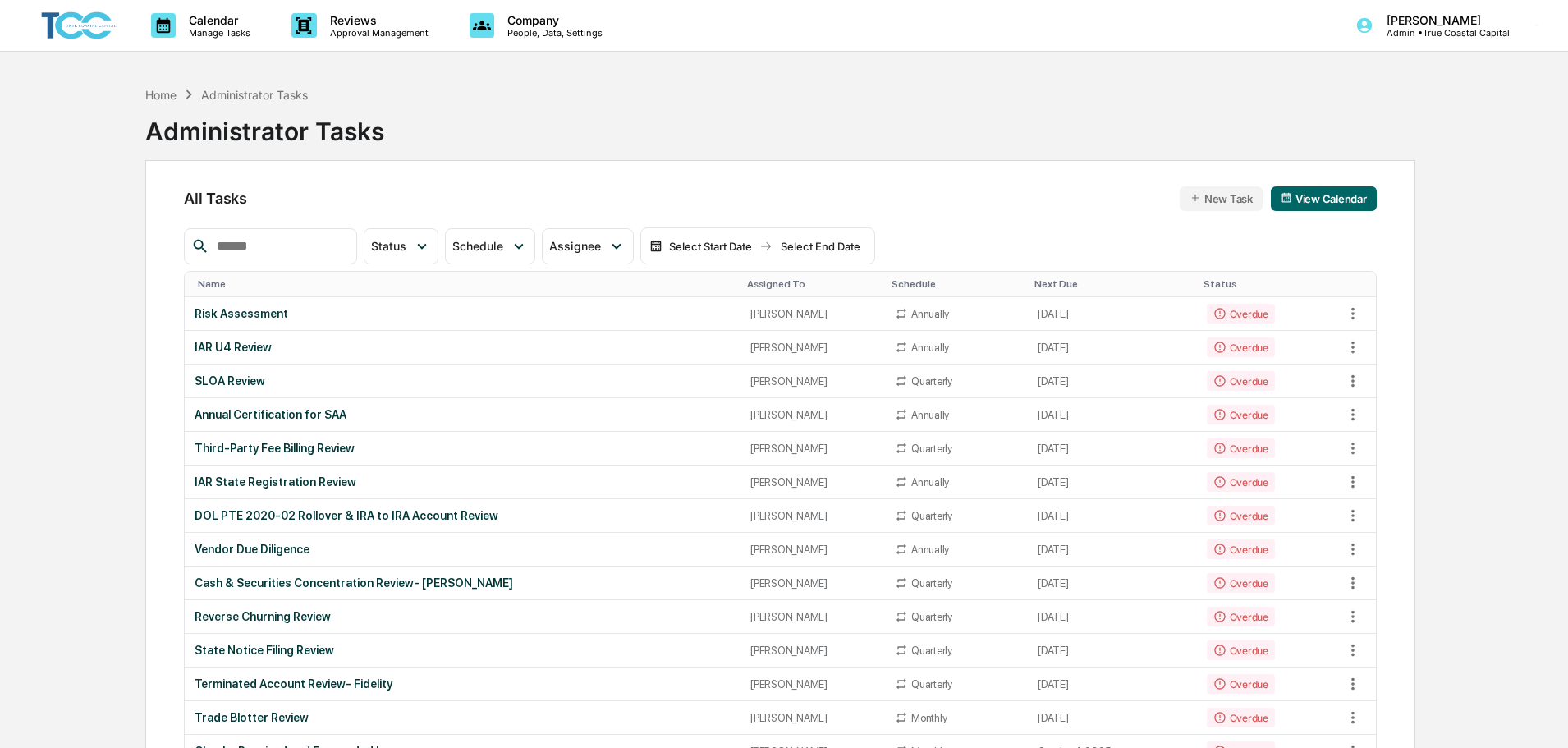
scroll to position [78, 0]
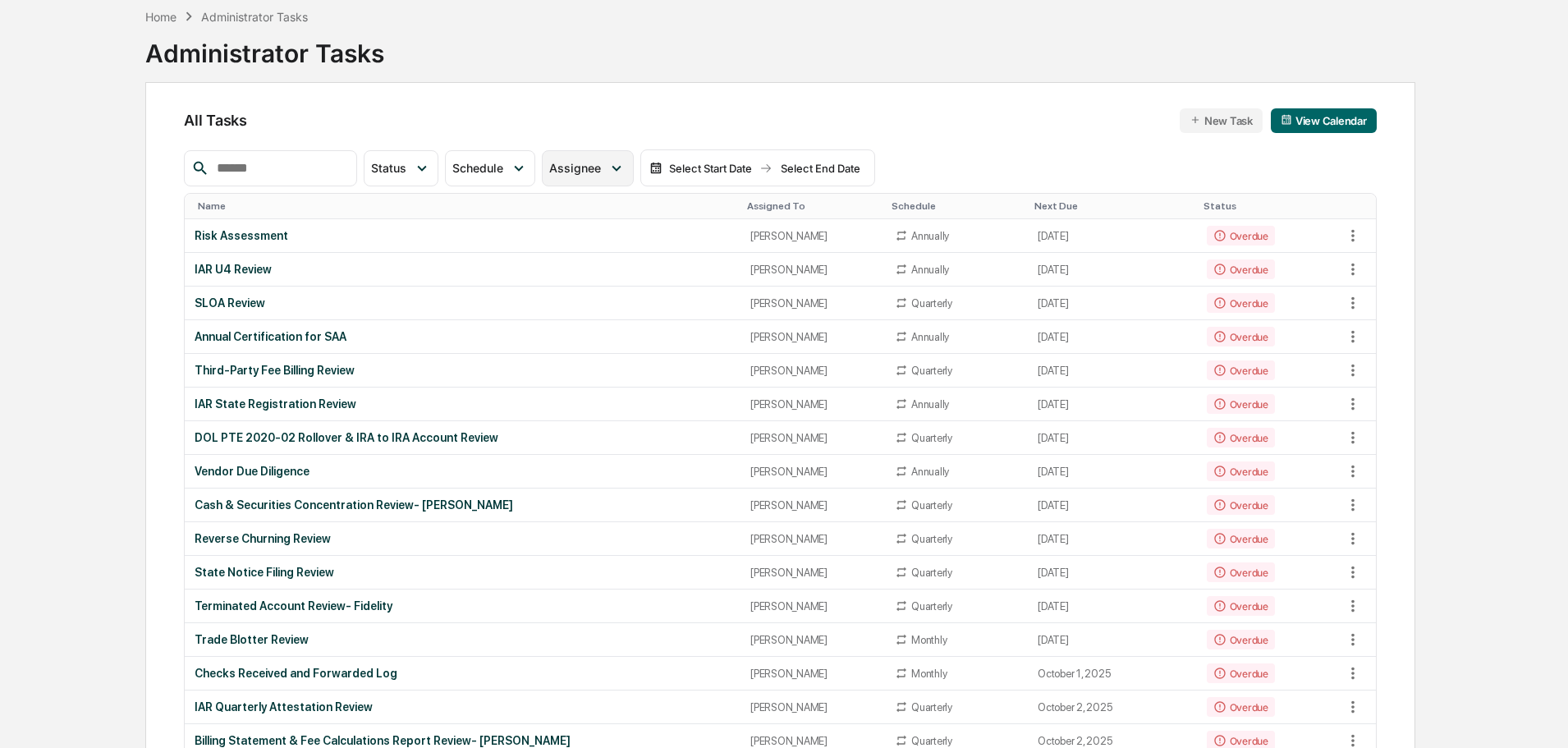
click at [613, 154] on div "Assignee" at bounding box center [587, 168] width 91 height 36
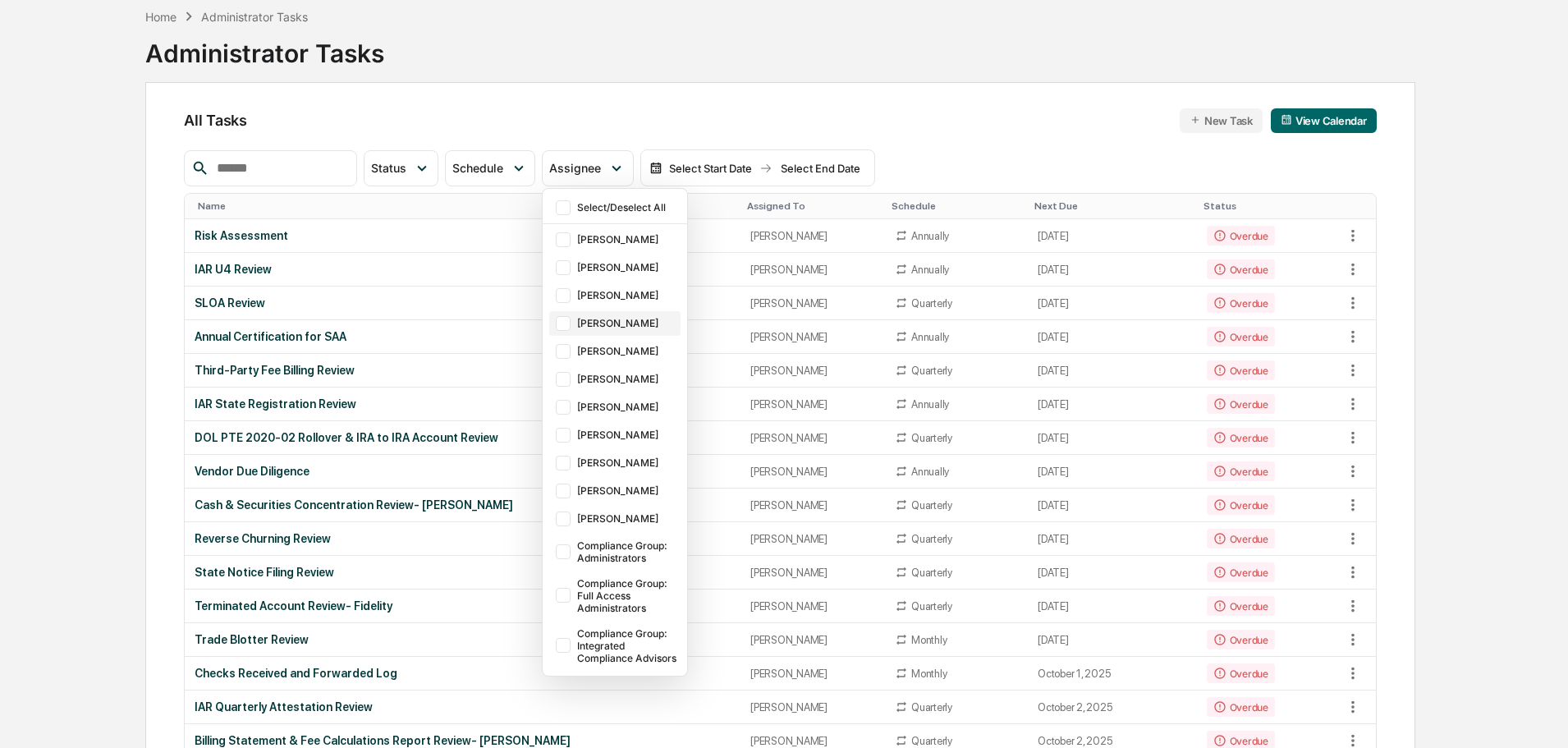
scroll to position [0, 0]
click at [646, 460] on div "[PERSON_NAME]" at bounding box center [628, 462] width 100 height 13
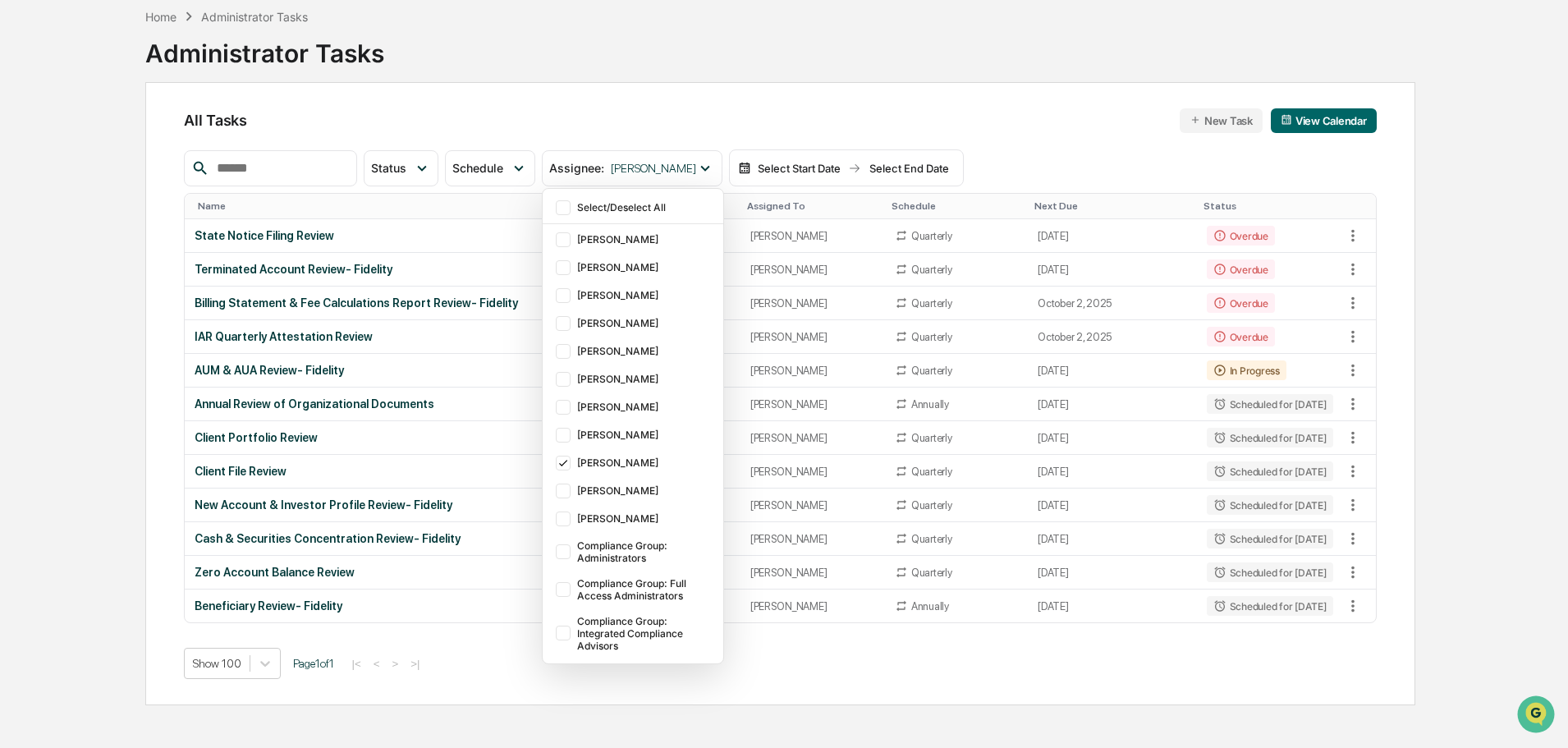
click at [26, 375] on div "Calendar Manage Tasks Reviews Approval Management Company People, Data, Setting…" at bounding box center [784, 334] width 1568 height 825
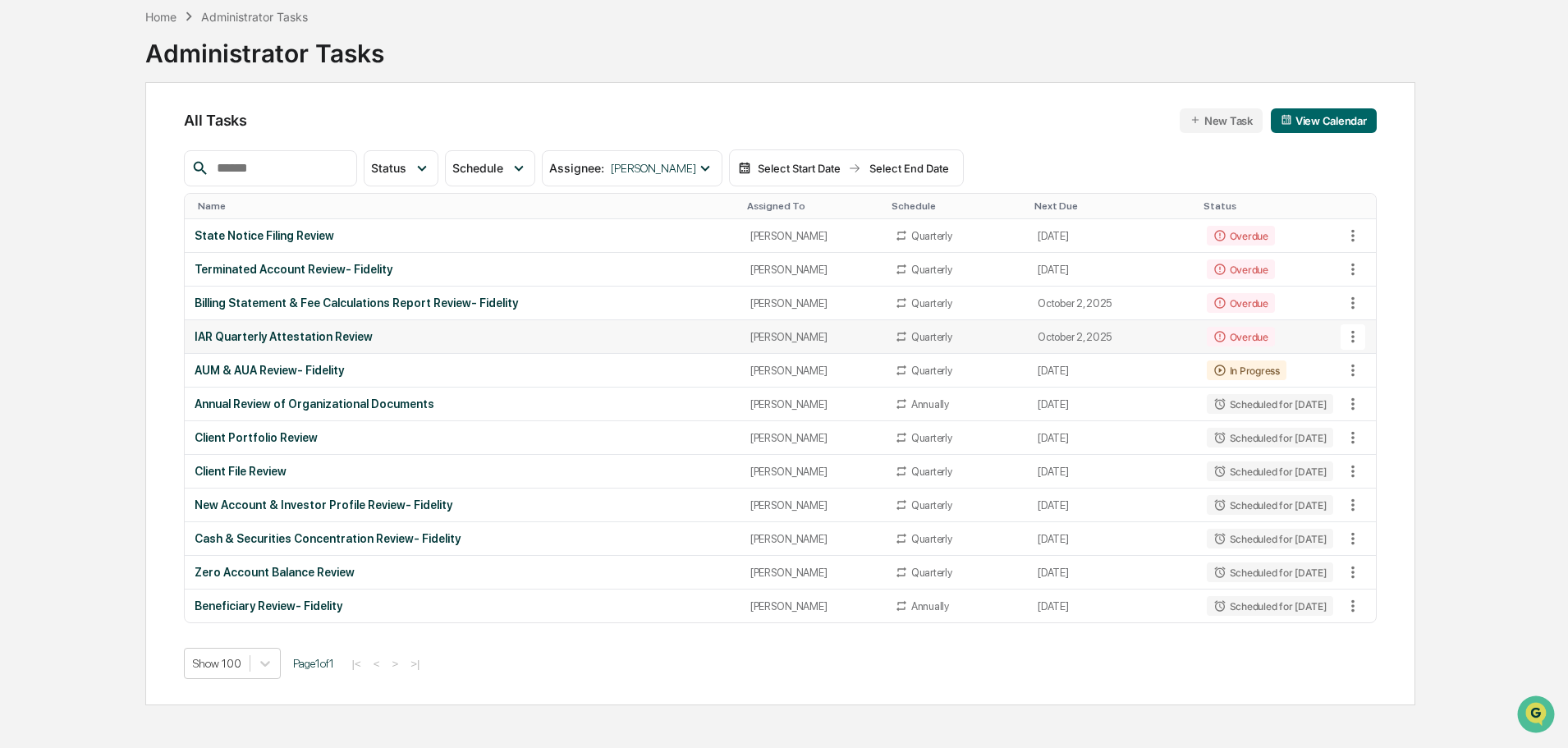
click at [315, 335] on div "IAR Quarterly Attestation Review" at bounding box center [462, 336] width 535 height 13
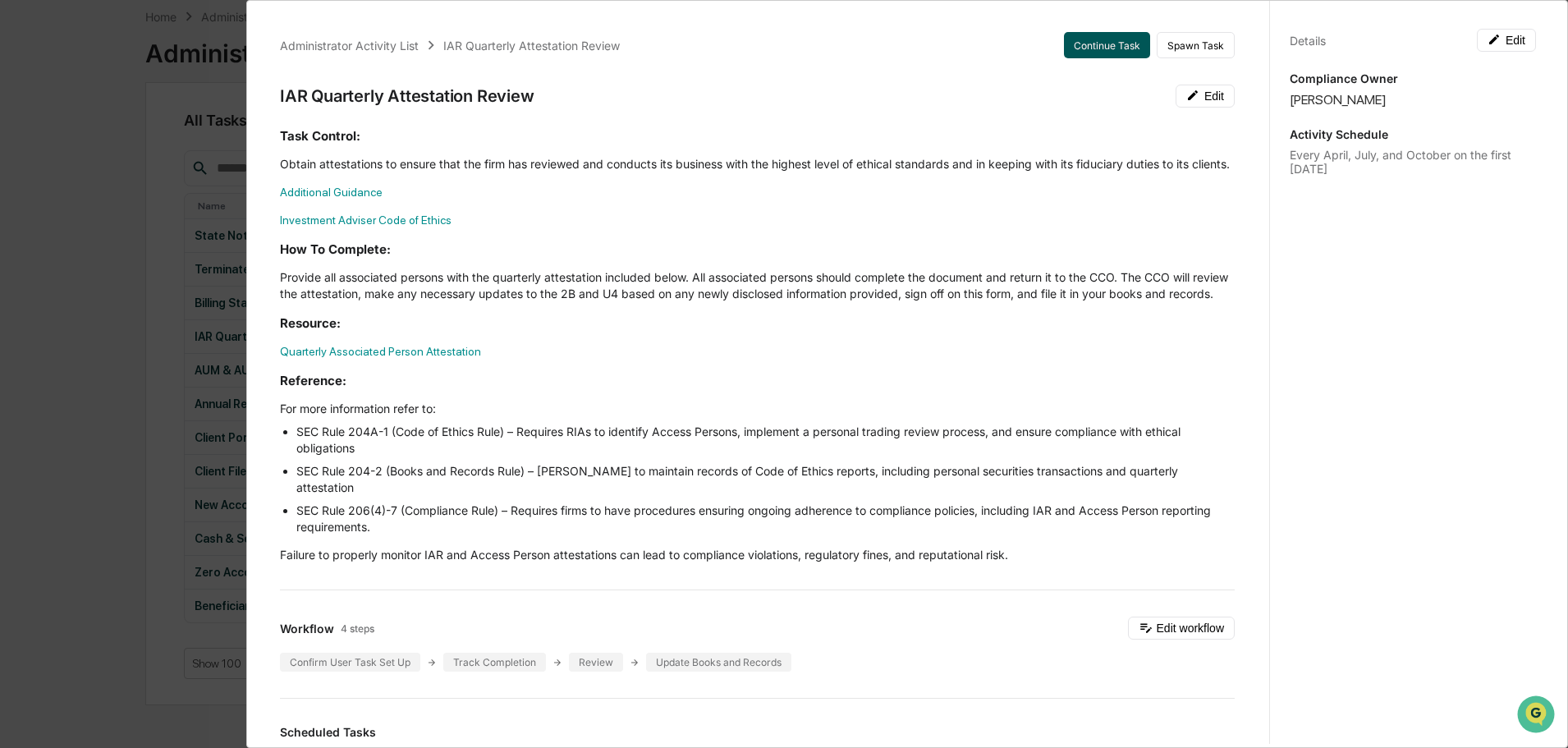
click at [1101, 50] on button "Continue Task" at bounding box center [1107, 45] width 86 height 26
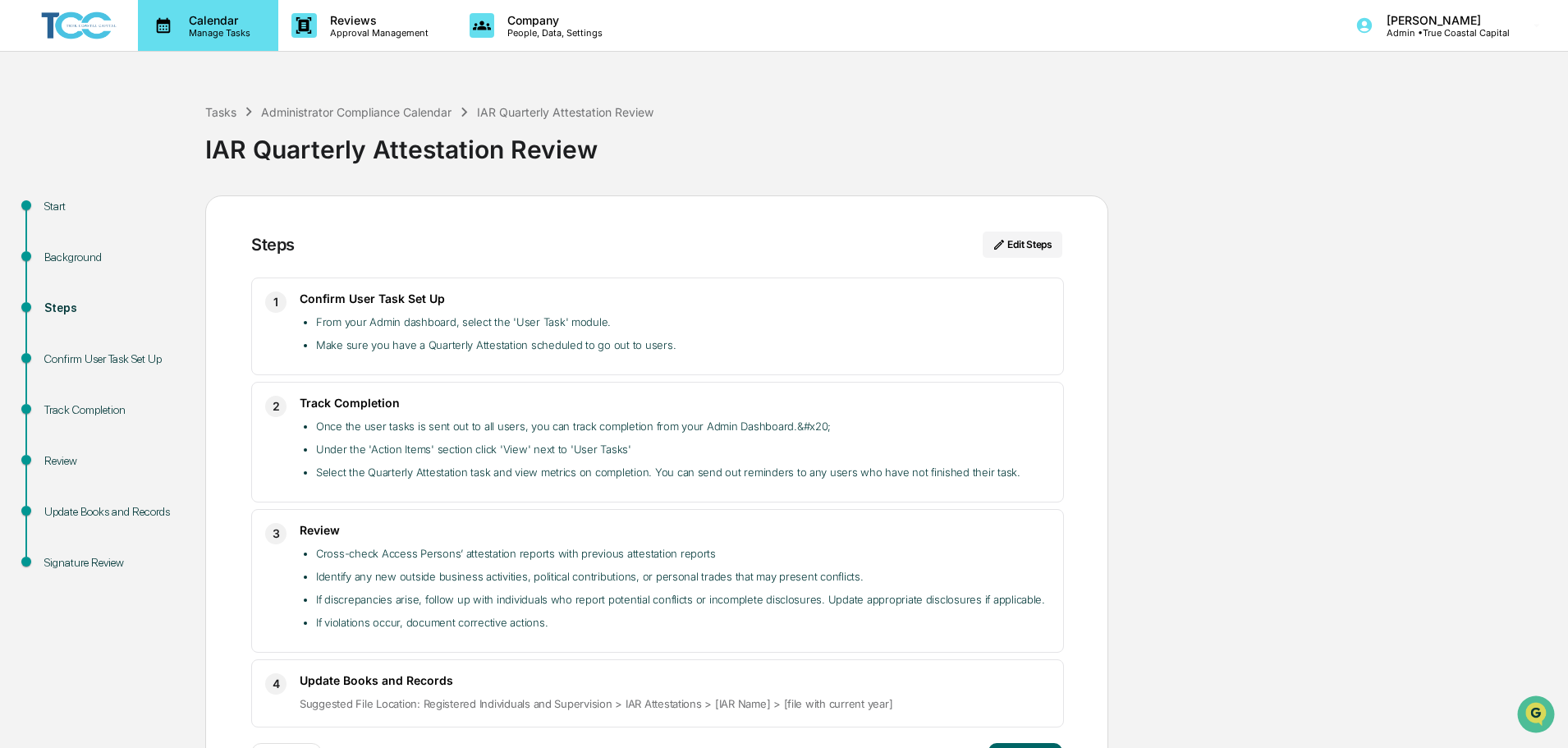
click at [196, 31] on p "Manage Tasks" at bounding box center [217, 33] width 83 height 12
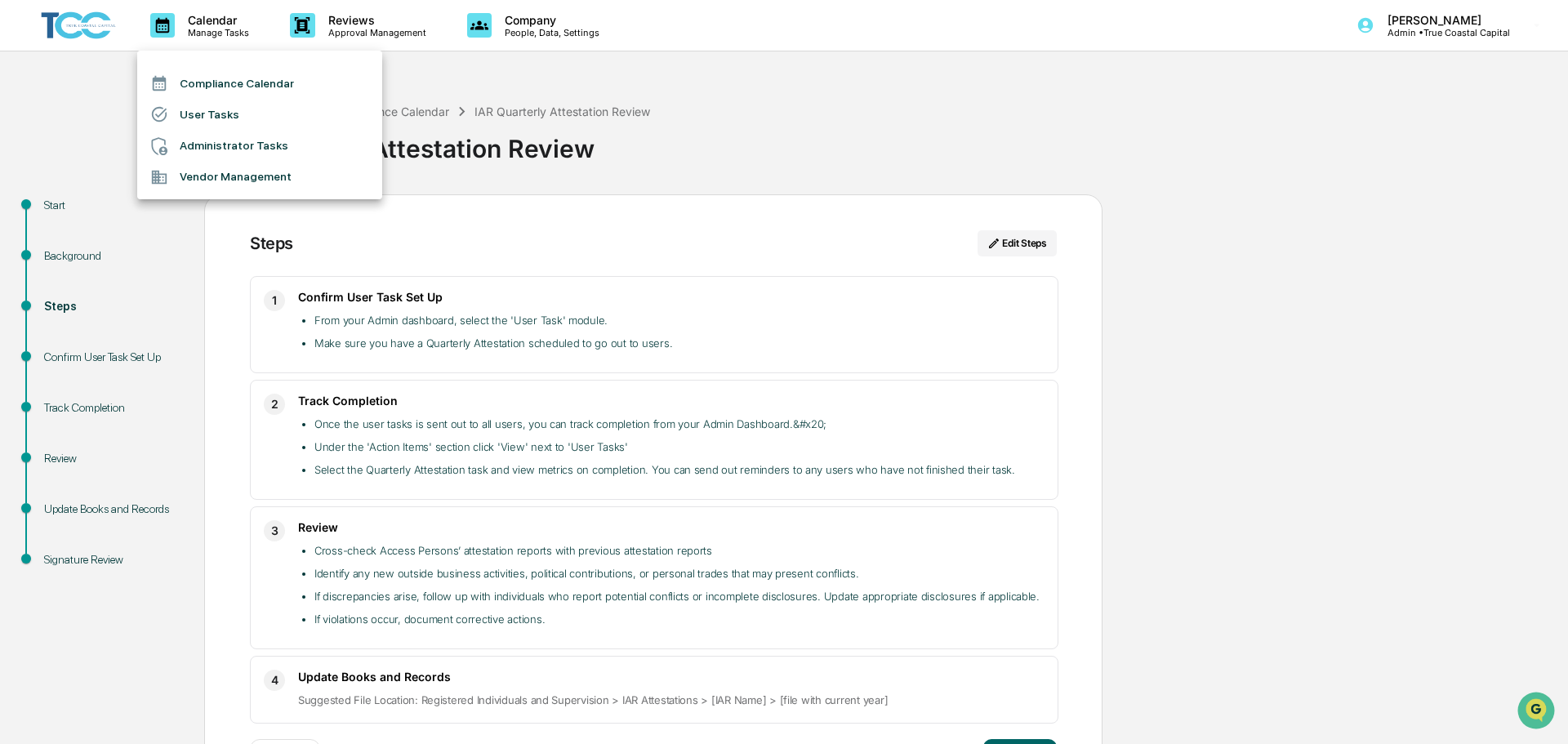
click at [212, 120] on li "User Tasks" at bounding box center [260, 114] width 245 height 31
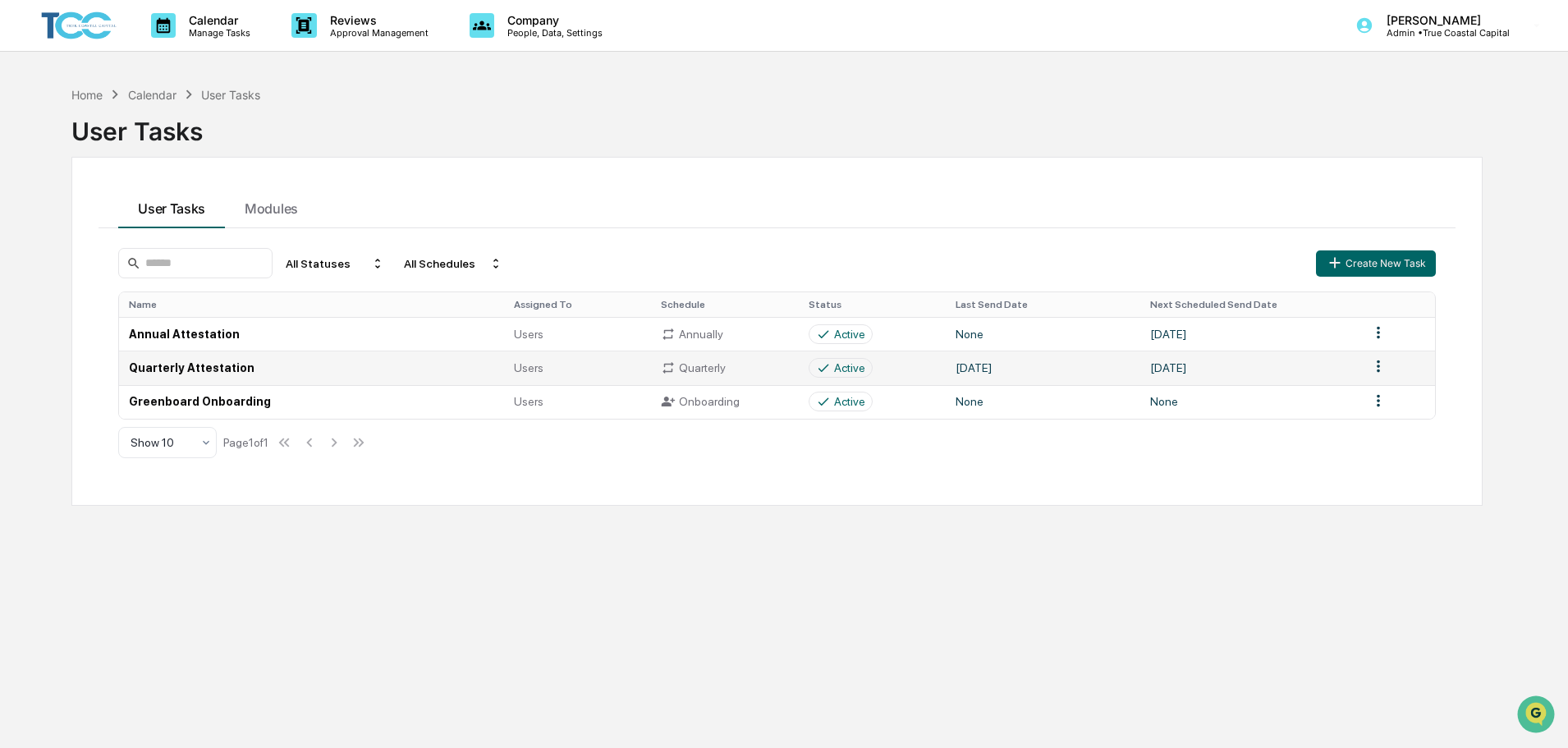
click at [451, 375] on td "Quarterly Attestation" at bounding box center [311, 367] width 385 height 33
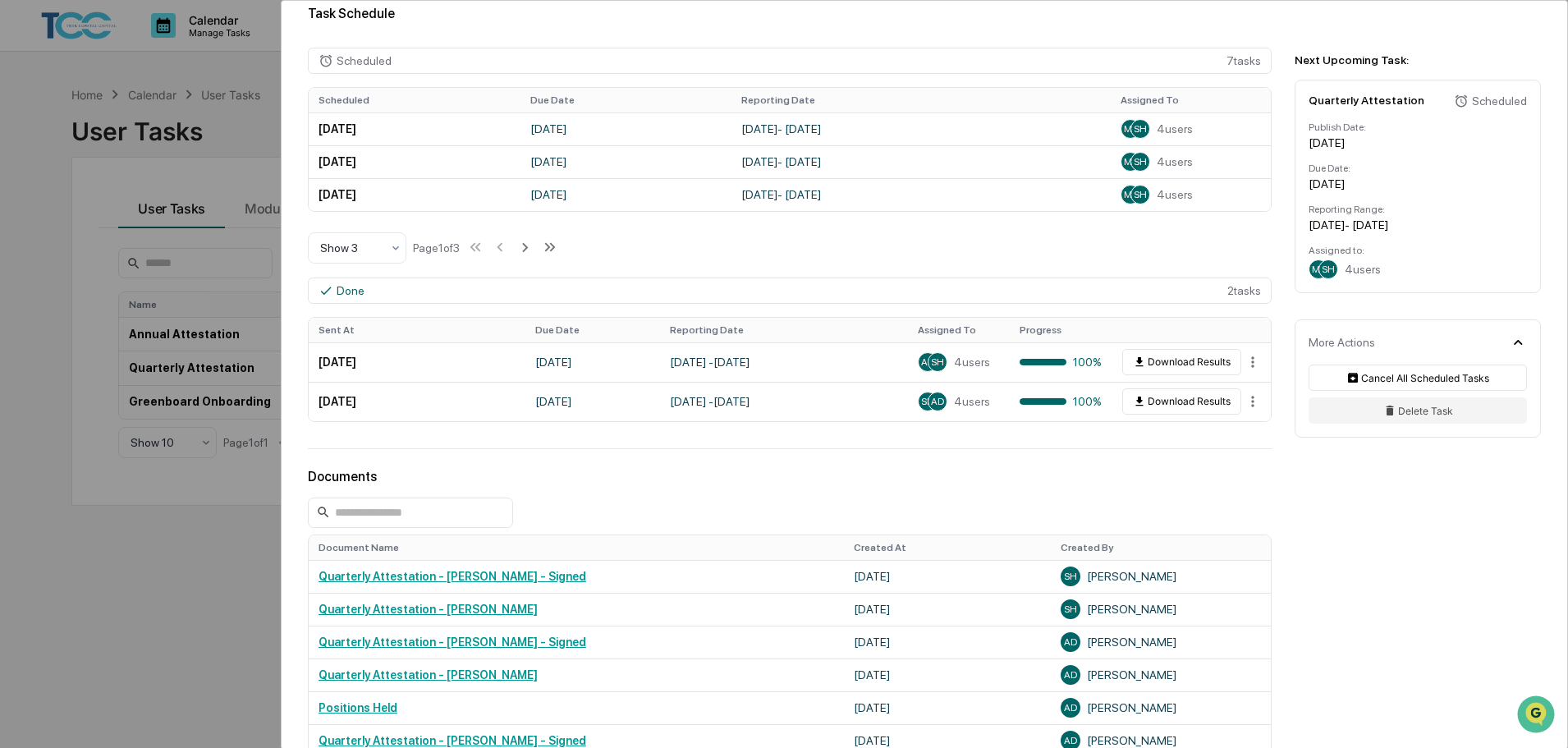
scroll to position [411, 0]
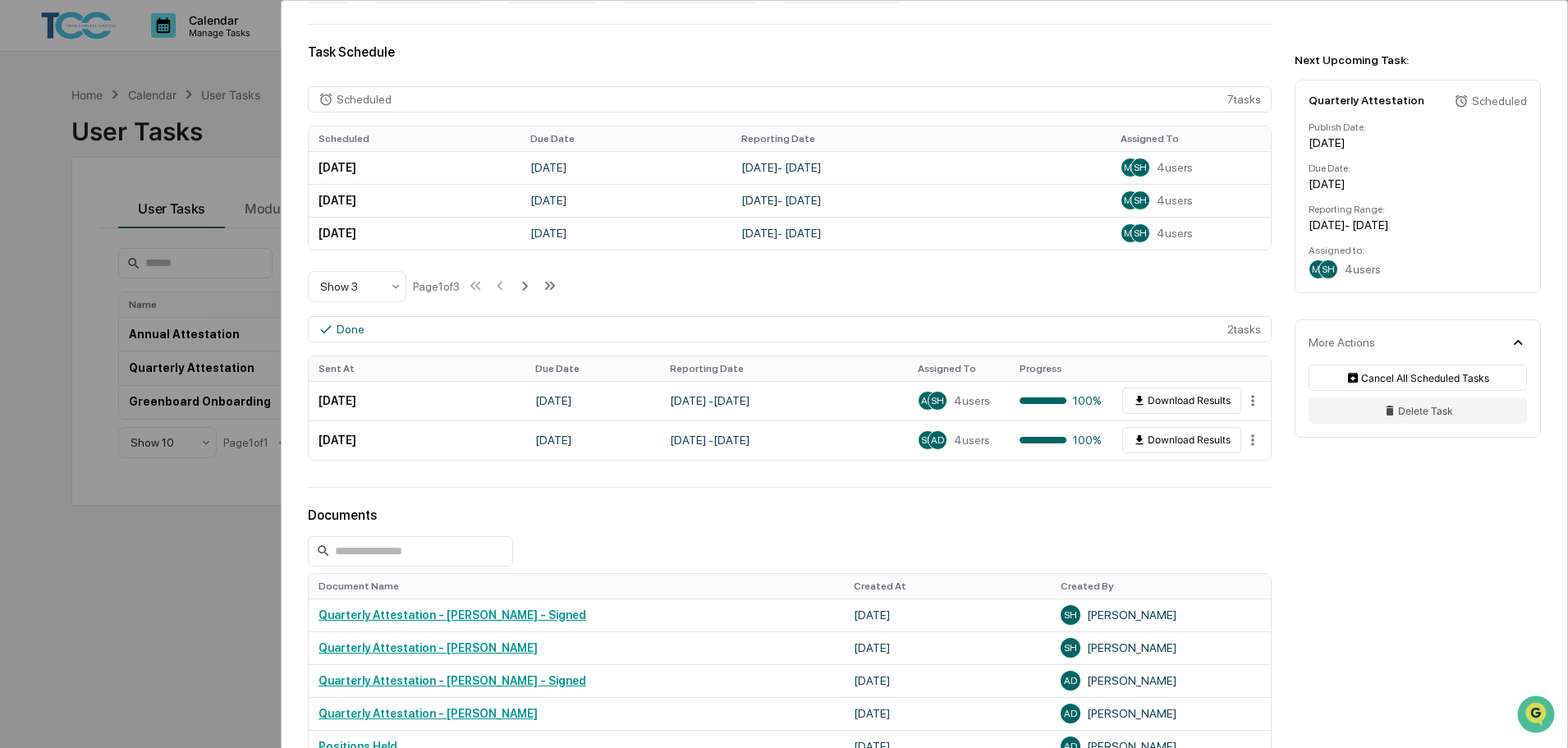
click at [16, 410] on div "User Tasks Quarterly Attestation Quarterly Attestation Active No description De…" at bounding box center [784, 374] width 1568 height 748
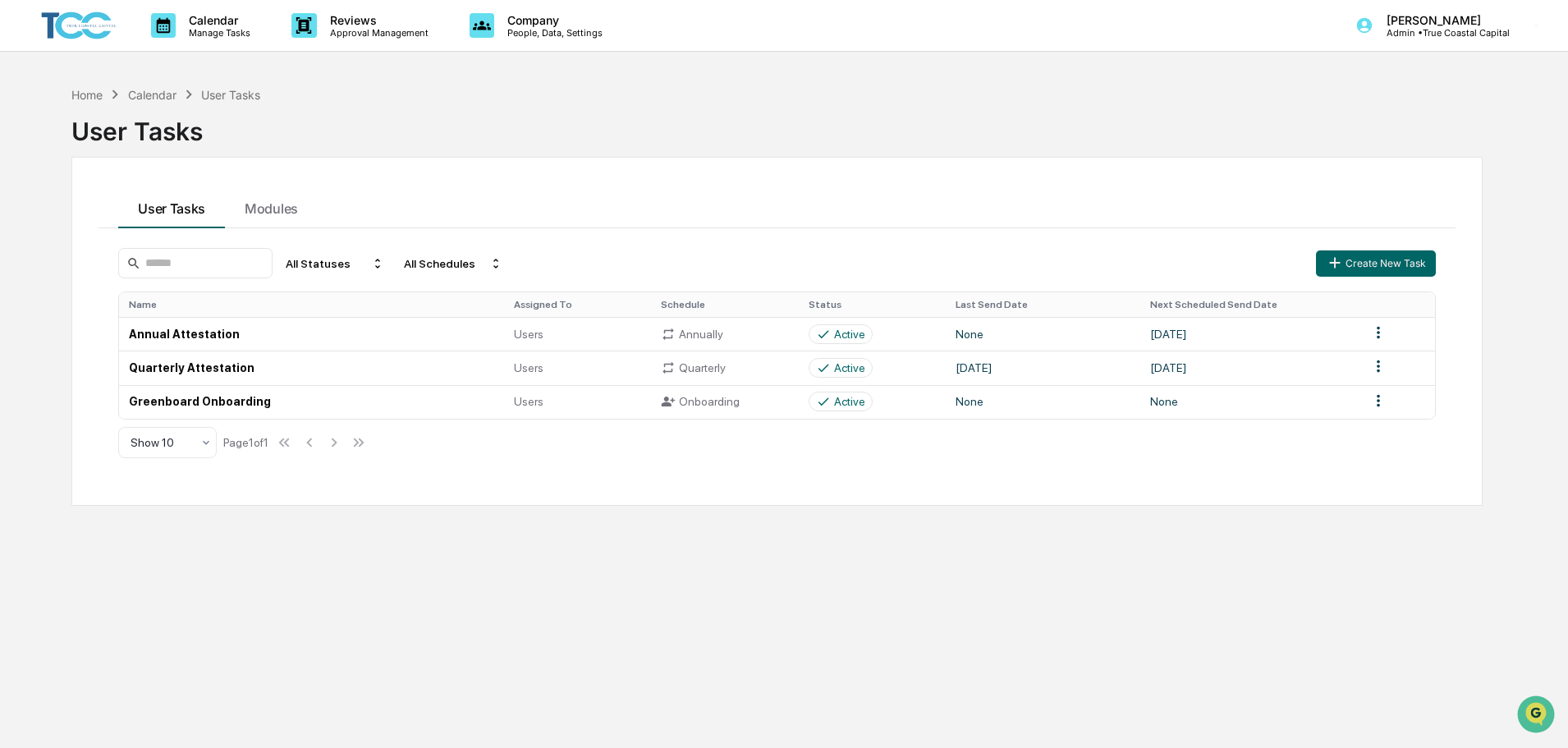
click at [907, 553] on div "Home Calendar User Tasks User Tasks User Tasks Modules All Statuses All Schedul…" at bounding box center [777, 452] width 1460 height 748
click at [907, 573] on div "Home Calendar User Tasks User Tasks User Tasks Modules All Statuses All Schedul…" at bounding box center [777, 452] width 1460 height 748
click at [213, 23] on p "Calendar" at bounding box center [217, 20] width 83 height 14
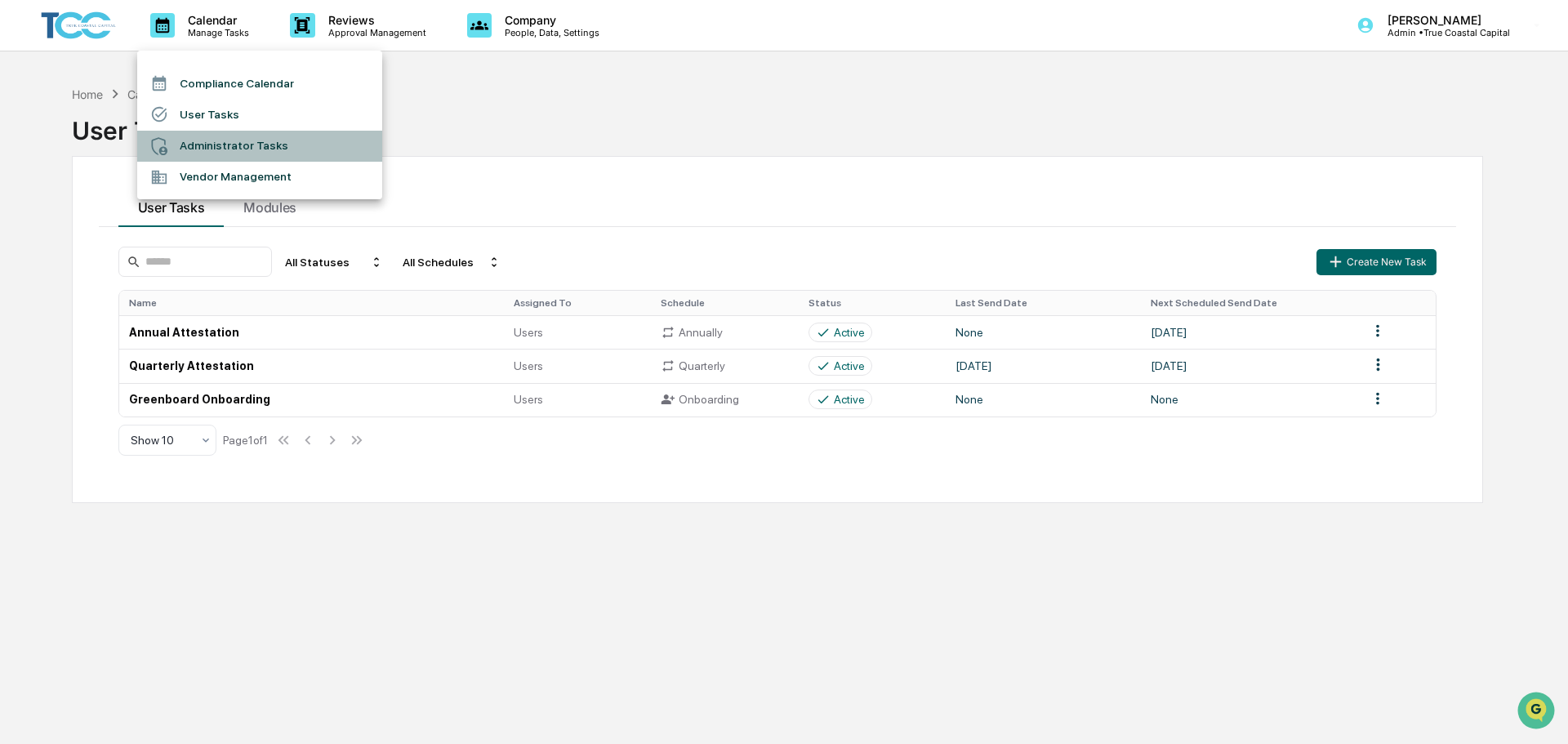
click at [282, 152] on li "Administrator Tasks" at bounding box center [260, 146] width 245 height 31
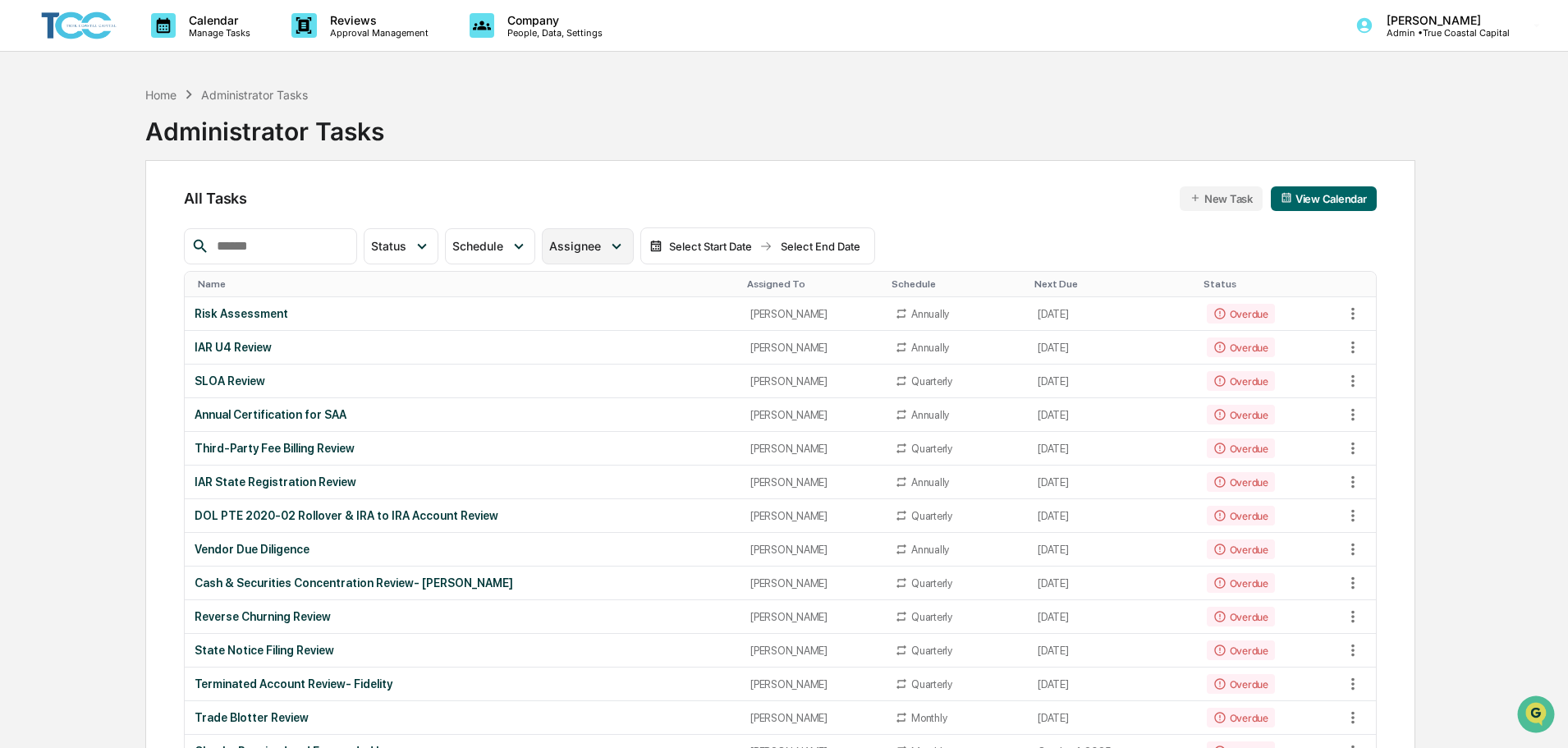
click at [632, 248] on div "Assignee" at bounding box center [587, 246] width 91 height 36
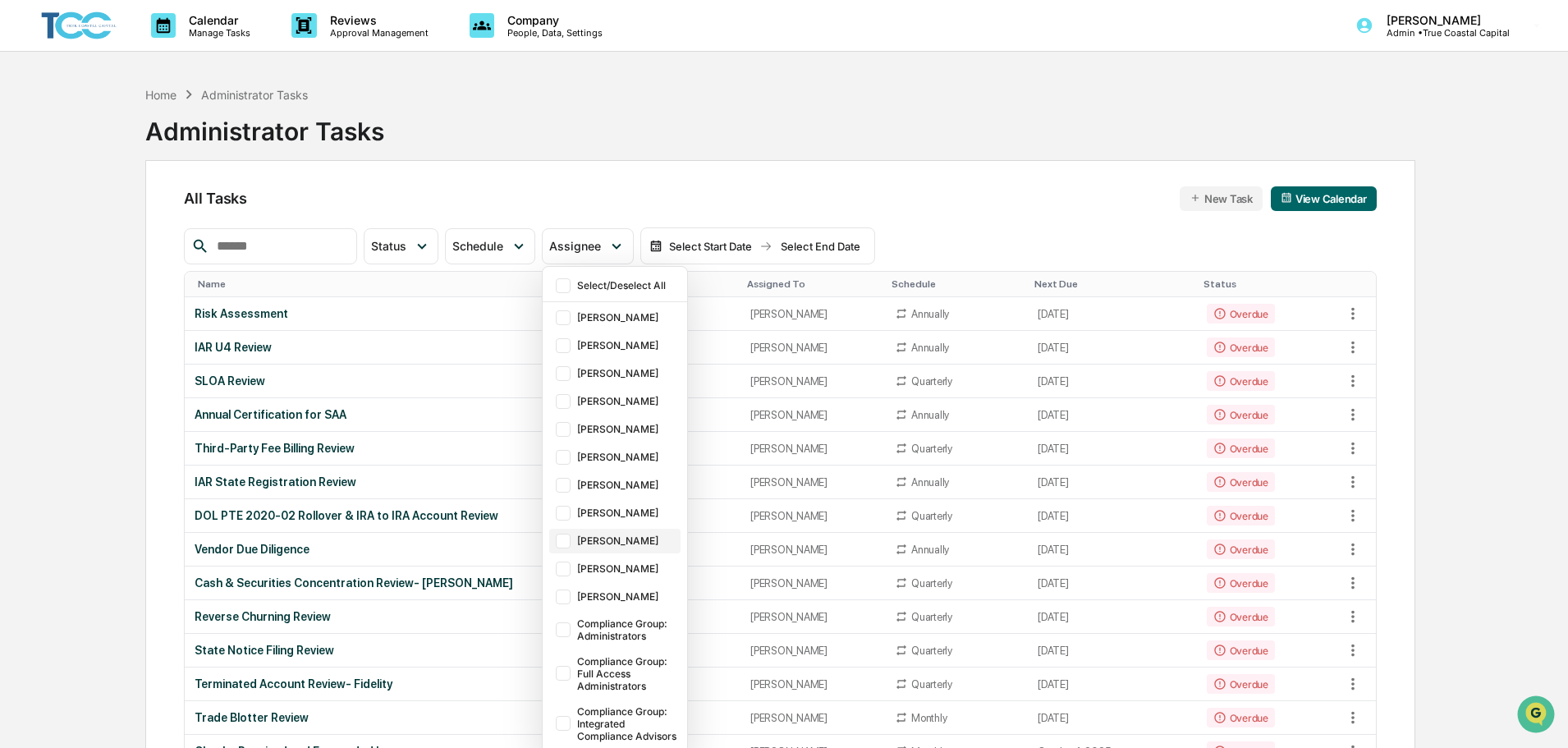
click at [648, 539] on div "[PERSON_NAME]" at bounding box center [628, 540] width 100 height 13
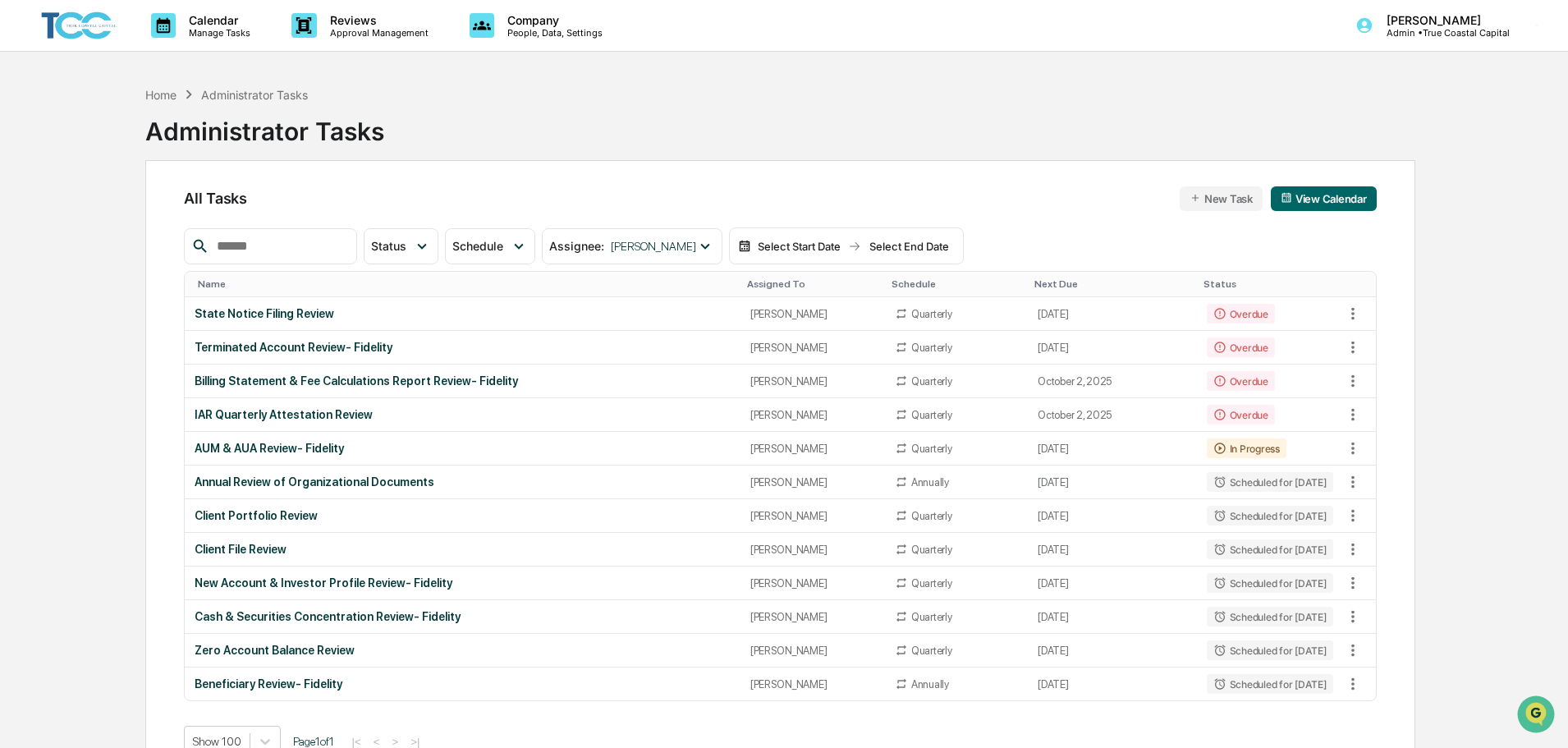
click at [112, 411] on div "Home Administrator Tasks Administrator Tasks All Tasks New Task View Calendar S…" at bounding box center [784, 452] width 1411 height 748
click at [1402, 127] on div "Home Administrator Tasks Administrator Tasks" at bounding box center [780, 120] width 1270 height 82
click at [1477, 482] on div "Home Administrator Tasks Administrator Tasks All Tasks New Task View Calendar S…" at bounding box center [784, 452] width 1411 height 748
